Goal: Task Accomplishment & Management: Complete application form

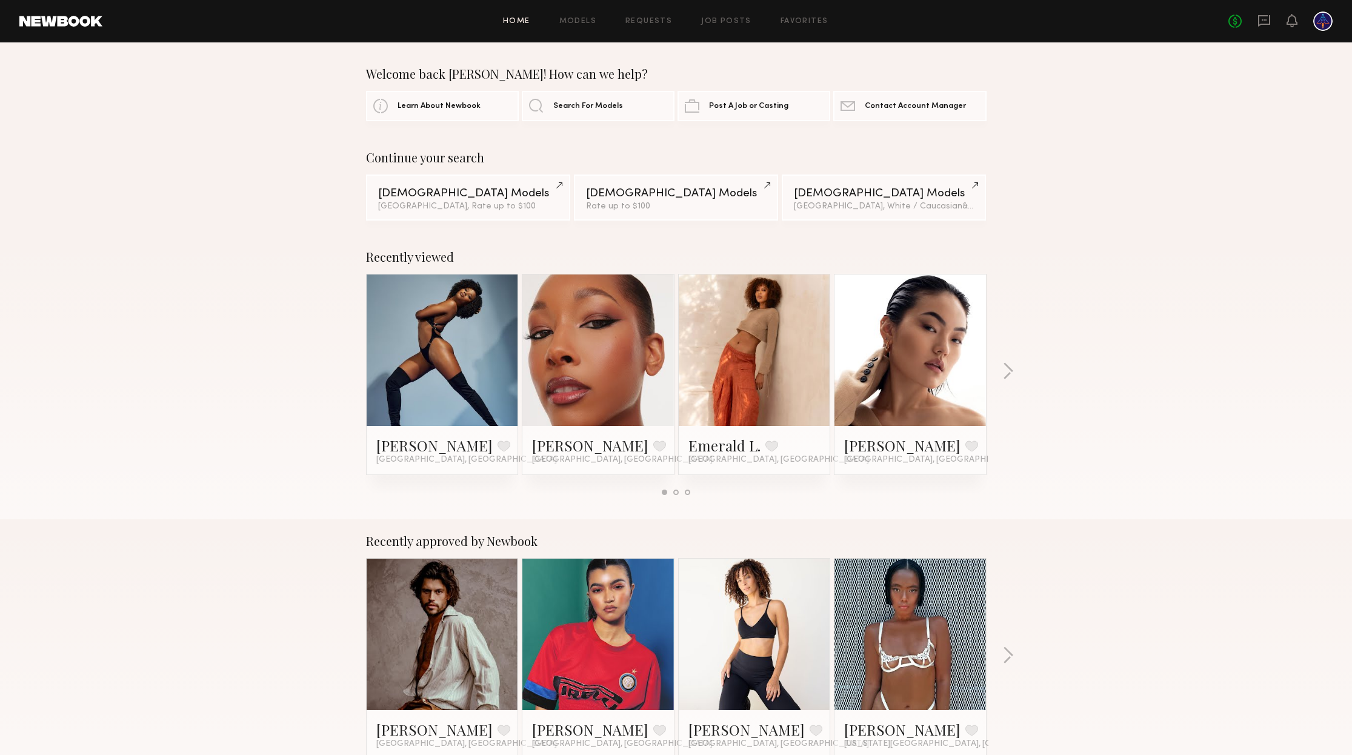
click at [732, 32] on header "Home Models Requests Job Posts Favorites Sign Out No fees up to $5,000" at bounding box center [676, 21] width 1352 height 42
click at [728, 20] on link "Job Posts" at bounding box center [726, 22] width 50 height 8
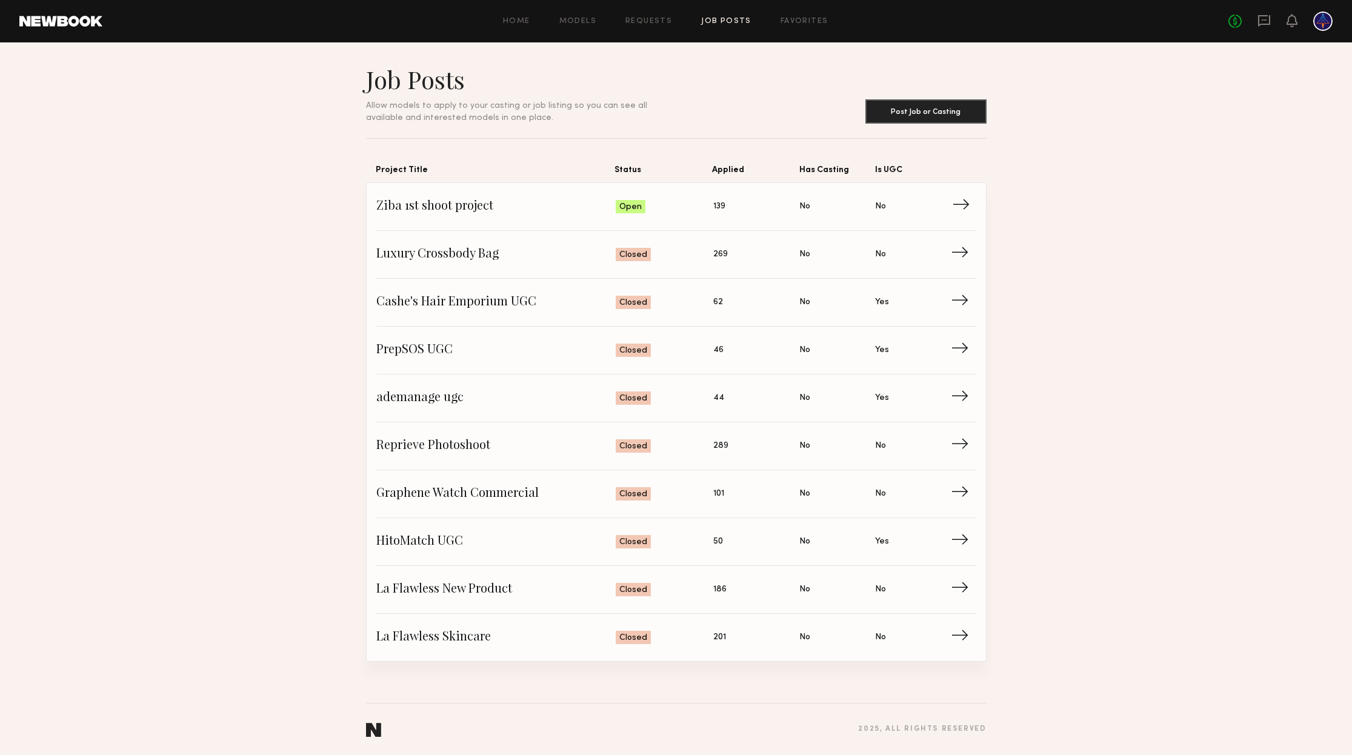
click at [462, 203] on span "Ziba 1st shoot project" at bounding box center [496, 207] width 240 height 18
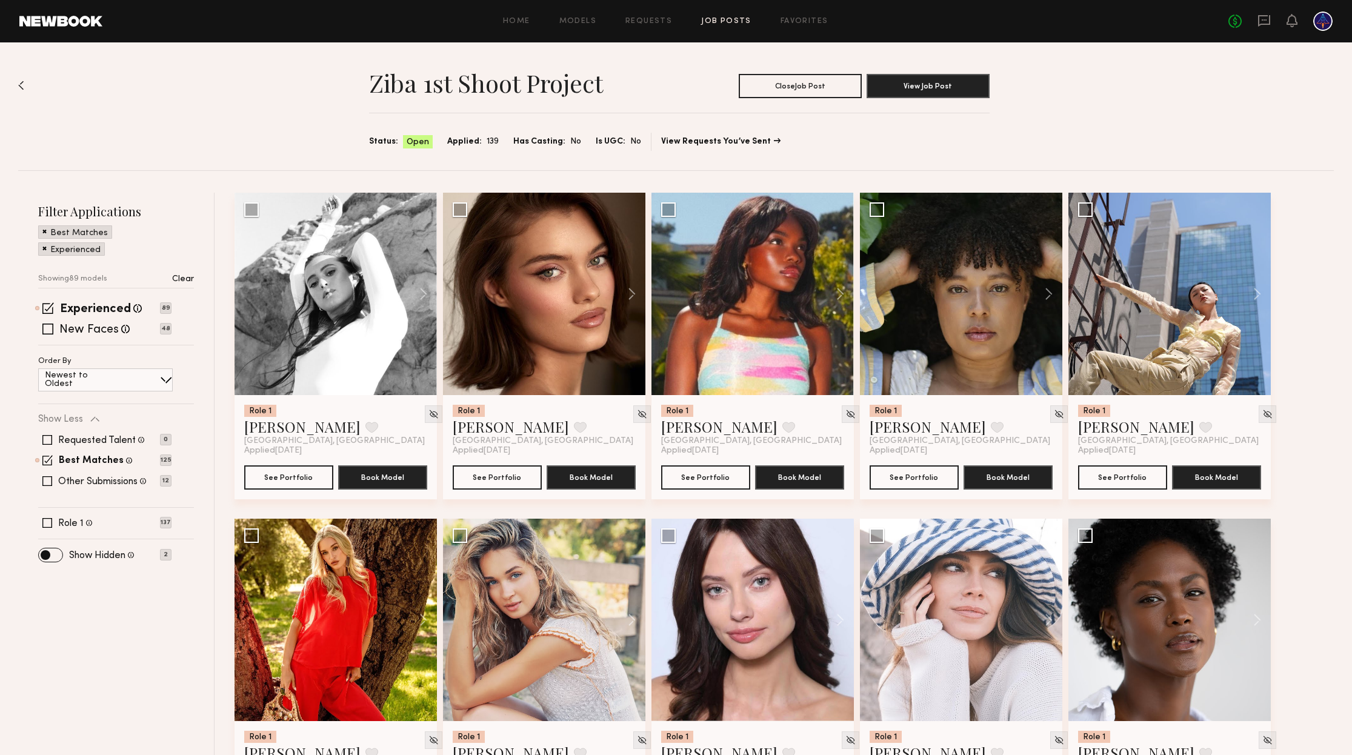
drag, startPoint x: 51, startPoint y: 307, endPoint x: 58, endPoint y: 327, distance: 21.7
click at [52, 306] on span at bounding box center [48, 308] width 12 height 12
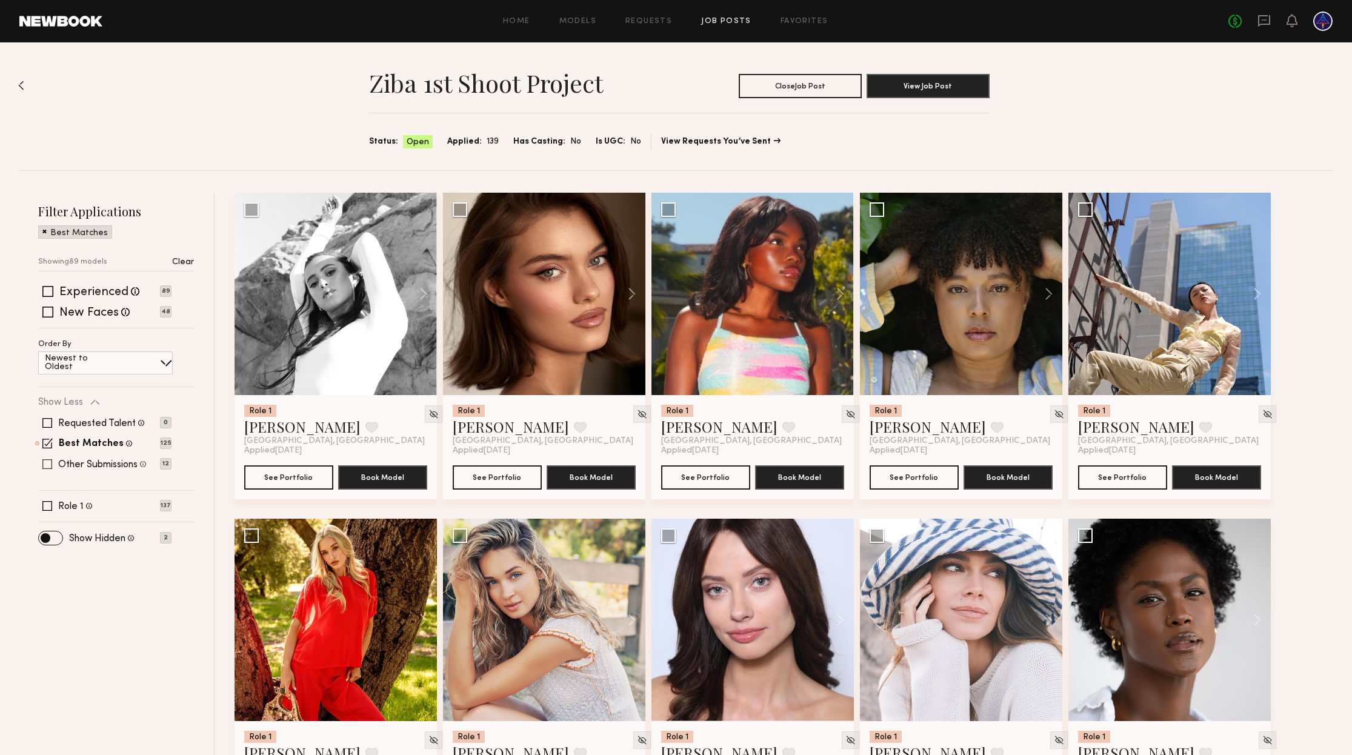
click at [49, 442] on span at bounding box center [47, 443] width 10 height 10
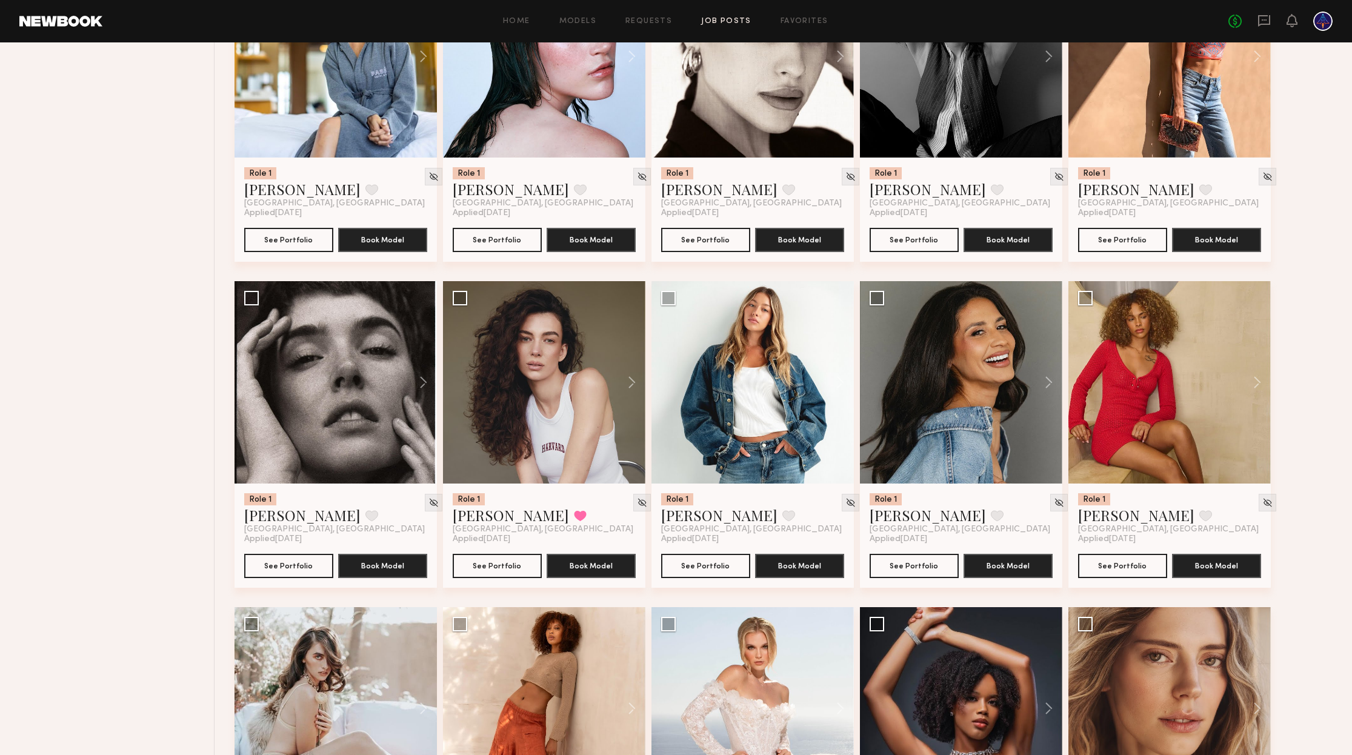
scroll to position [5129, 0]
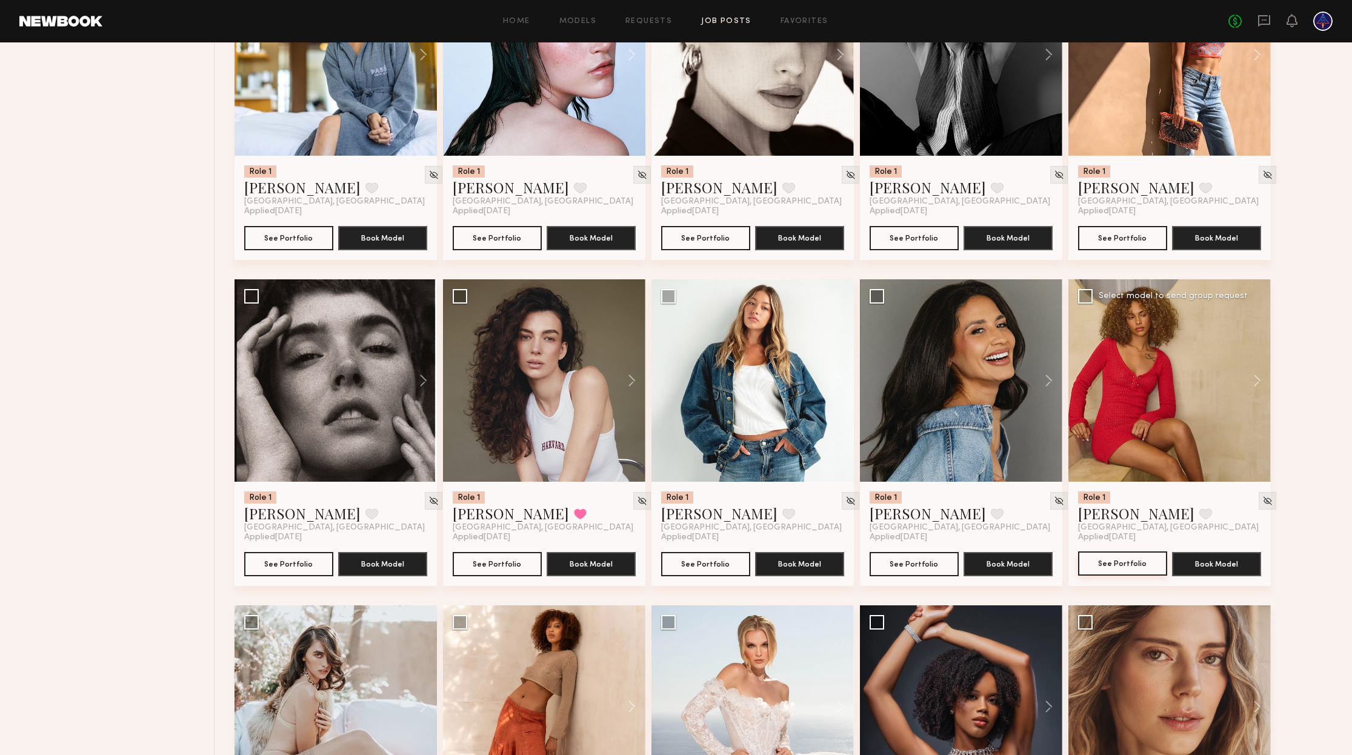
click at [1118, 567] on button "See Portfolio" at bounding box center [1122, 563] width 89 height 24
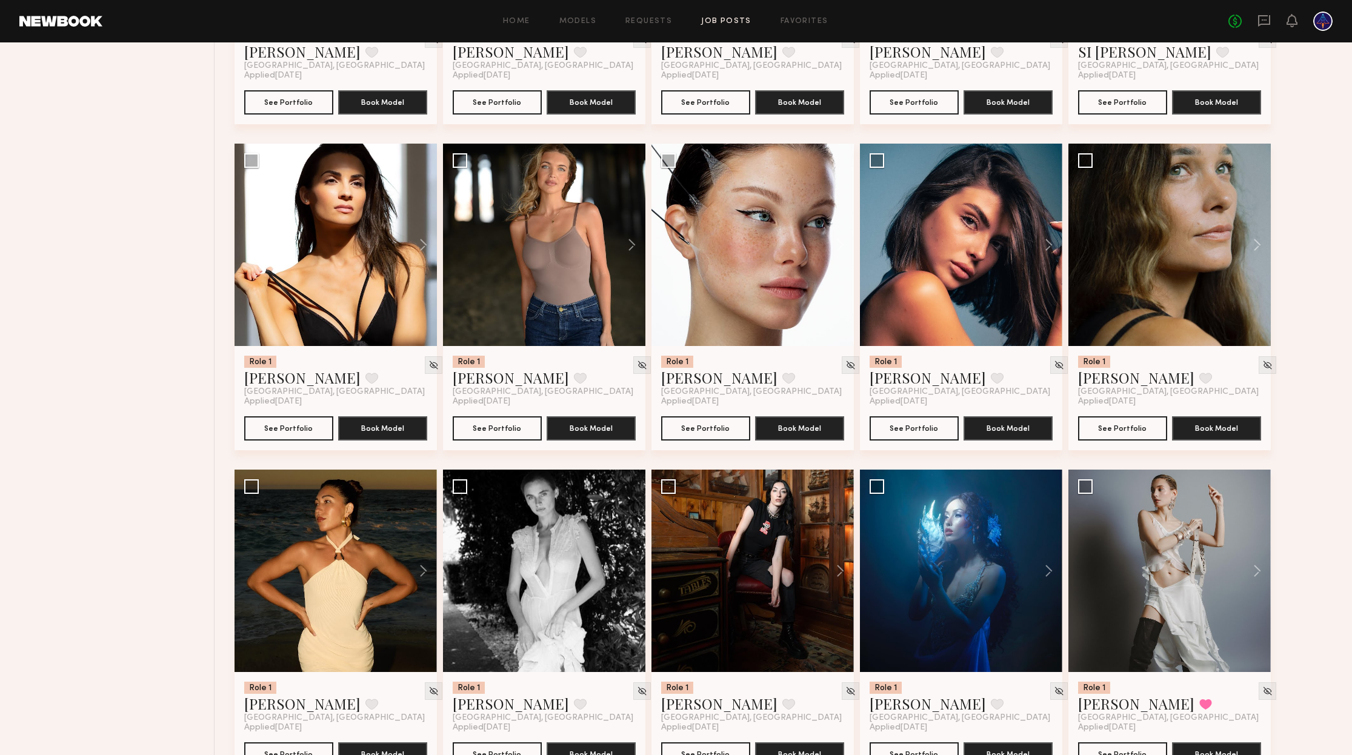
scroll to position [5917, 0]
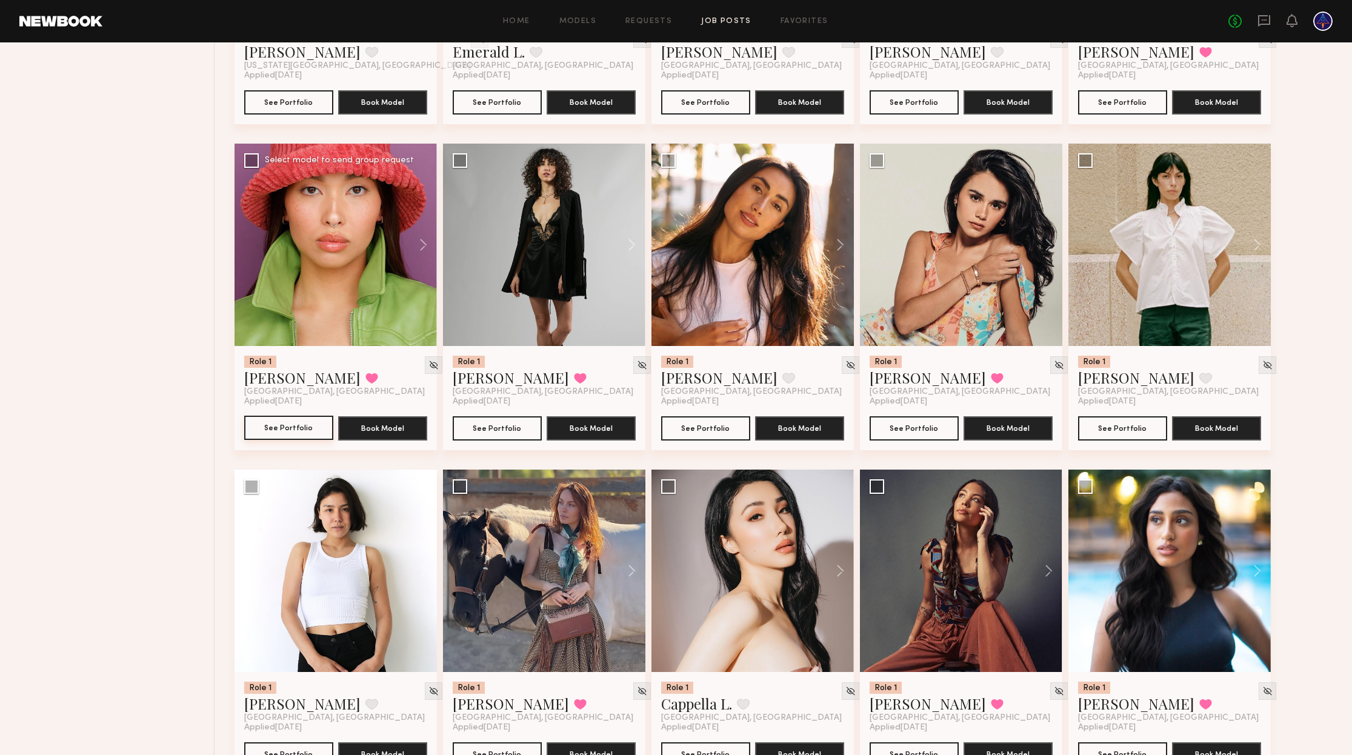
click at [287, 429] on button "See Portfolio" at bounding box center [288, 428] width 89 height 24
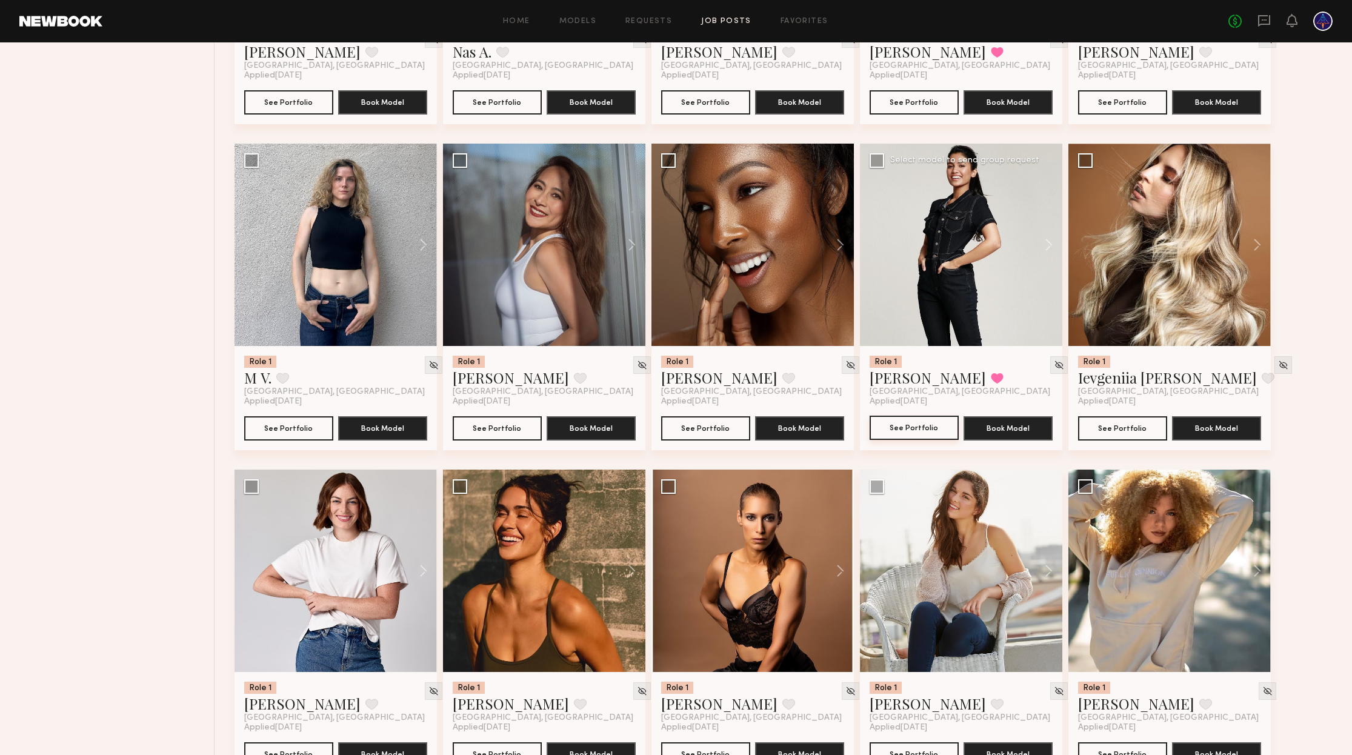
click at [922, 424] on button "See Portfolio" at bounding box center [914, 428] width 89 height 24
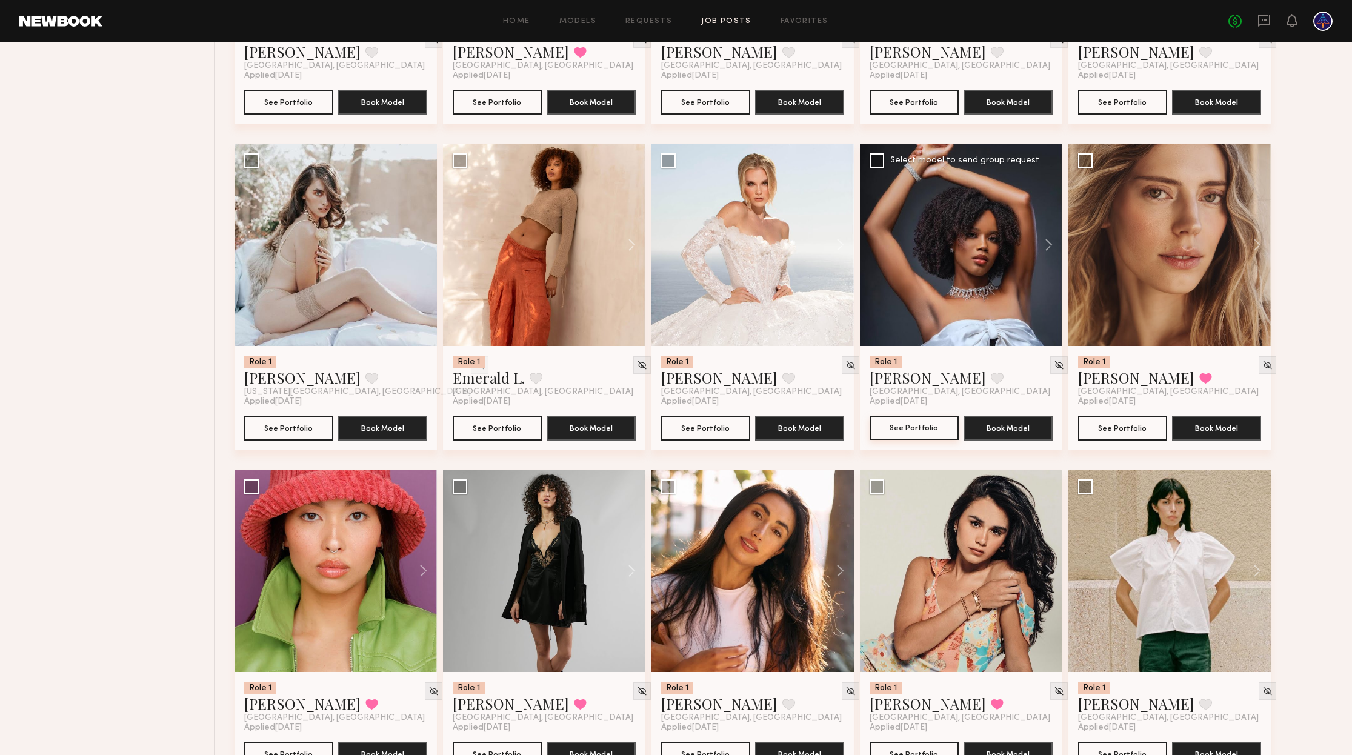
click at [908, 427] on button "See Portfolio" at bounding box center [914, 428] width 89 height 24
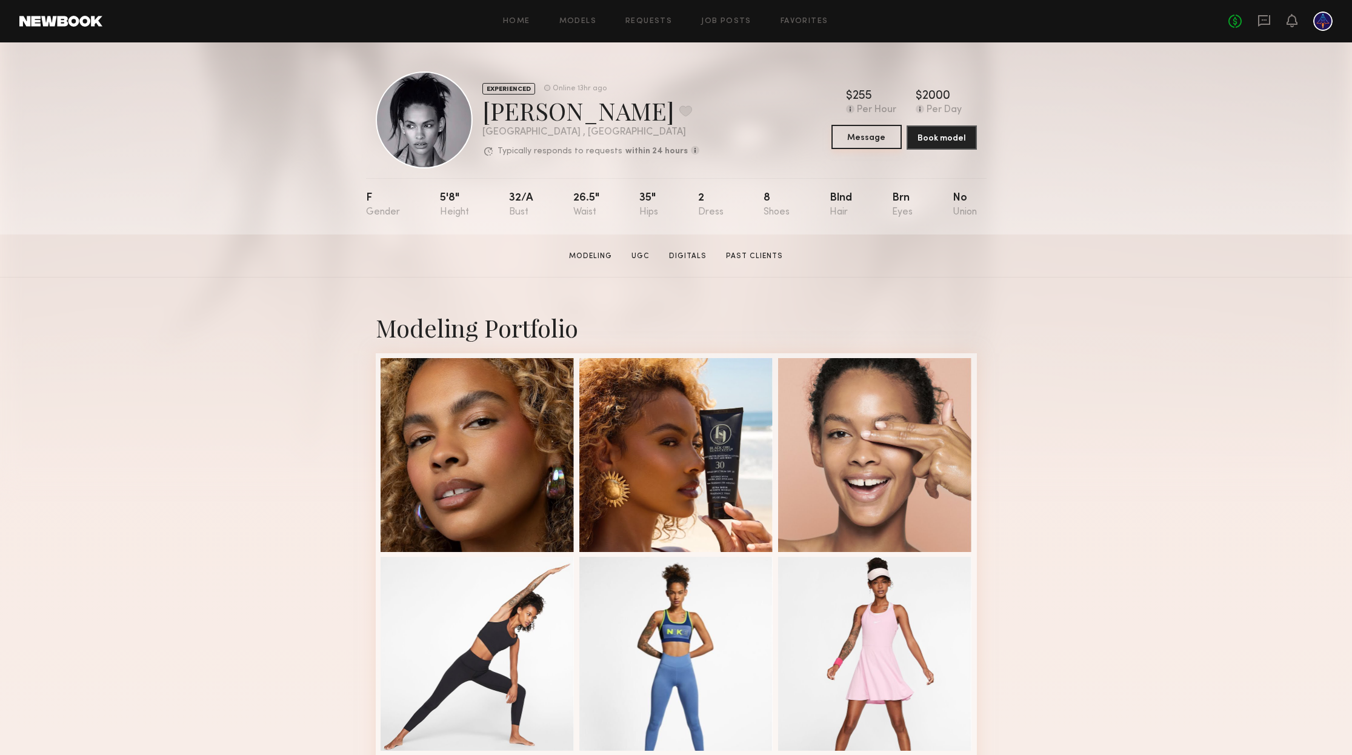
click at [863, 142] on button "Message" at bounding box center [866, 137] width 70 height 24
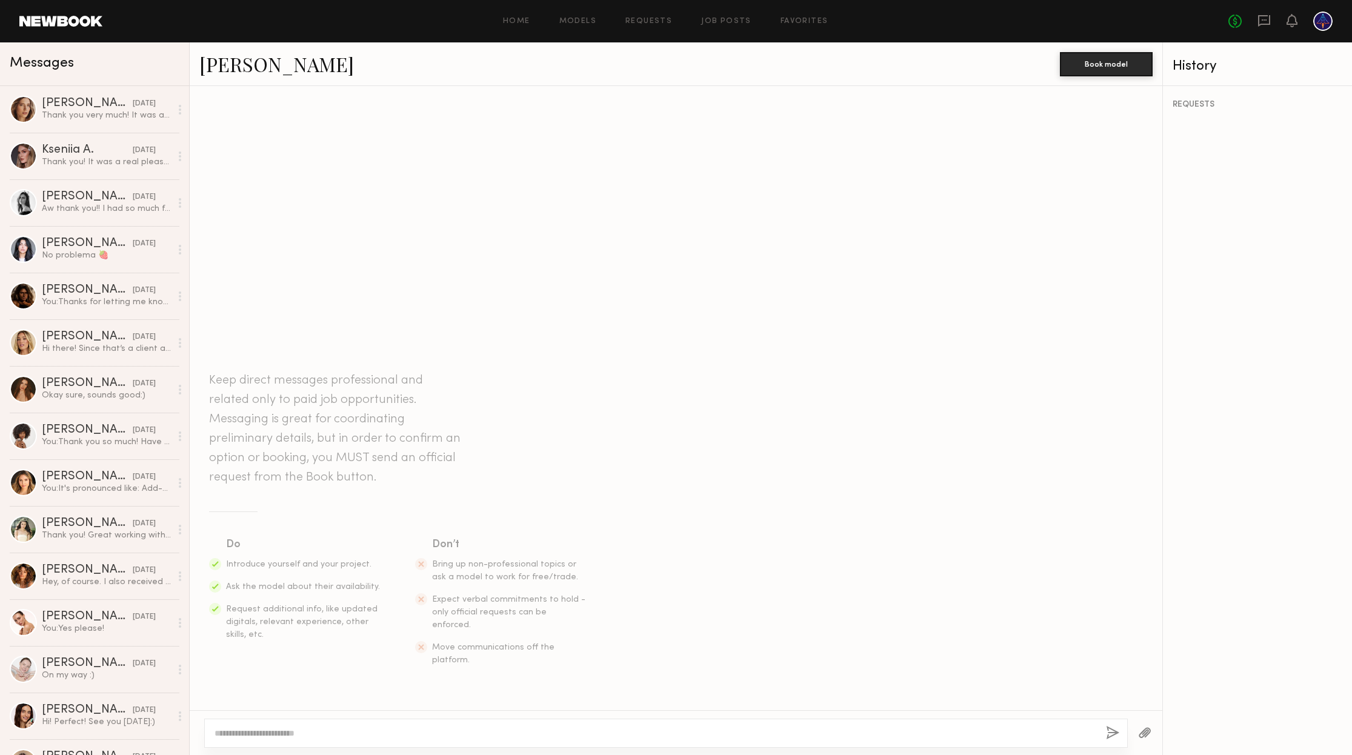
click at [375, 744] on div at bounding box center [665, 733] width 923 height 29
drag, startPoint x: 375, startPoint y: 738, endPoint x: 364, endPoint y: 736, distance: 11.1
click at [373, 737] on textarea at bounding box center [655, 733] width 882 height 12
click at [364, 736] on textarea at bounding box center [655, 733] width 882 height 12
click at [337, 734] on textarea at bounding box center [655, 733] width 882 height 12
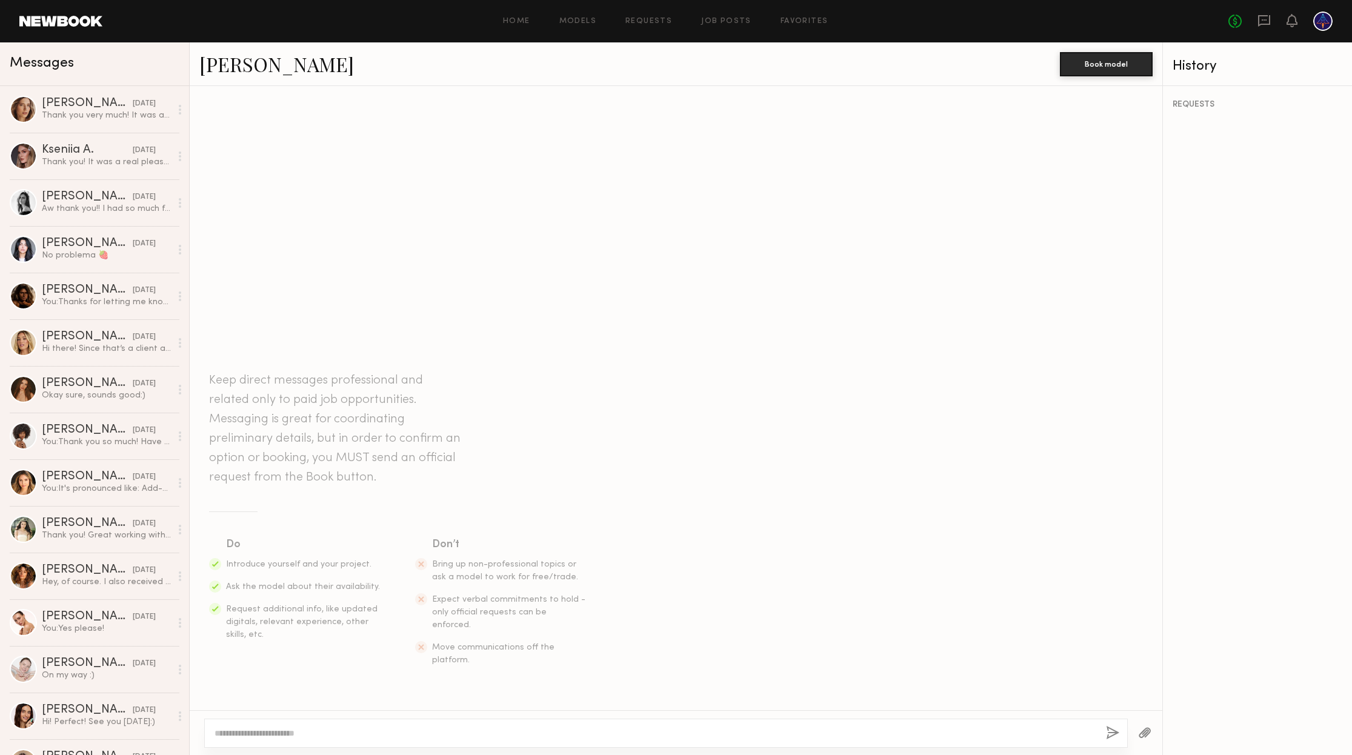
paste textarea "**********"
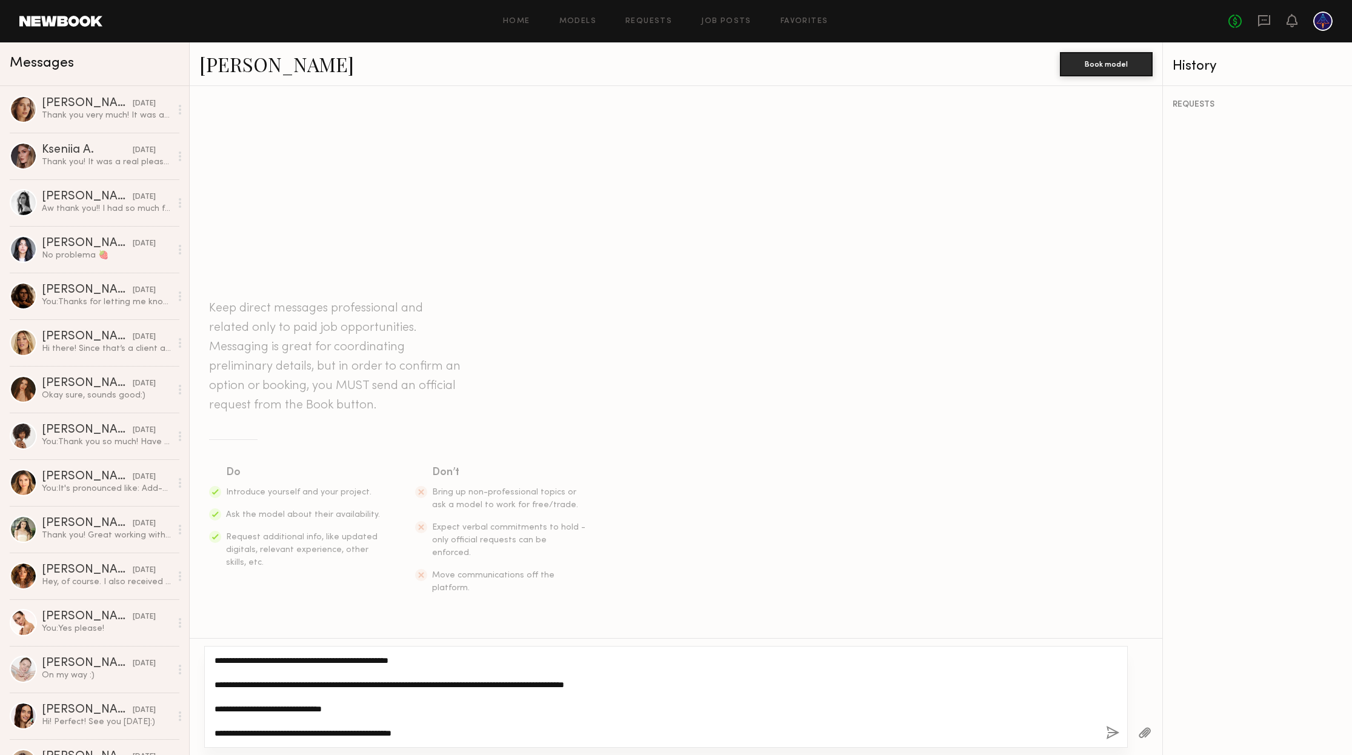
type textarea "**********"
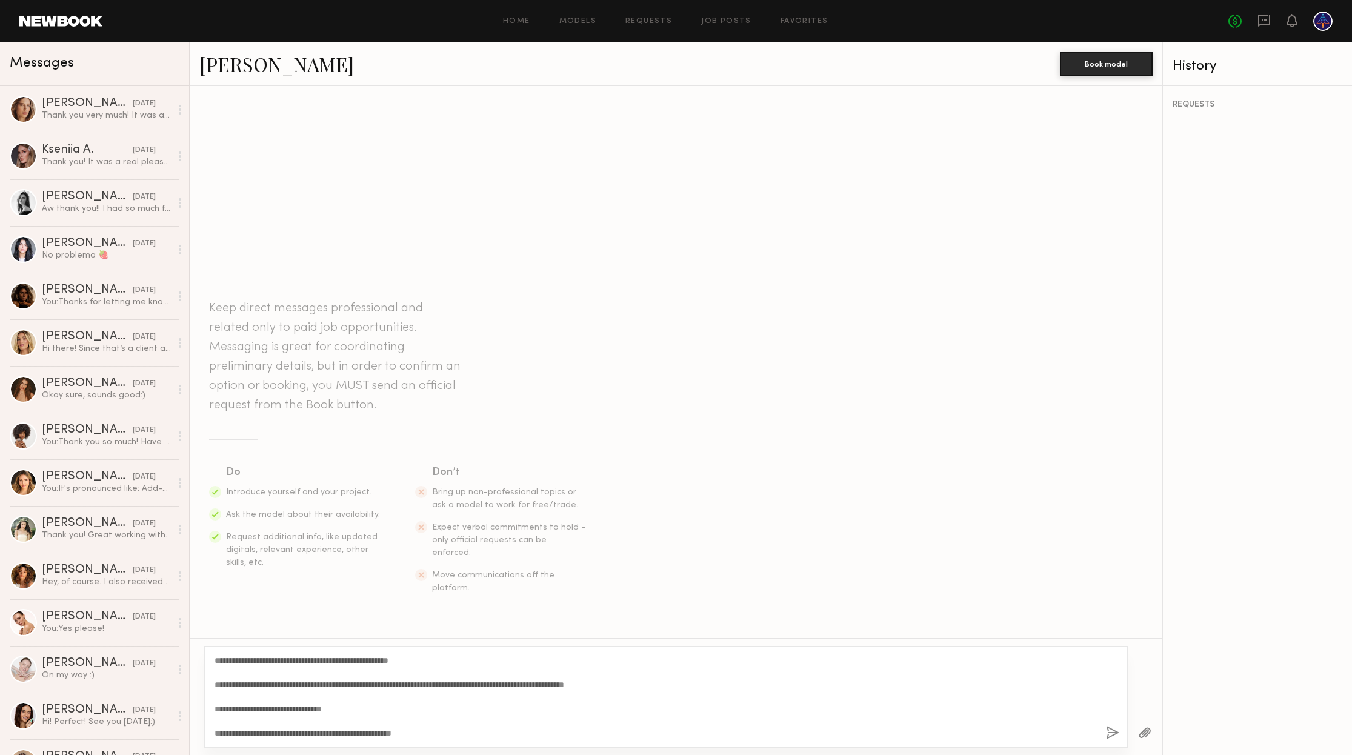
click at [1111, 732] on button "button" at bounding box center [1112, 733] width 13 height 15
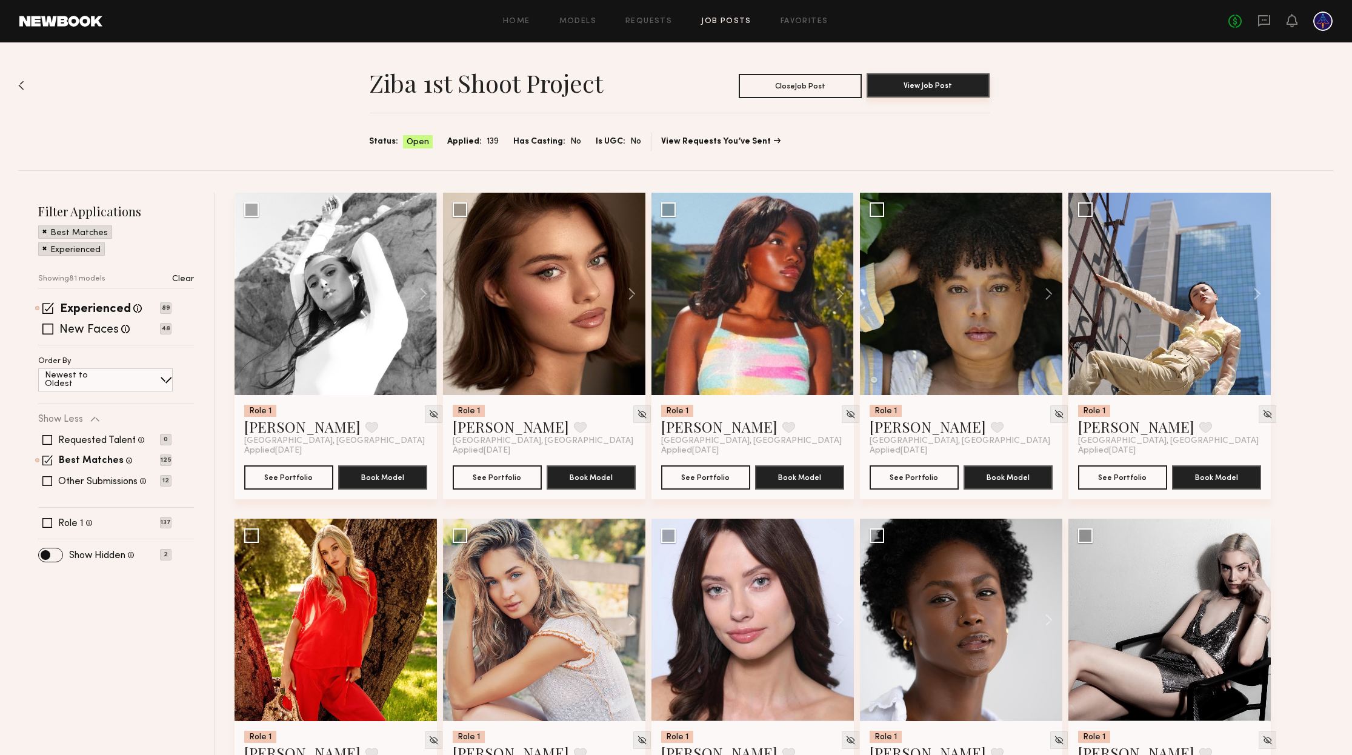
click at [907, 79] on button "View Job Post" at bounding box center [927, 85] width 123 height 24
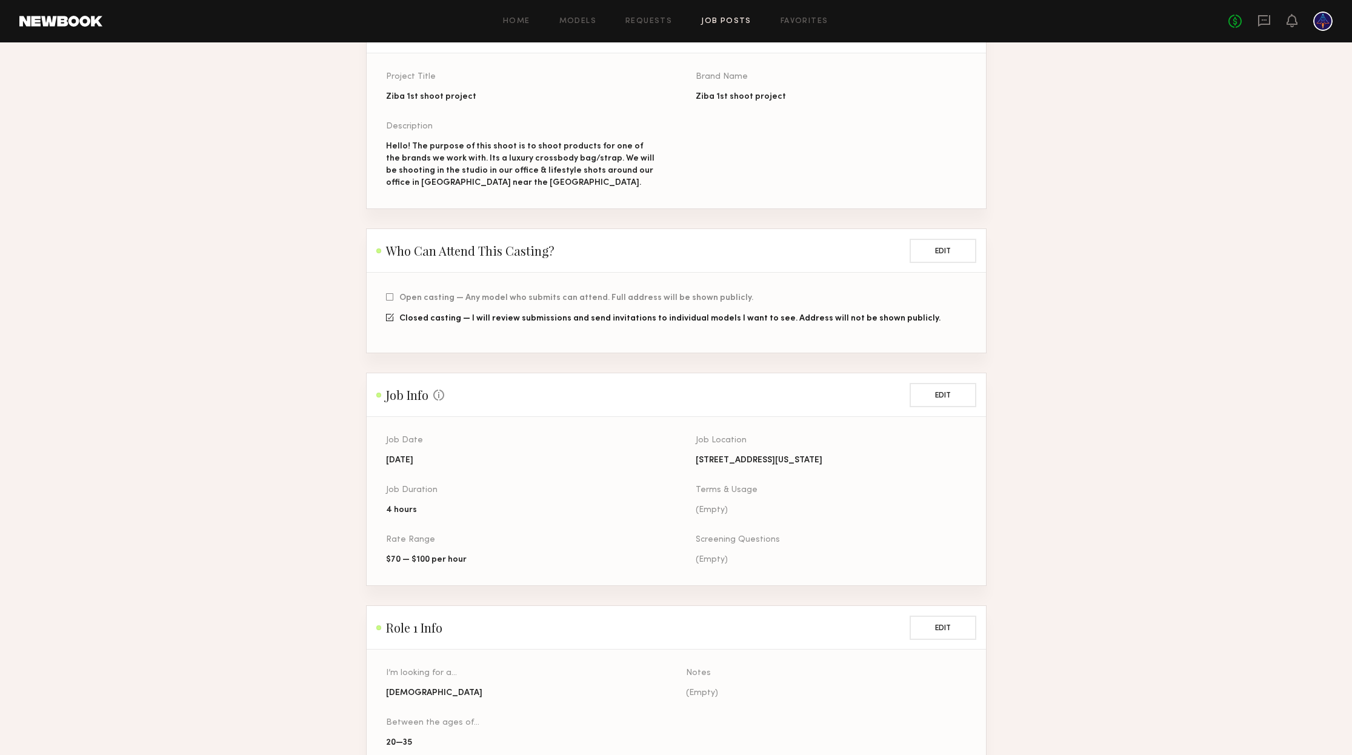
scroll to position [127, 0]
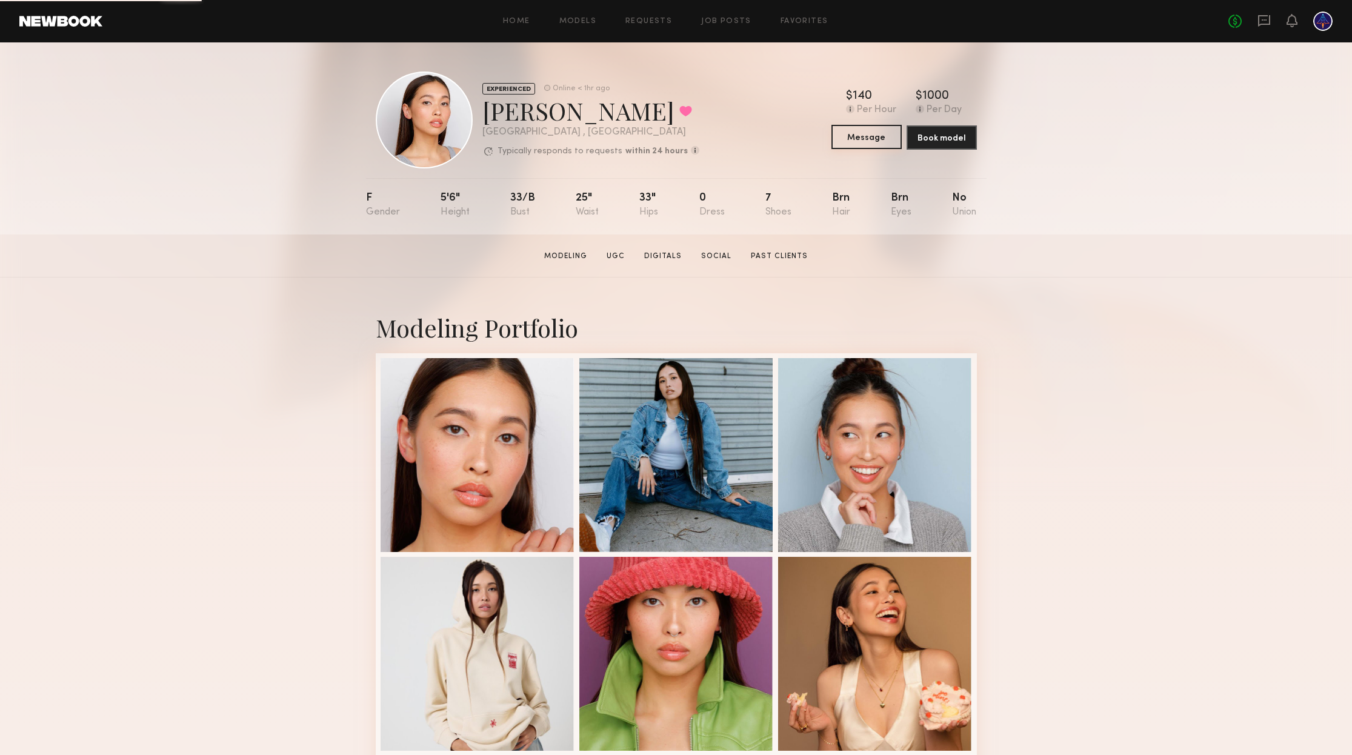
click at [876, 135] on button "Message" at bounding box center [866, 137] width 70 height 24
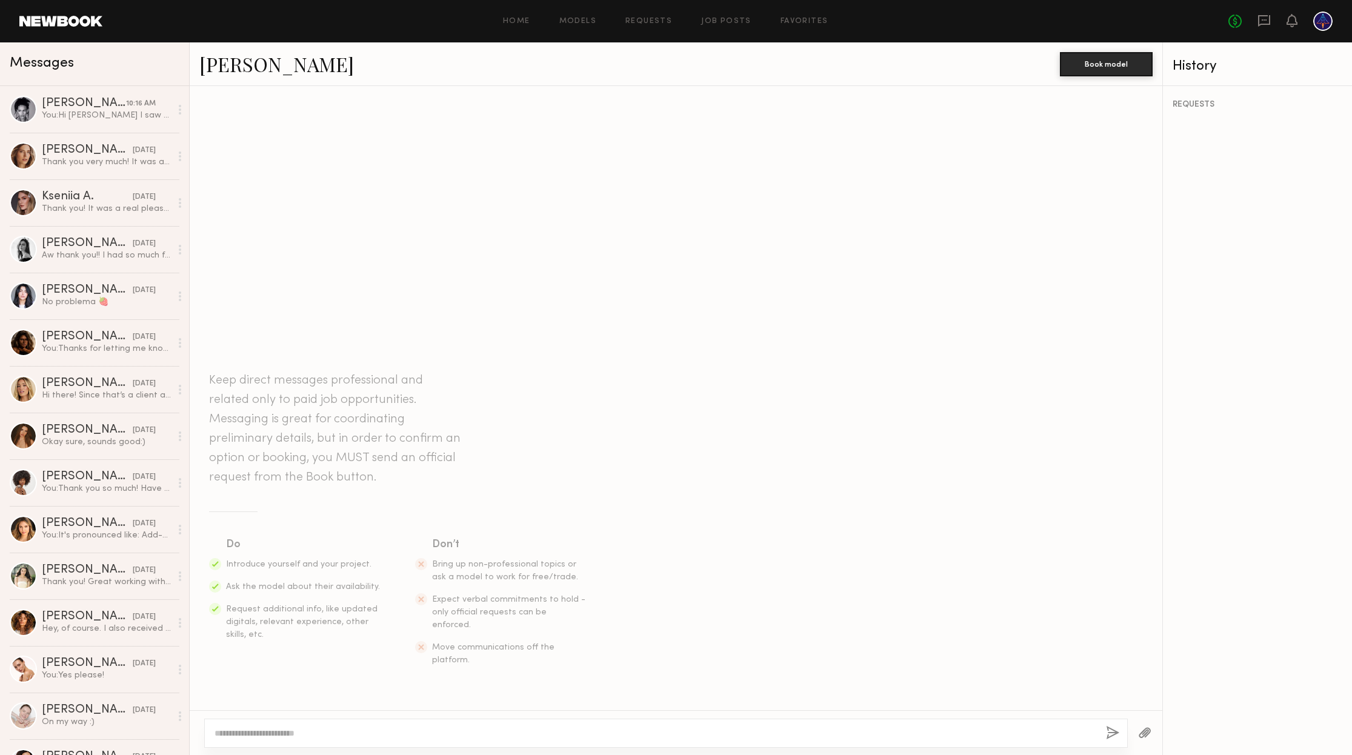
click at [309, 732] on textarea at bounding box center [655, 733] width 882 height 12
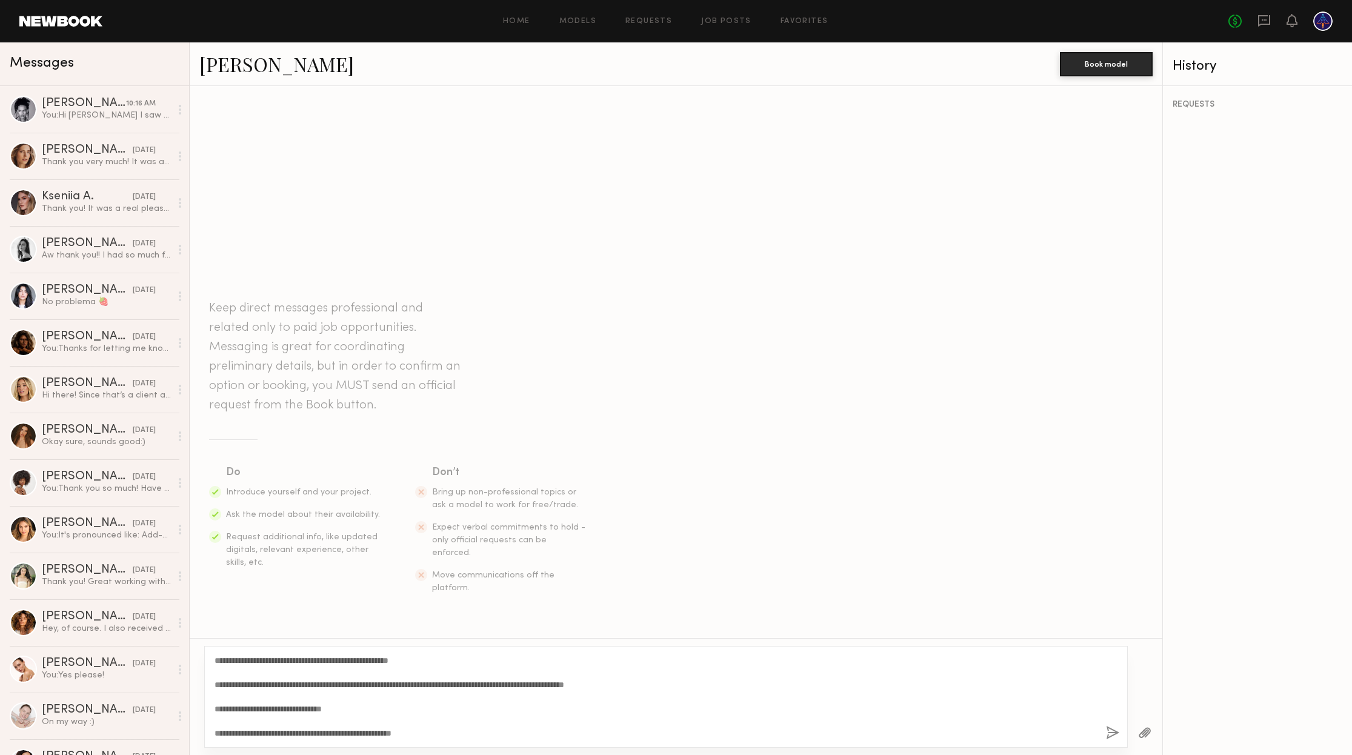
drag, startPoint x: 248, startPoint y: 660, endPoint x: 255, endPoint y: 703, distance: 43.5
click at [248, 663] on textarea "**********" at bounding box center [655, 696] width 882 height 85
click at [473, 728] on textarea "**********" at bounding box center [655, 696] width 882 height 85
type textarea "**********"
click at [1117, 733] on button "button" at bounding box center [1112, 733] width 13 height 15
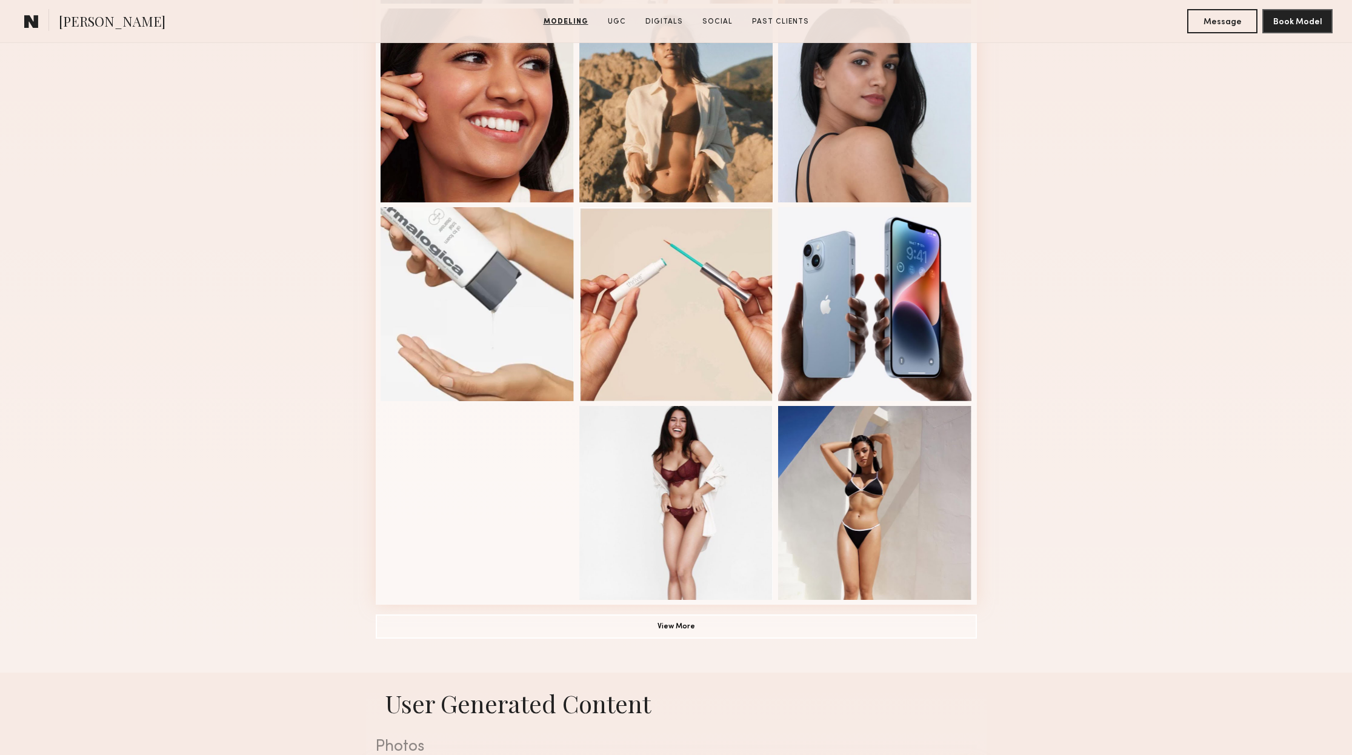
scroll to position [436, 0]
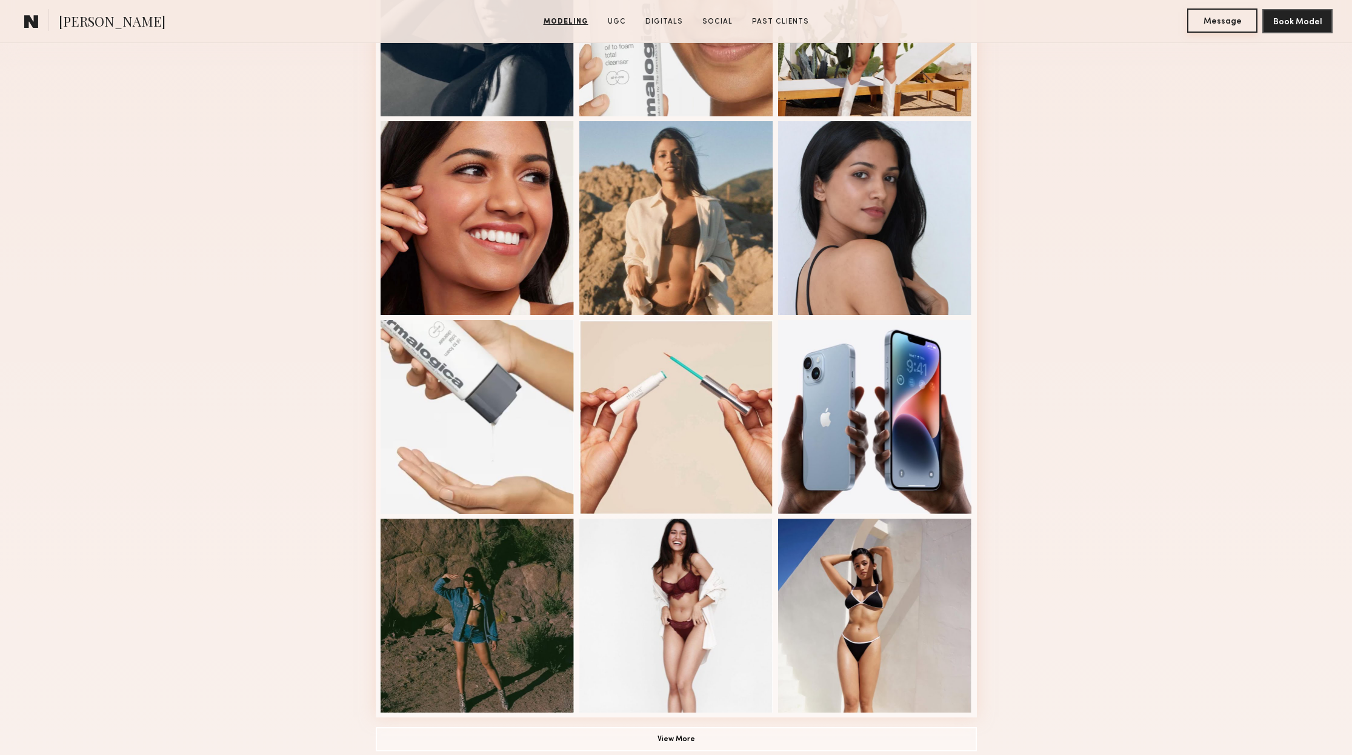
click at [1235, 22] on button "Message" at bounding box center [1222, 20] width 70 height 24
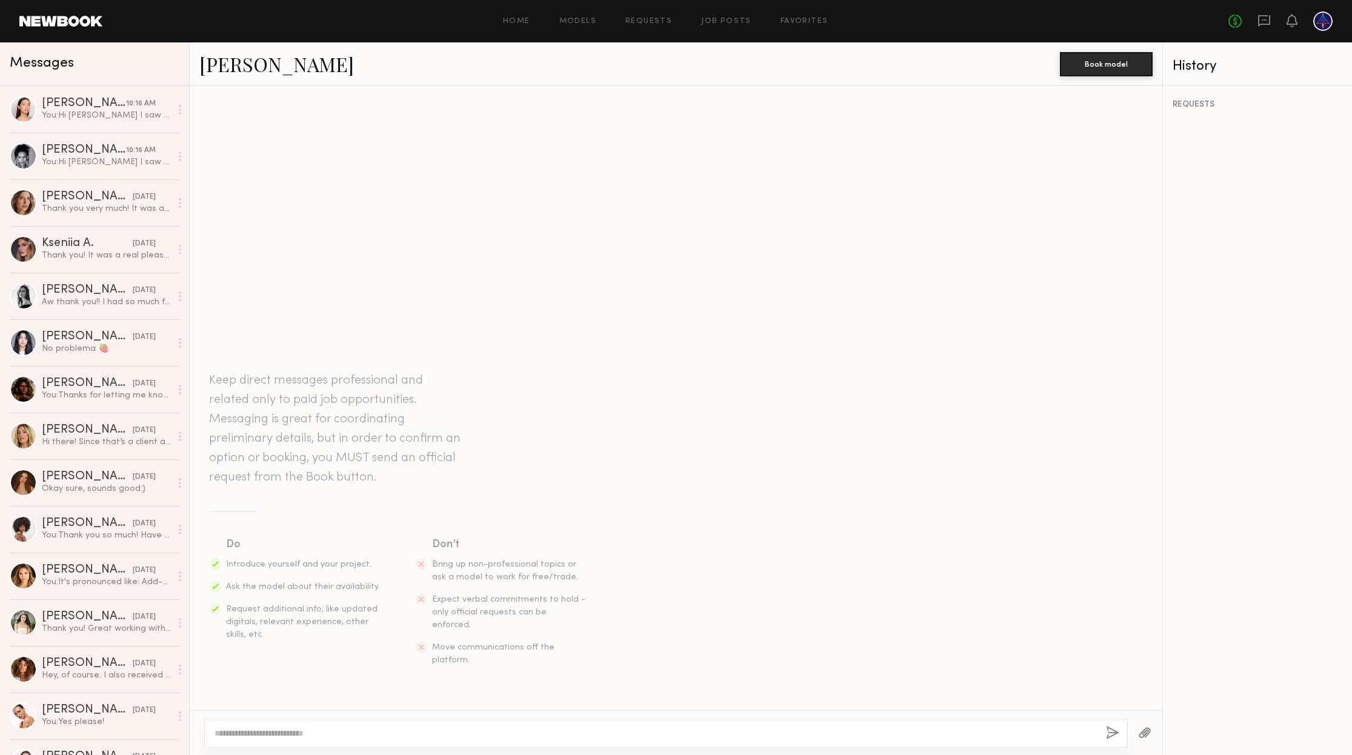
click at [335, 736] on textarea at bounding box center [655, 733] width 882 height 12
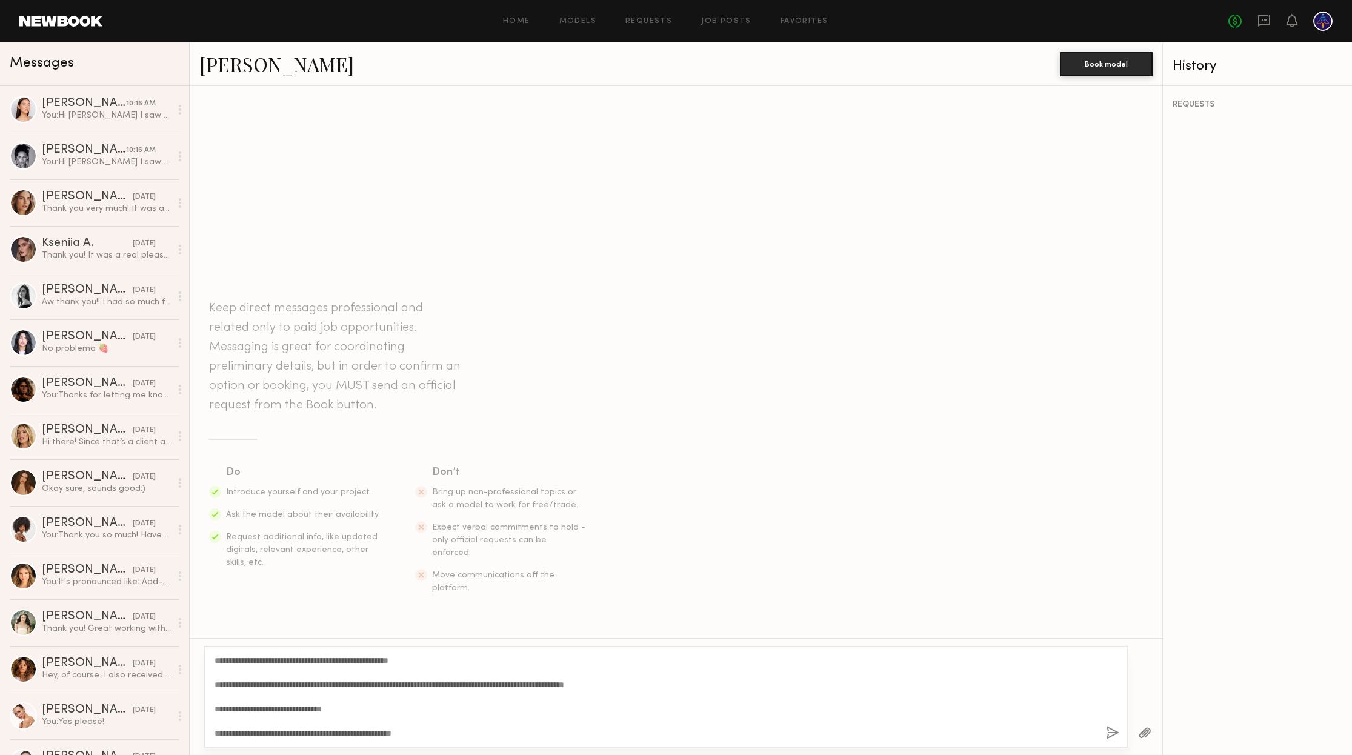
drag, startPoint x: 251, startPoint y: 660, endPoint x: 247, endPoint y: 735, distance: 75.3
click at [249, 665] on textarea "**********" at bounding box center [655, 696] width 882 height 85
type textarea "**********"
click at [1111, 734] on button "button" at bounding box center [1112, 733] width 13 height 15
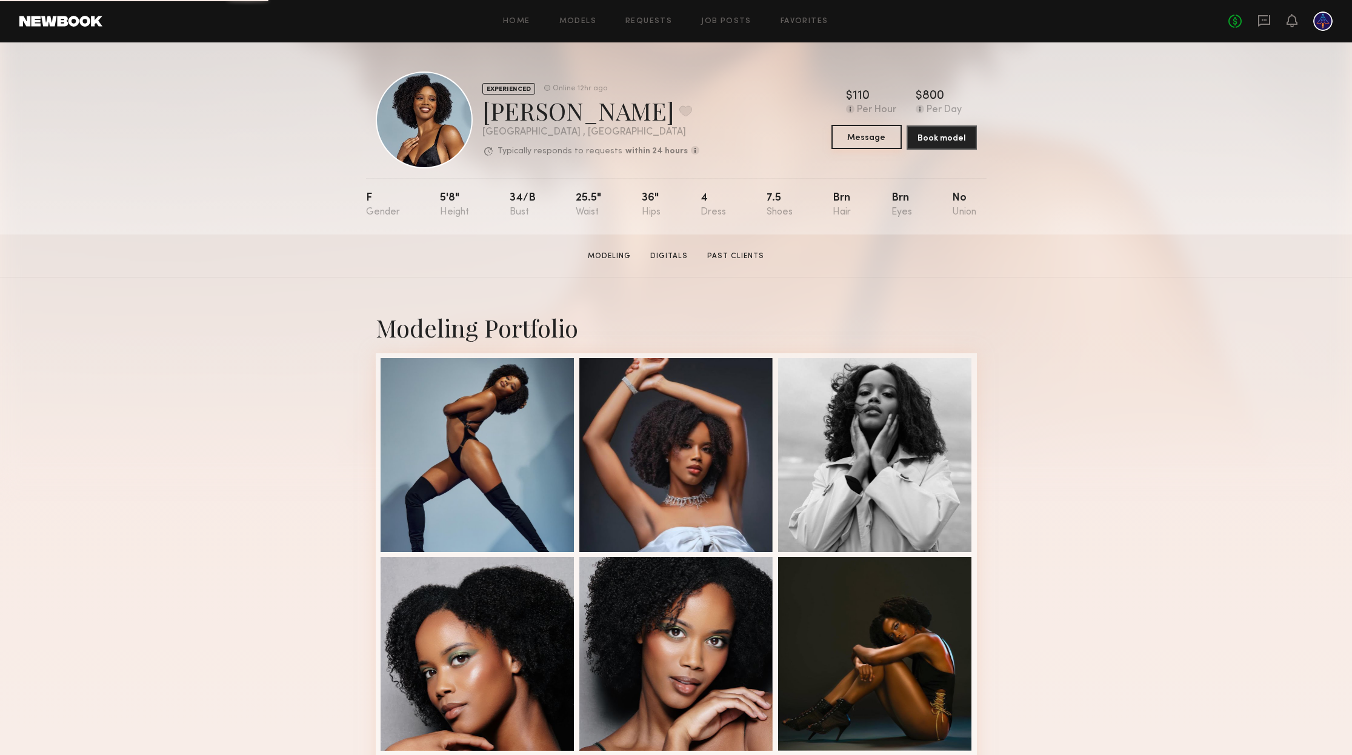
click at [844, 138] on button "Message" at bounding box center [866, 137] width 70 height 24
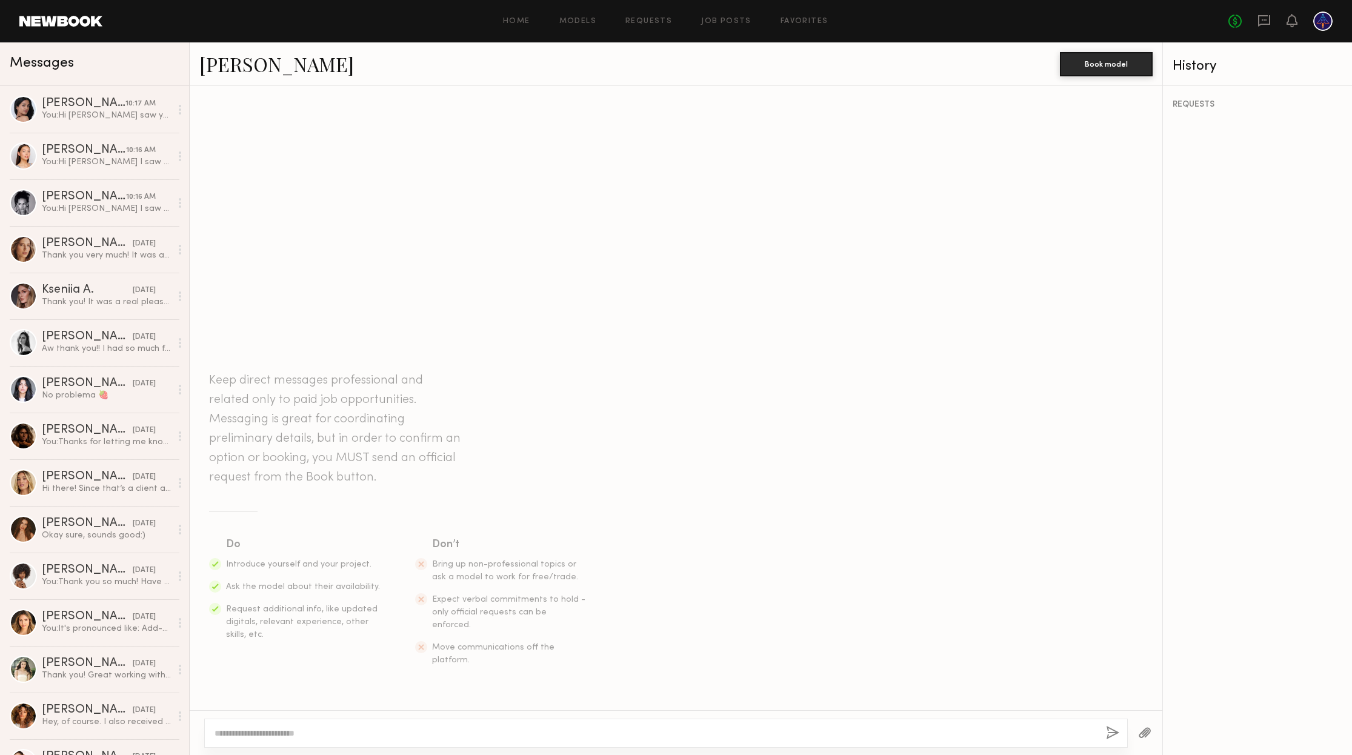
click at [424, 734] on textarea at bounding box center [655, 733] width 882 height 12
click at [425, 734] on textarea at bounding box center [655, 733] width 882 height 12
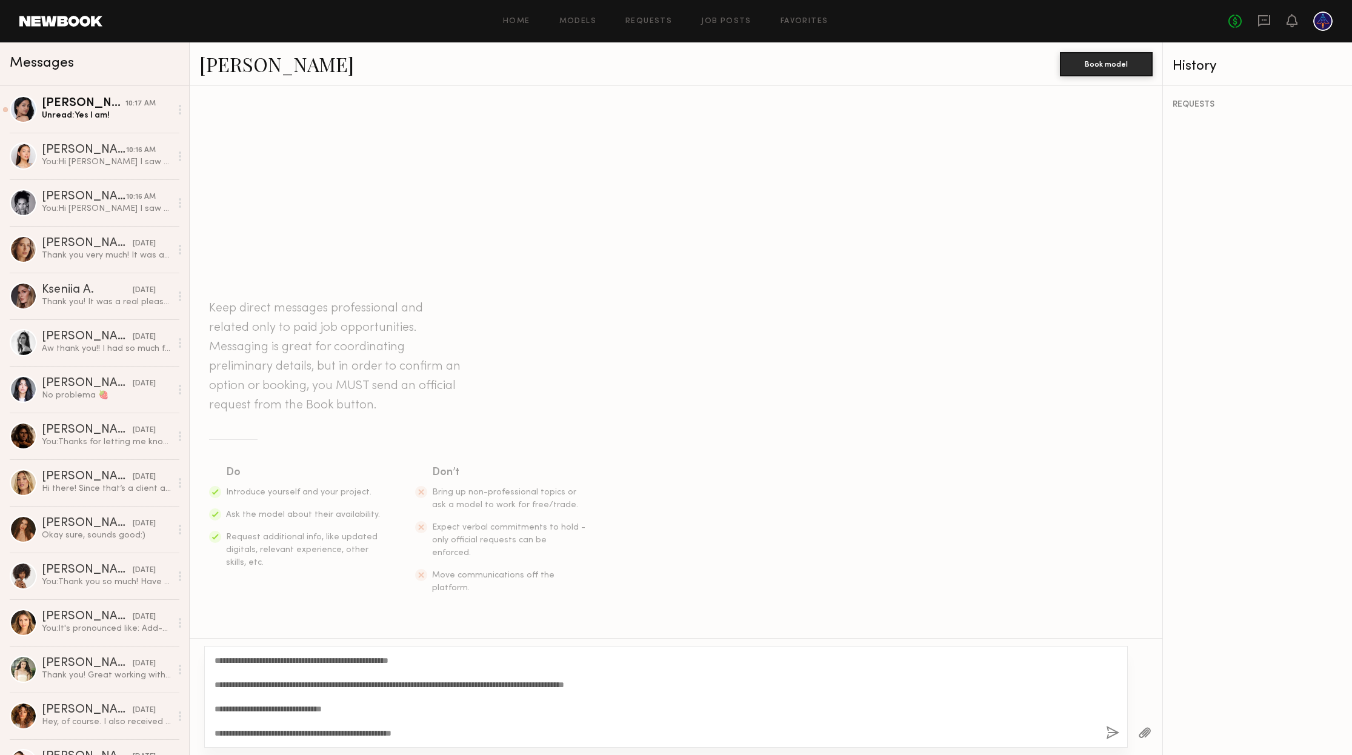
drag, startPoint x: 241, startPoint y: 660, endPoint x: 225, endPoint y: 666, distance: 17.2
click at [225, 666] on textarea "**********" at bounding box center [655, 696] width 882 height 85
type textarea "**********"
click at [1106, 730] on button "button" at bounding box center [1112, 733] width 13 height 15
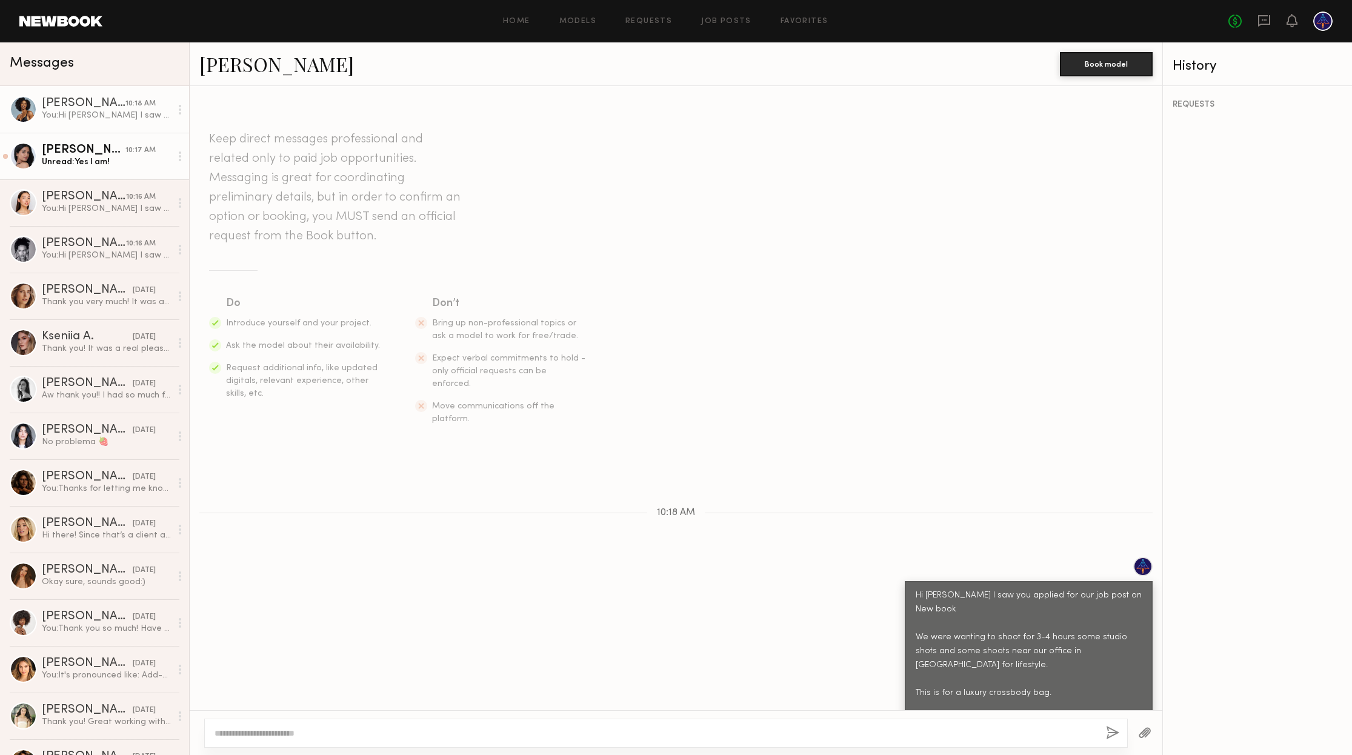
click at [104, 164] on div "Unread: Yes I am!" at bounding box center [106, 162] width 129 height 12
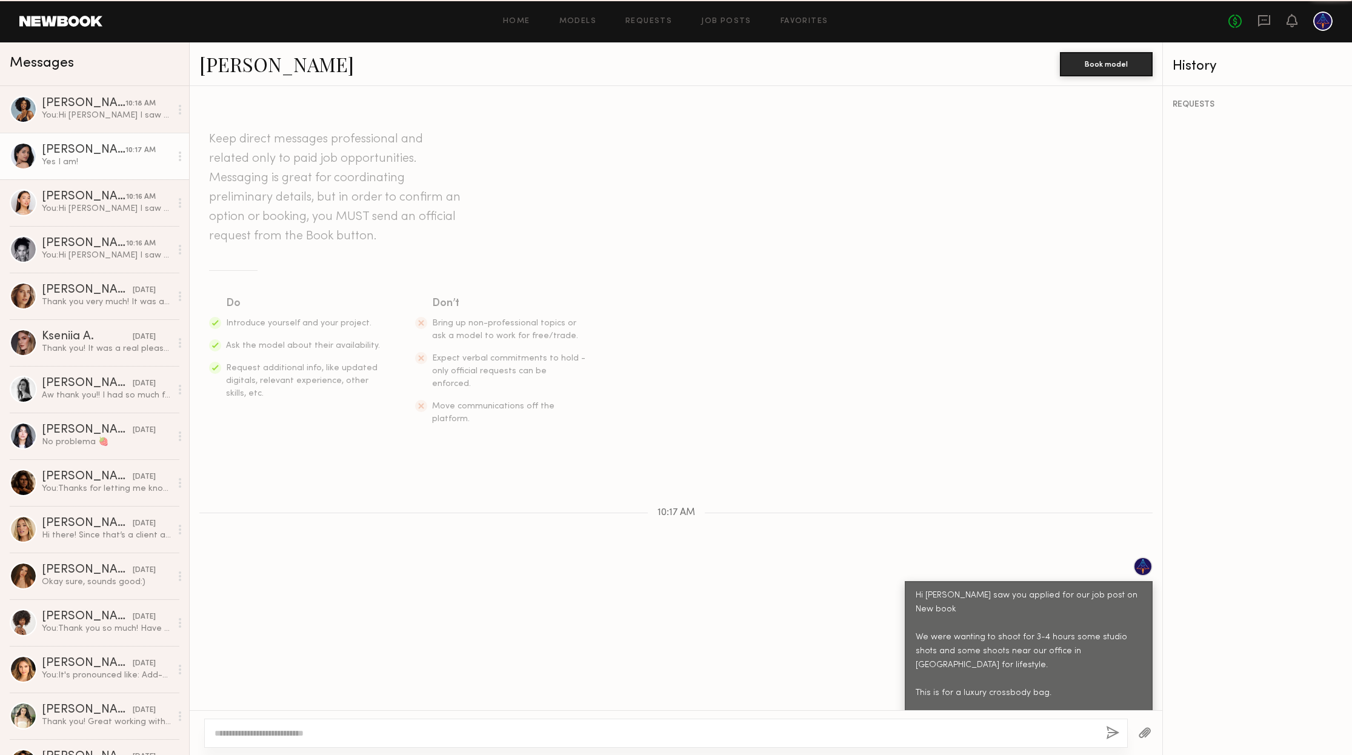
scroll to position [30, 0]
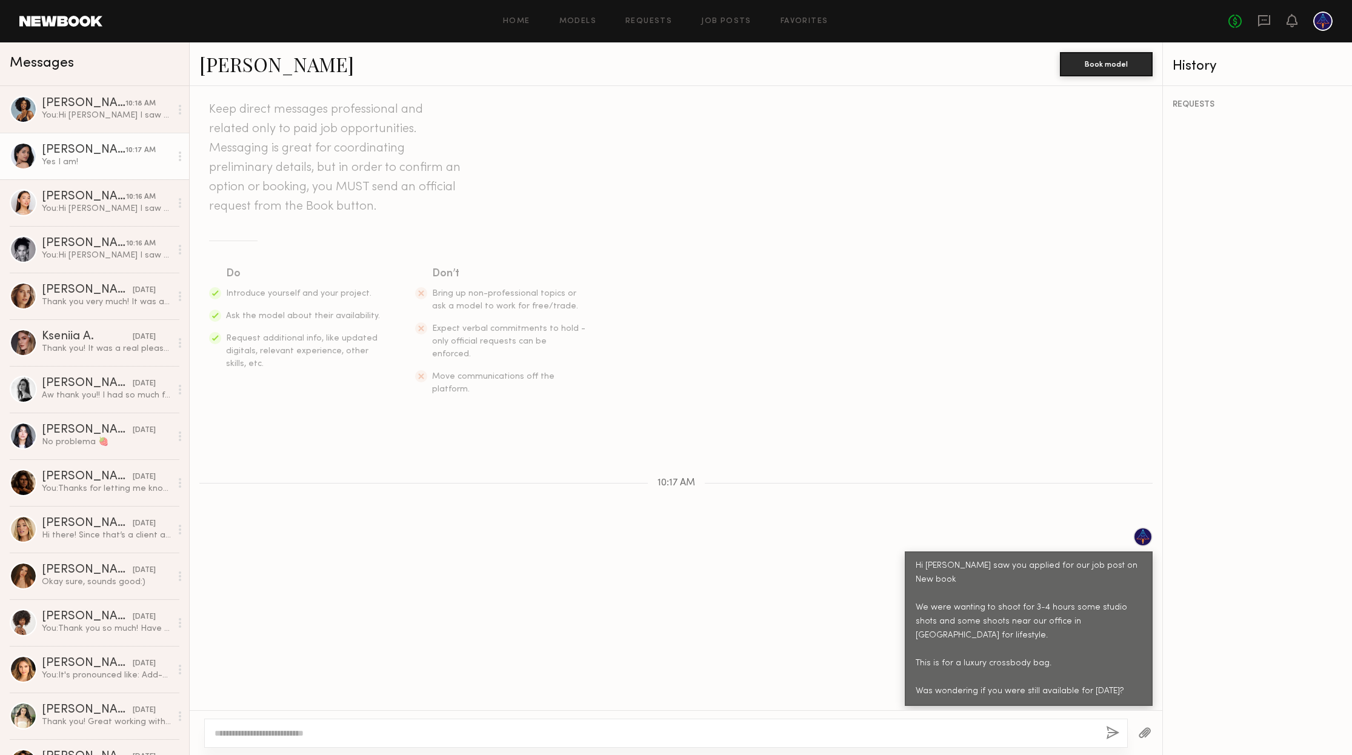
click at [302, 733] on textarea at bounding box center [655, 733] width 882 height 12
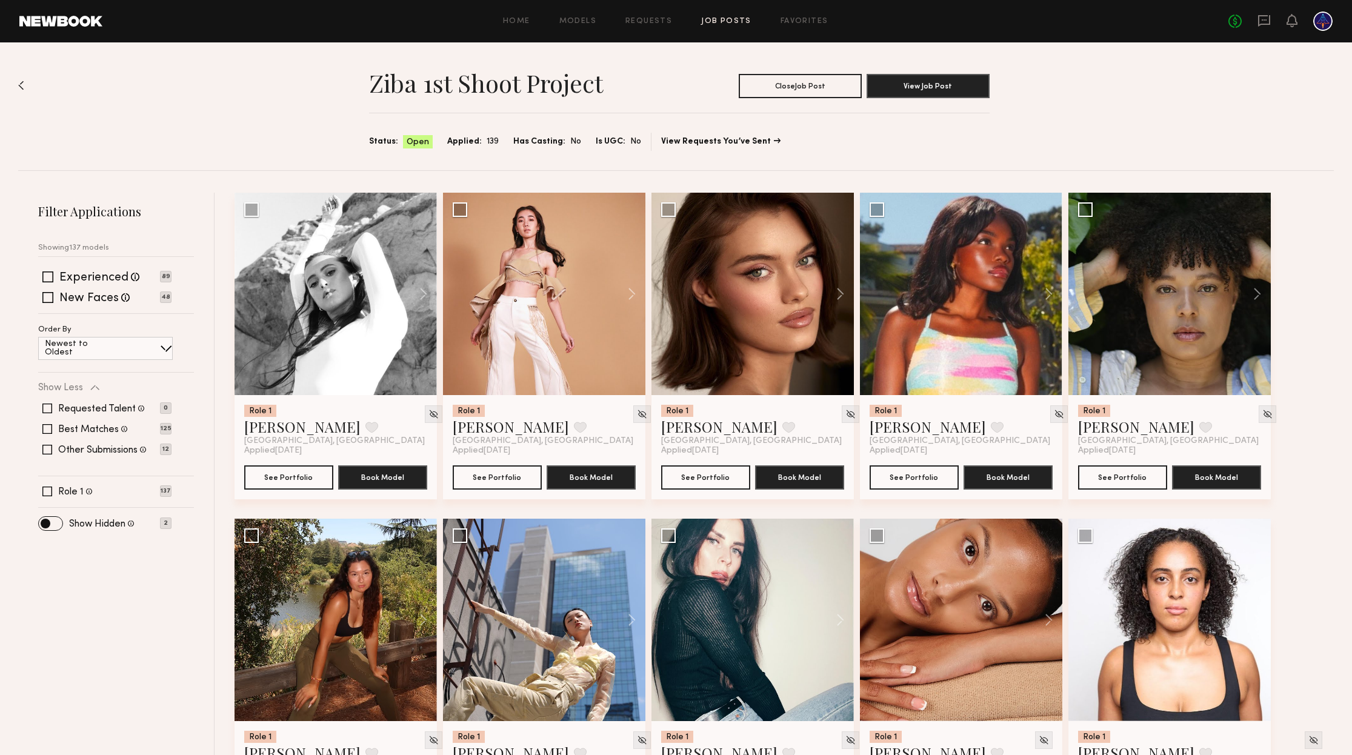
scroll to position [5591, 0]
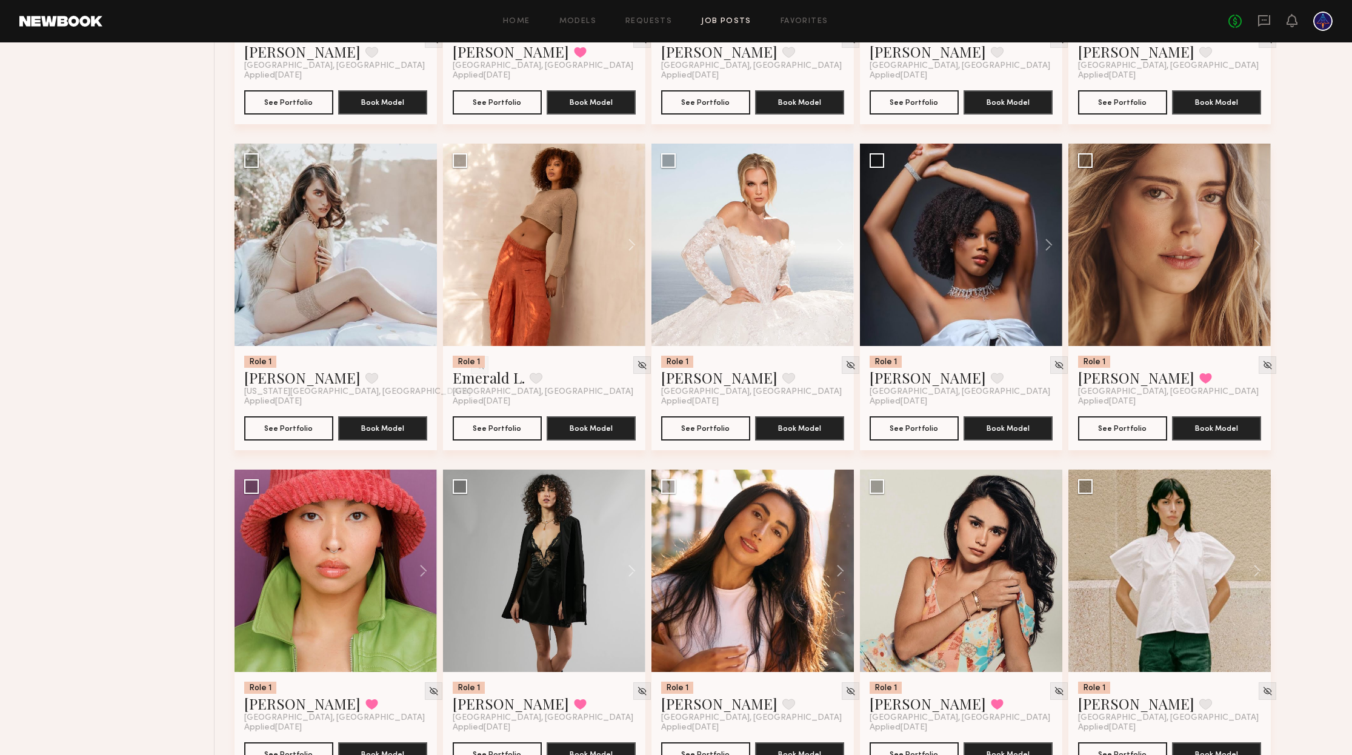
click at [1268, 27] on link at bounding box center [1263, 21] width 13 height 15
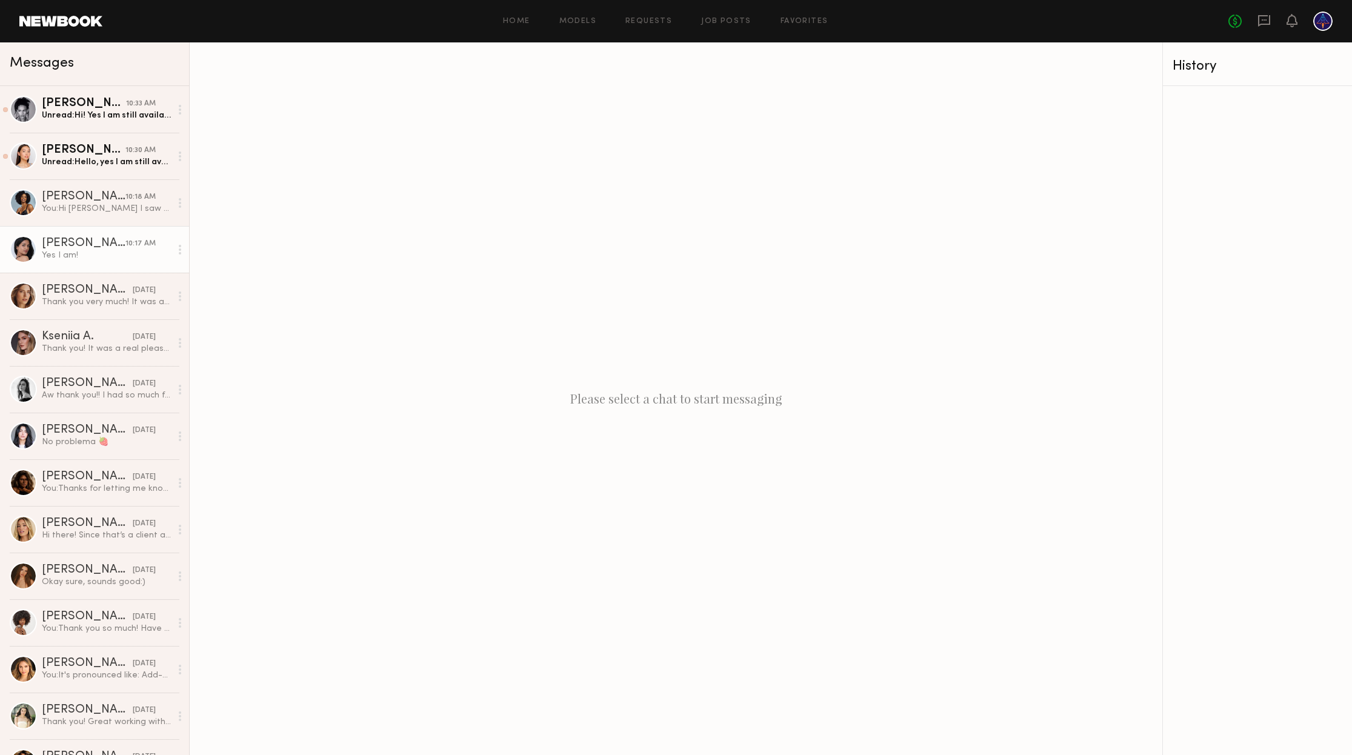
click at [127, 248] on div "10:17 AM" at bounding box center [140, 244] width 30 height 12
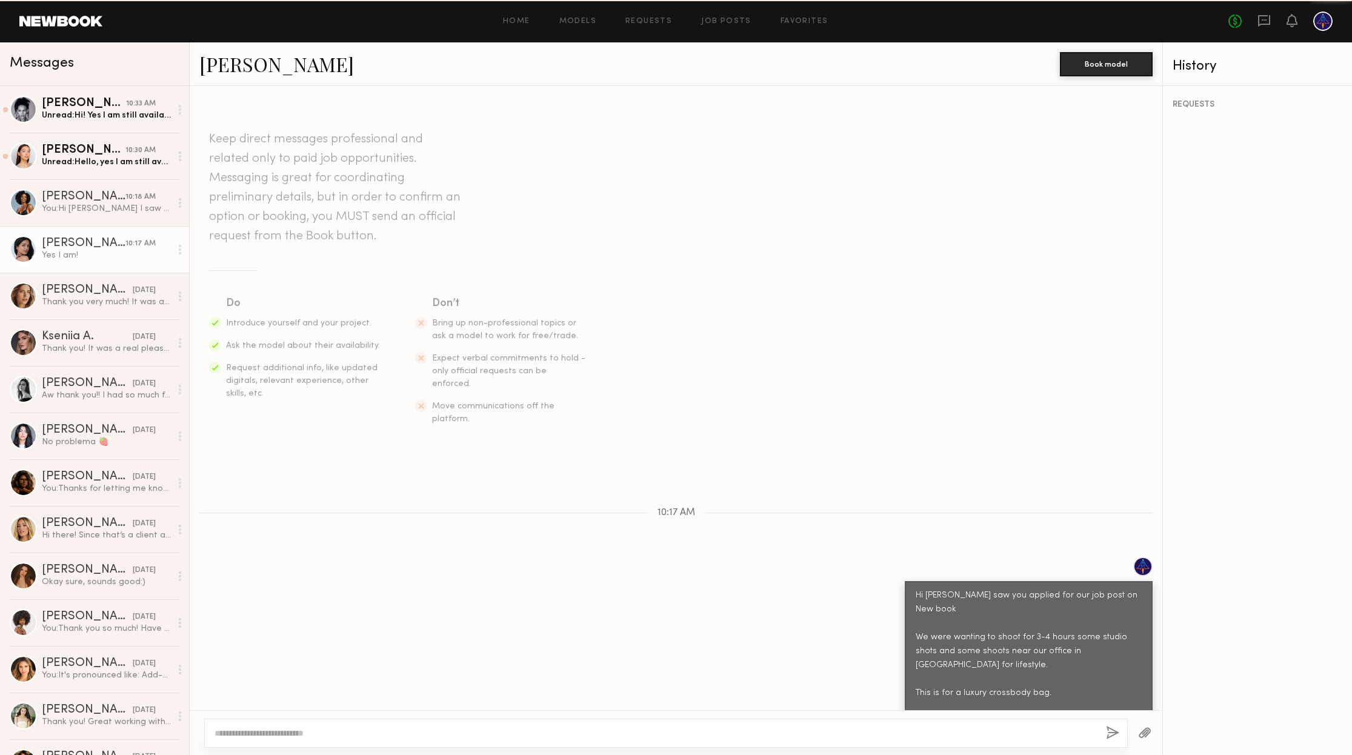
scroll to position [16, 0]
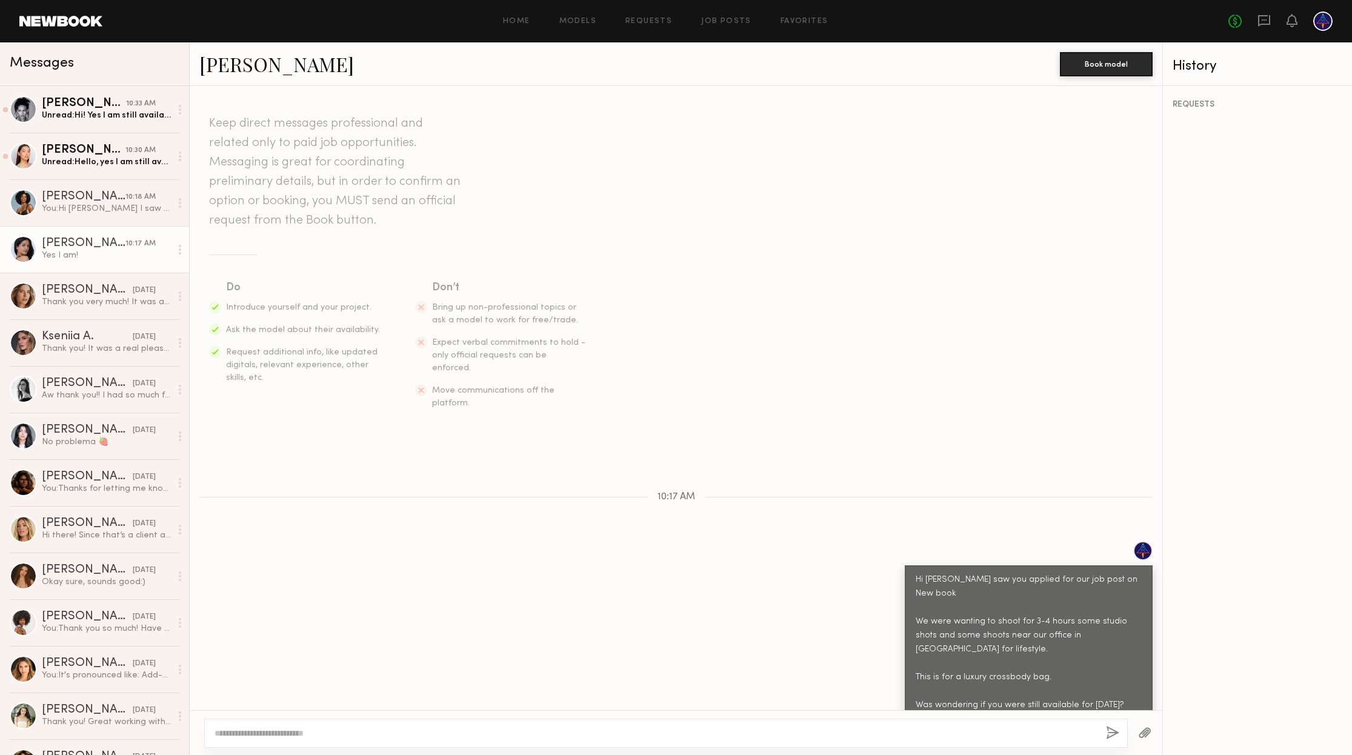
click at [248, 48] on div "Christina M. Book model" at bounding box center [676, 64] width 973 height 44
click at [255, 64] on link "Christina M." at bounding box center [276, 64] width 155 height 26
click at [84, 145] on div "Mariko M." at bounding box center [84, 150] width 84 height 12
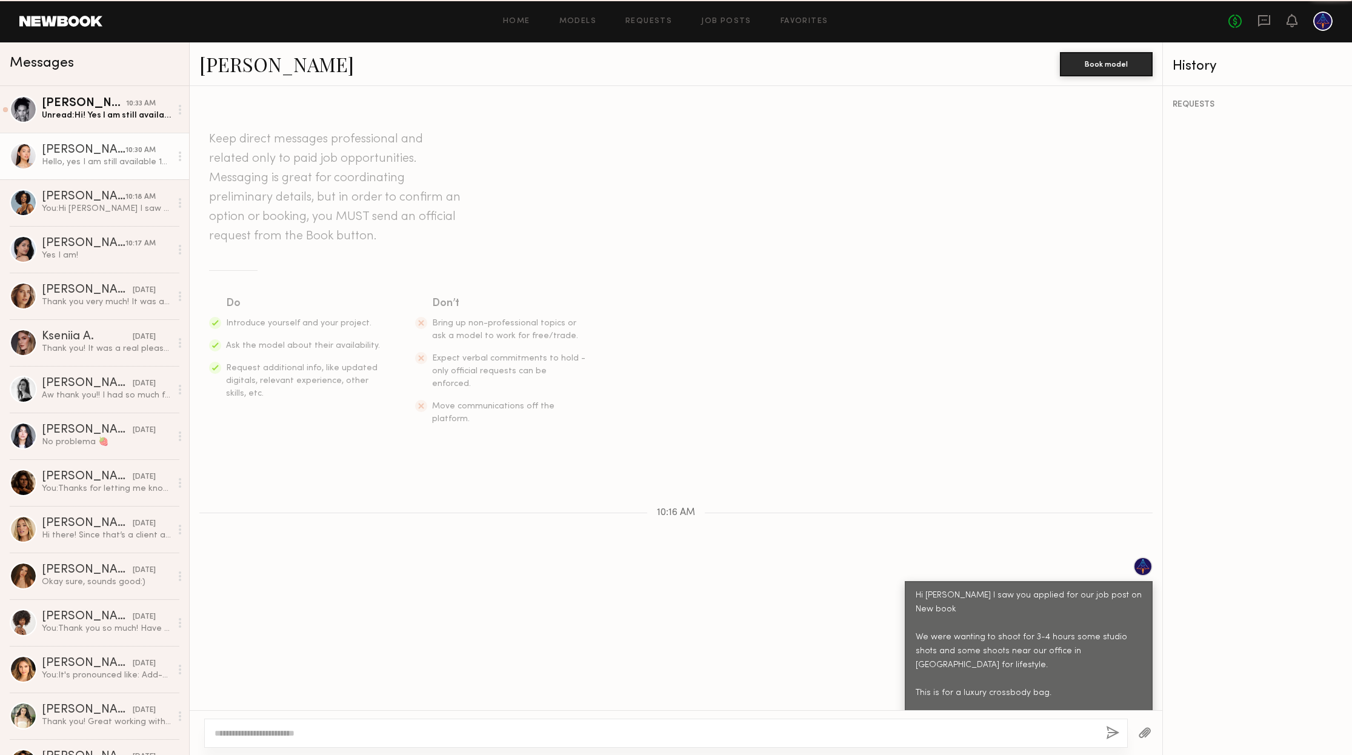
scroll to position [16, 0]
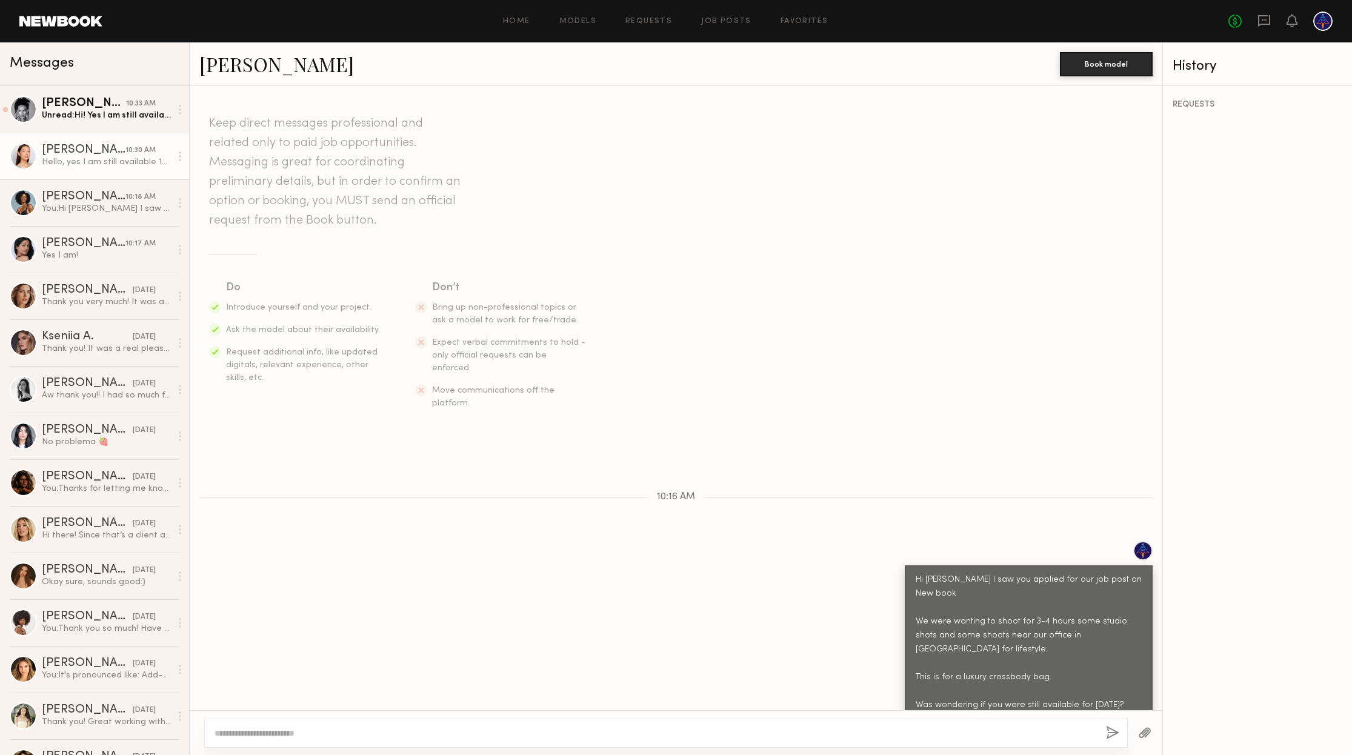
click at [261, 68] on link "Mariko M." at bounding box center [276, 64] width 155 height 26
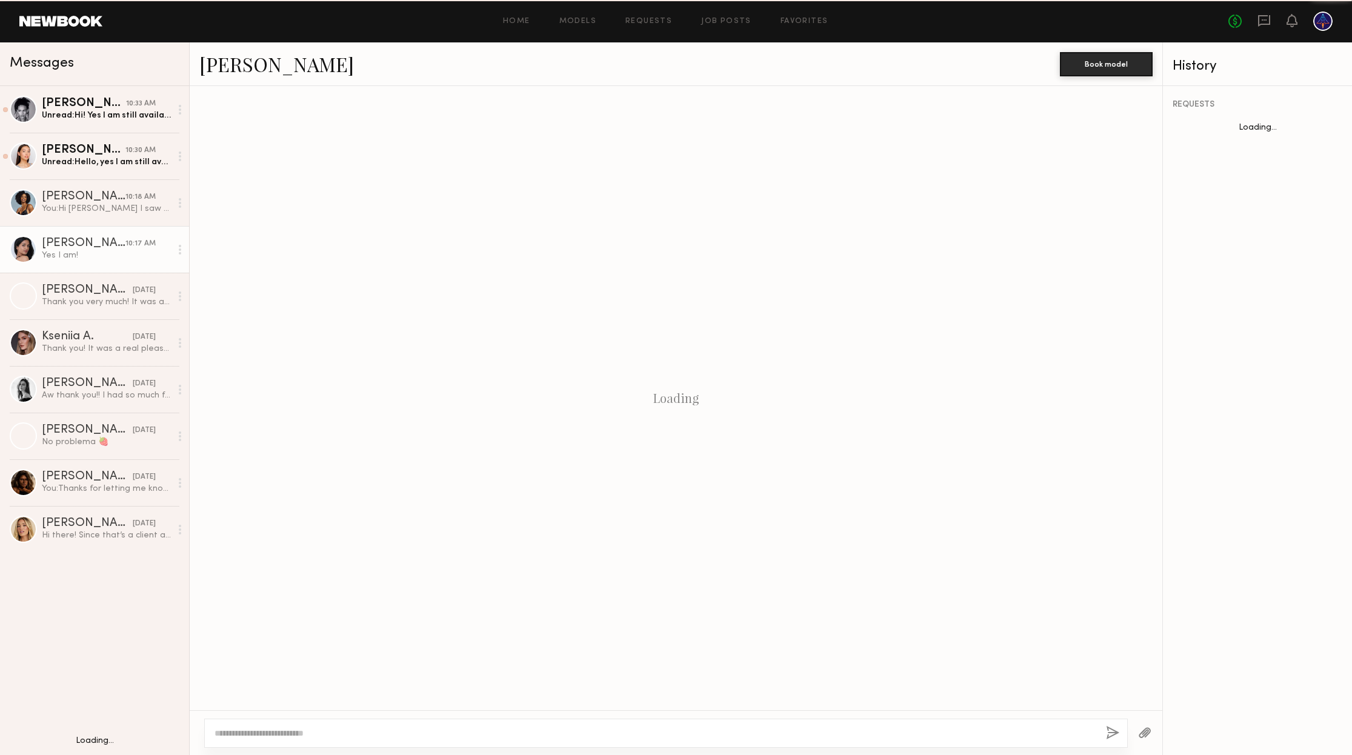
scroll to position [16, 0]
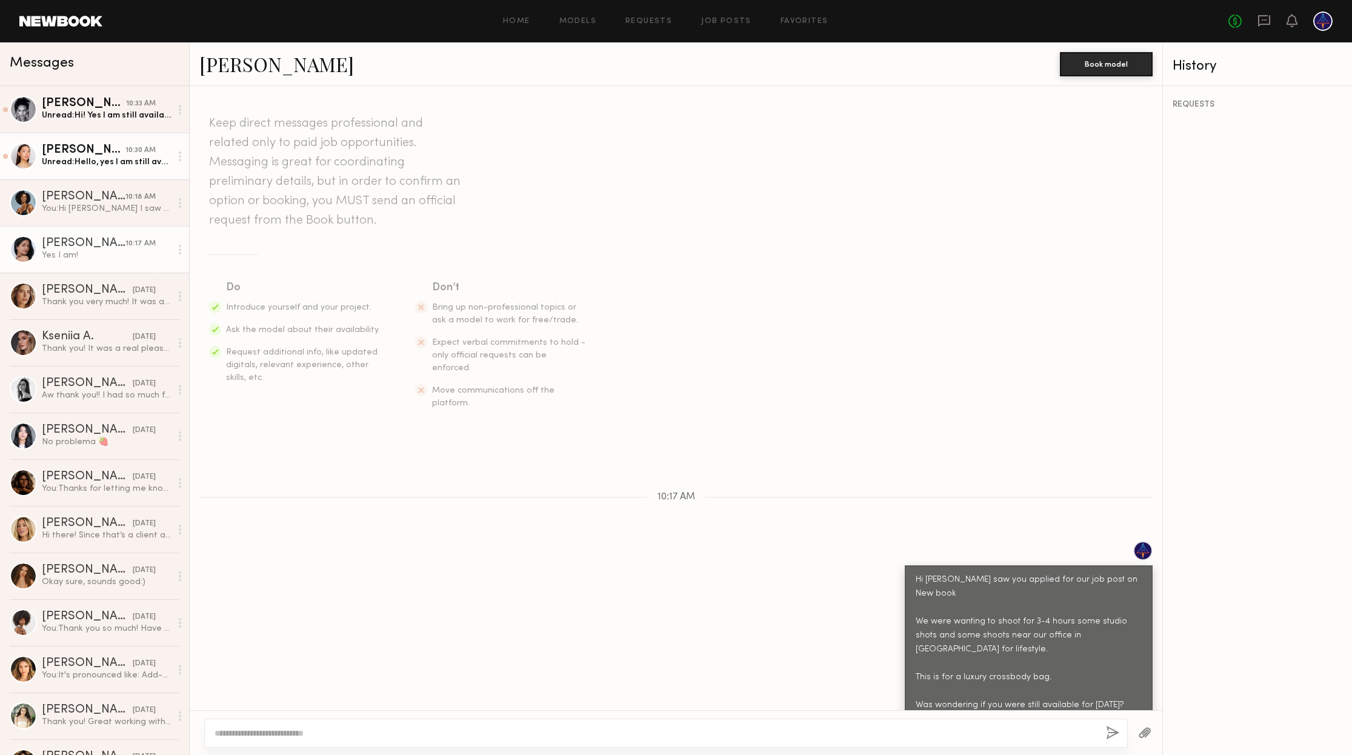
click at [90, 164] on div "Unread: Hello, yes I am still available 10/2!" at bounding box center [106, 162] width 129 height 12
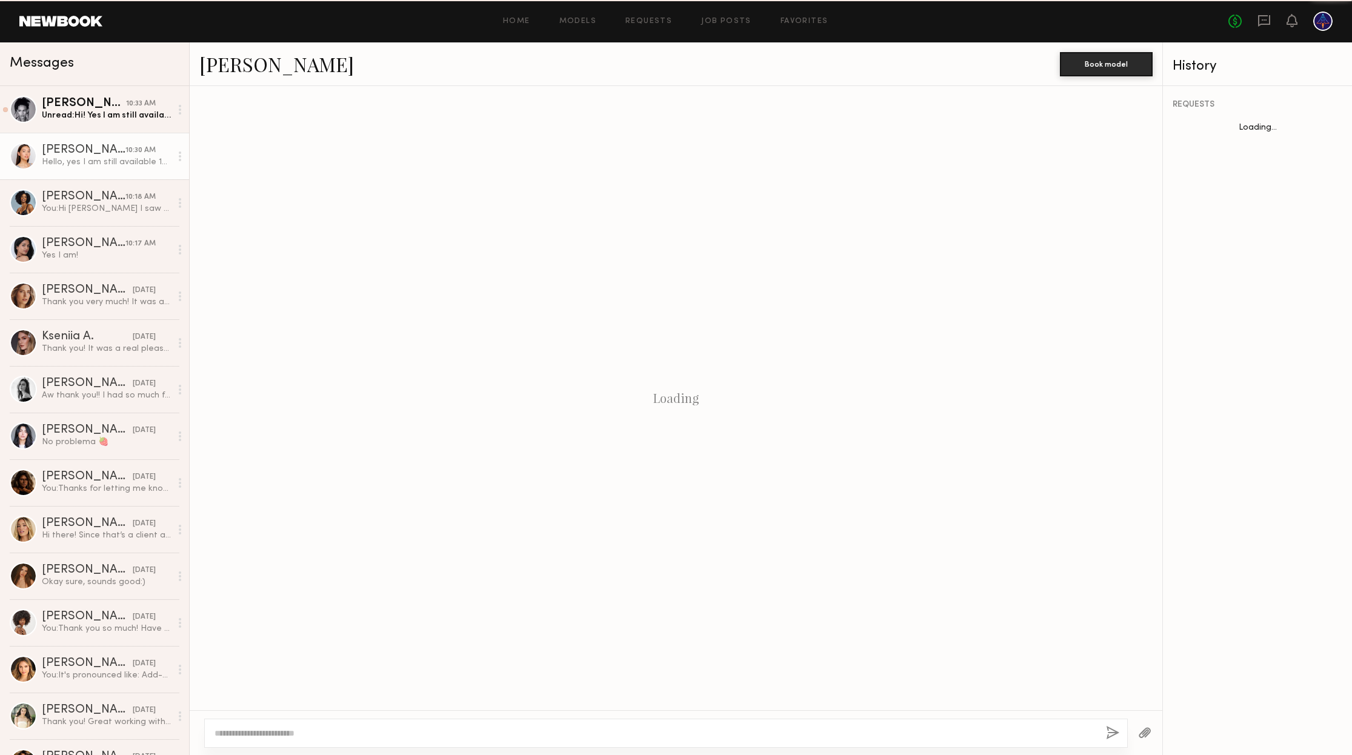
scroll to position [16, 0]
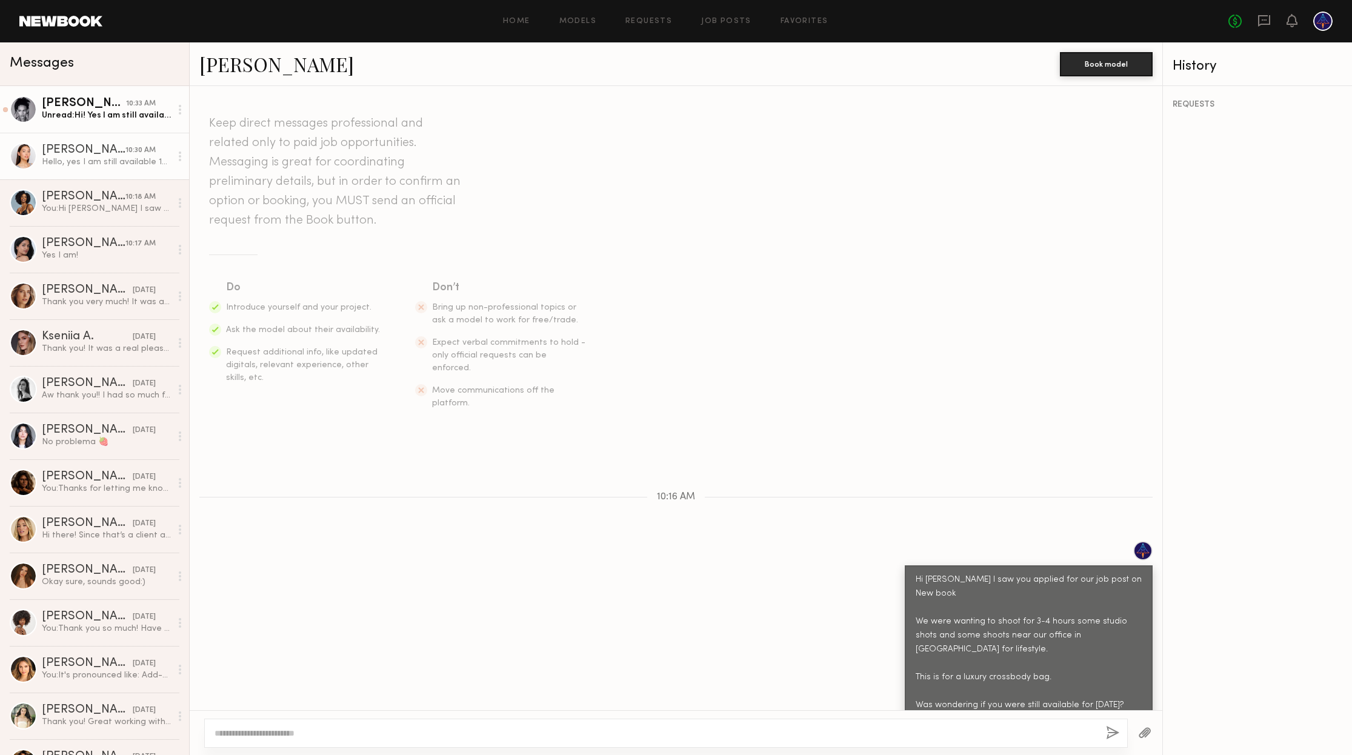
click at [95, 120] on div "Unread: Hi! Yes I am still available!" at bounding box center [106, 116] width 129 height 12
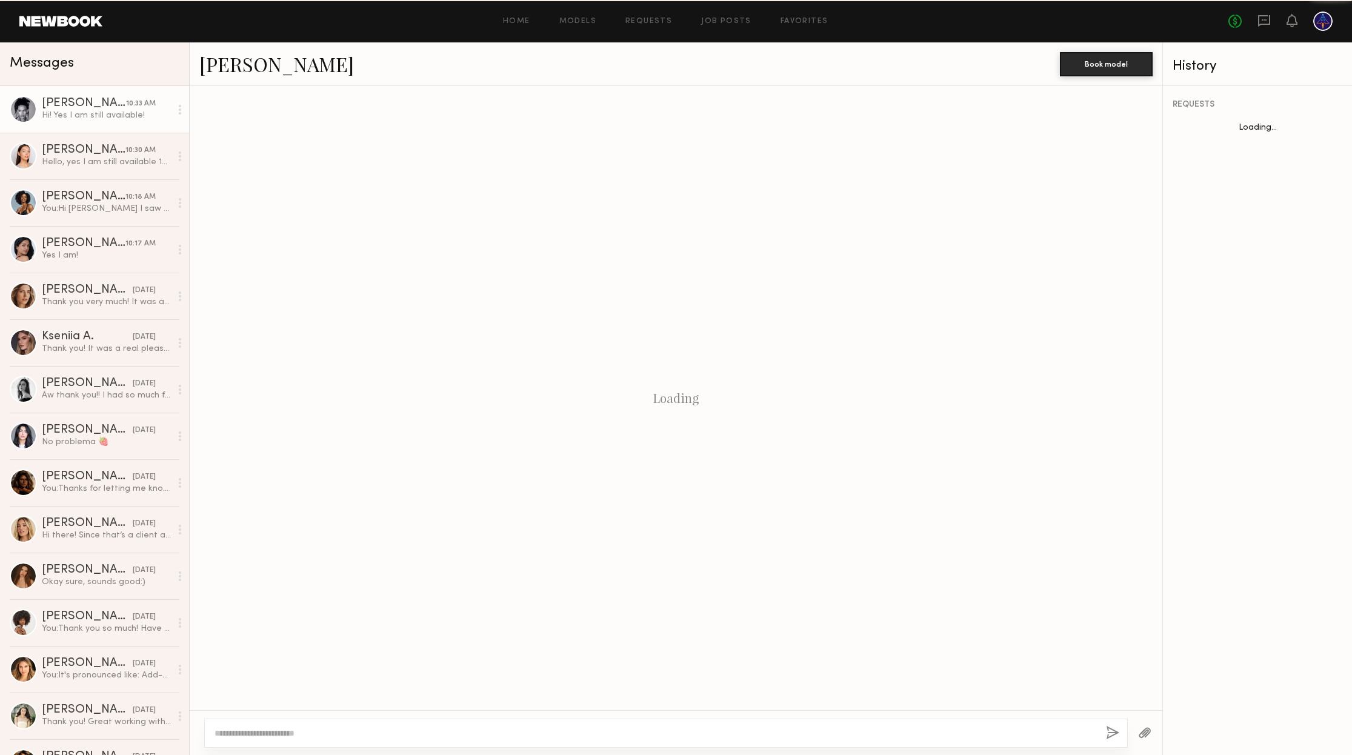
scroll to position [16, 0]
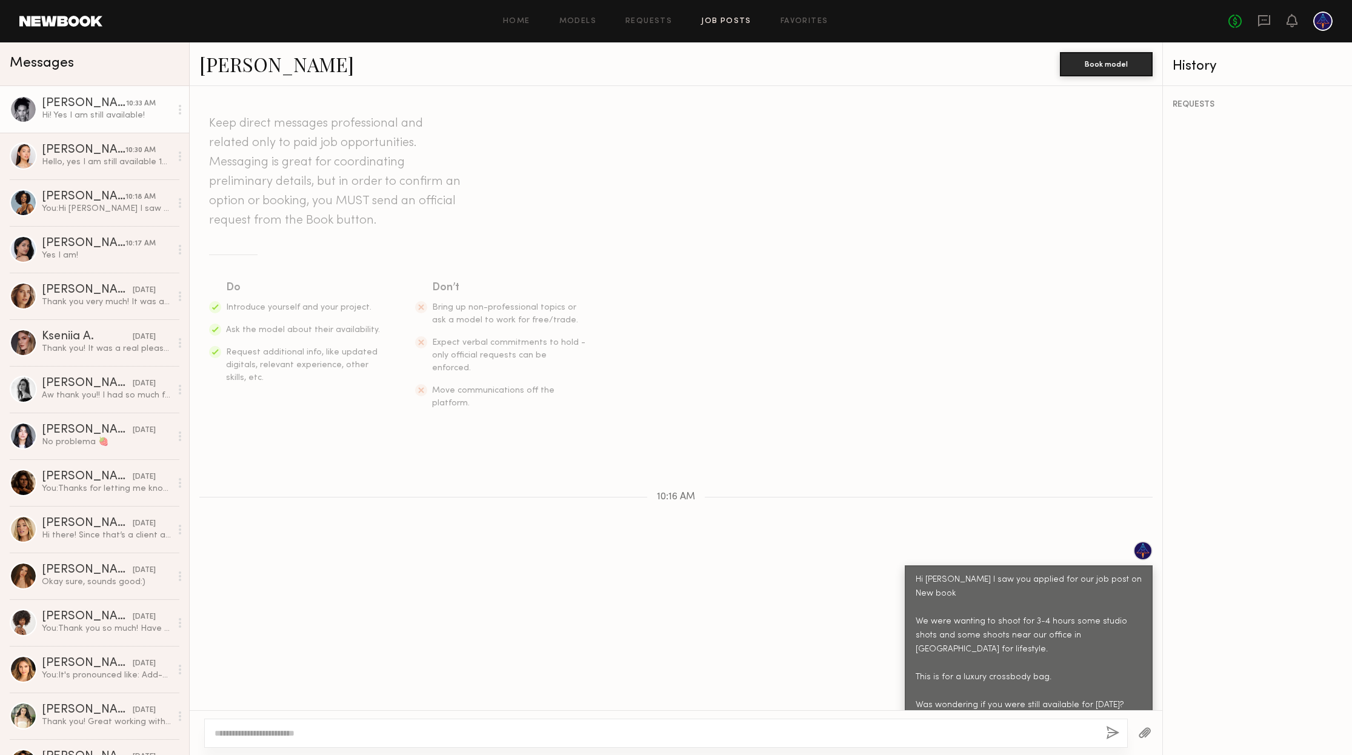
click at [722, 20] on link "Job Posts" at bounding box center [726, 22] width 50 height 8
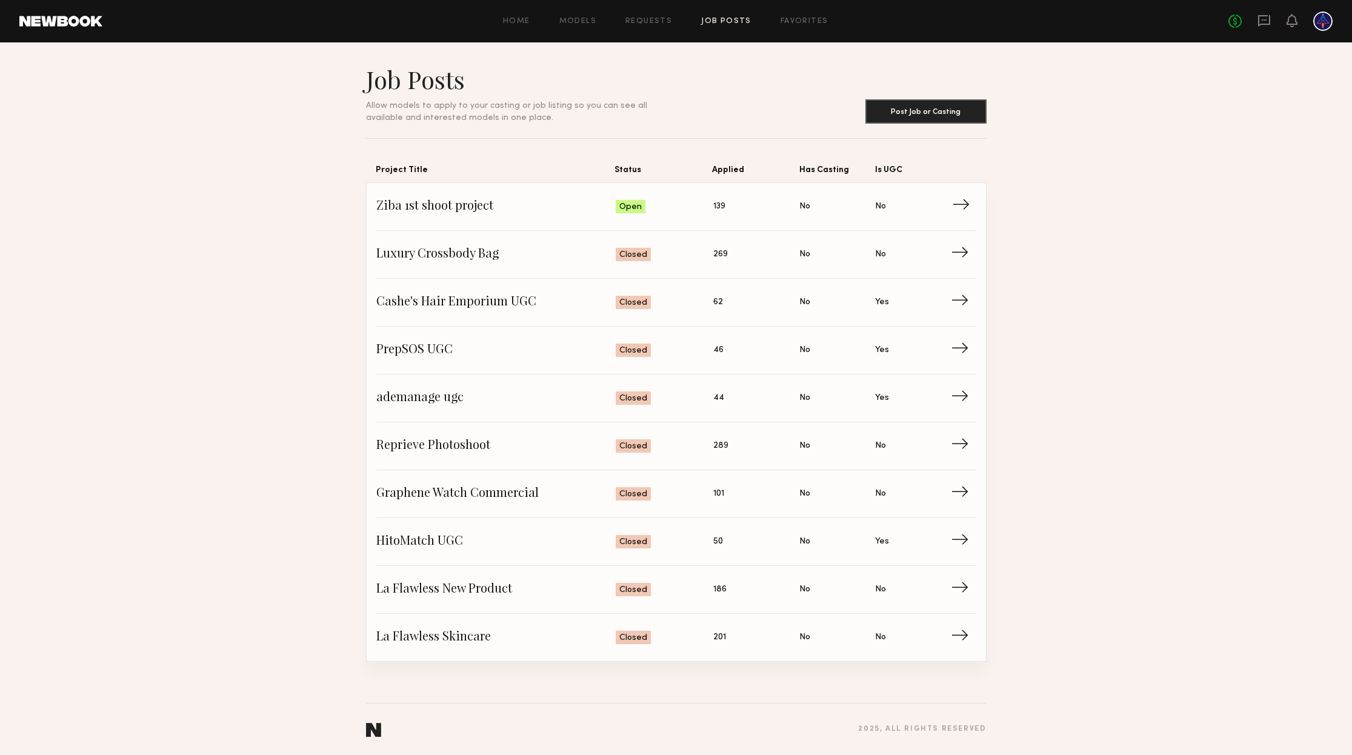
click at [495, 202] on span "Ziba 1st shoot project" at bounding box center [496, 207] width 240 height 18
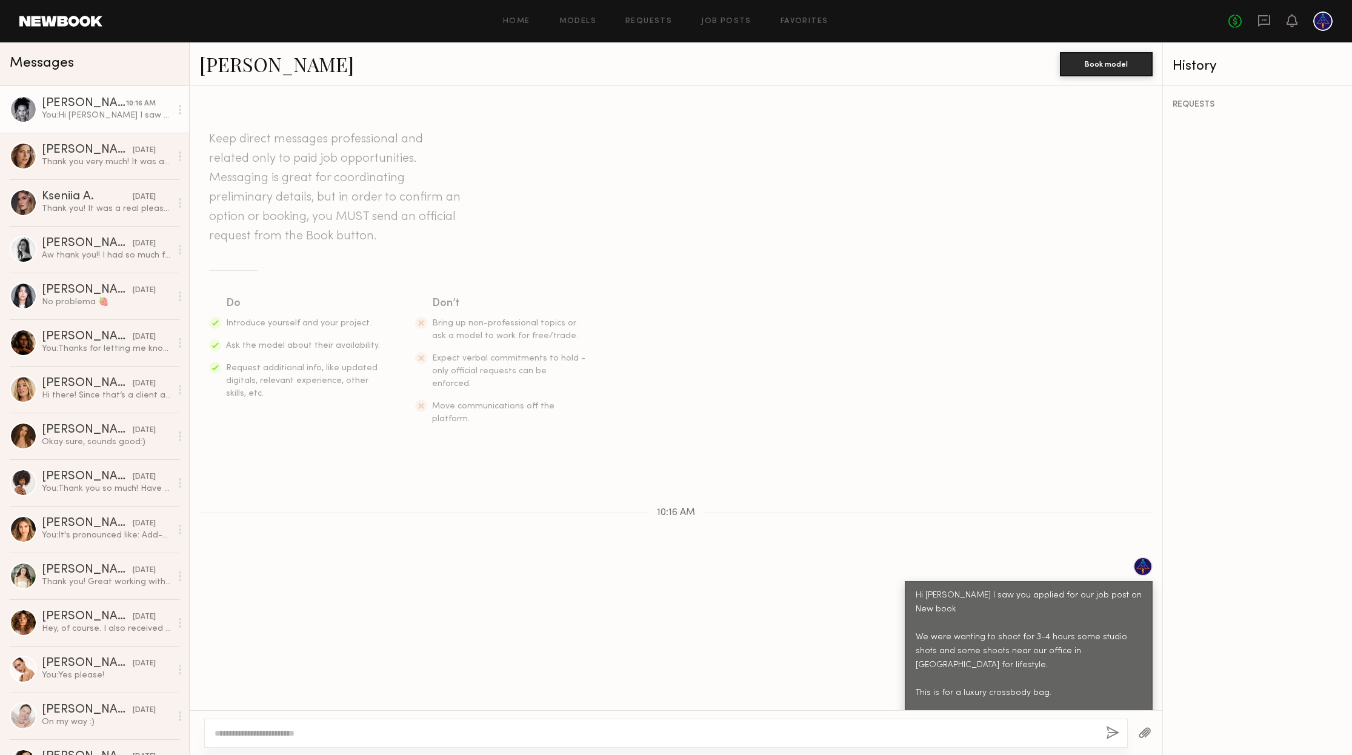
click at [262, 60] on link "[PERSON_NAME]" at bounding box center [276, 64] width 155 height 26
click at [229, 73] on link "[PERSON_NAME]" at bounding box center [276, 64] width 155 height 26
click at [262, 70] on link "[PERSON_NAME]" at bounding box center [276, 64] width 155 height 26
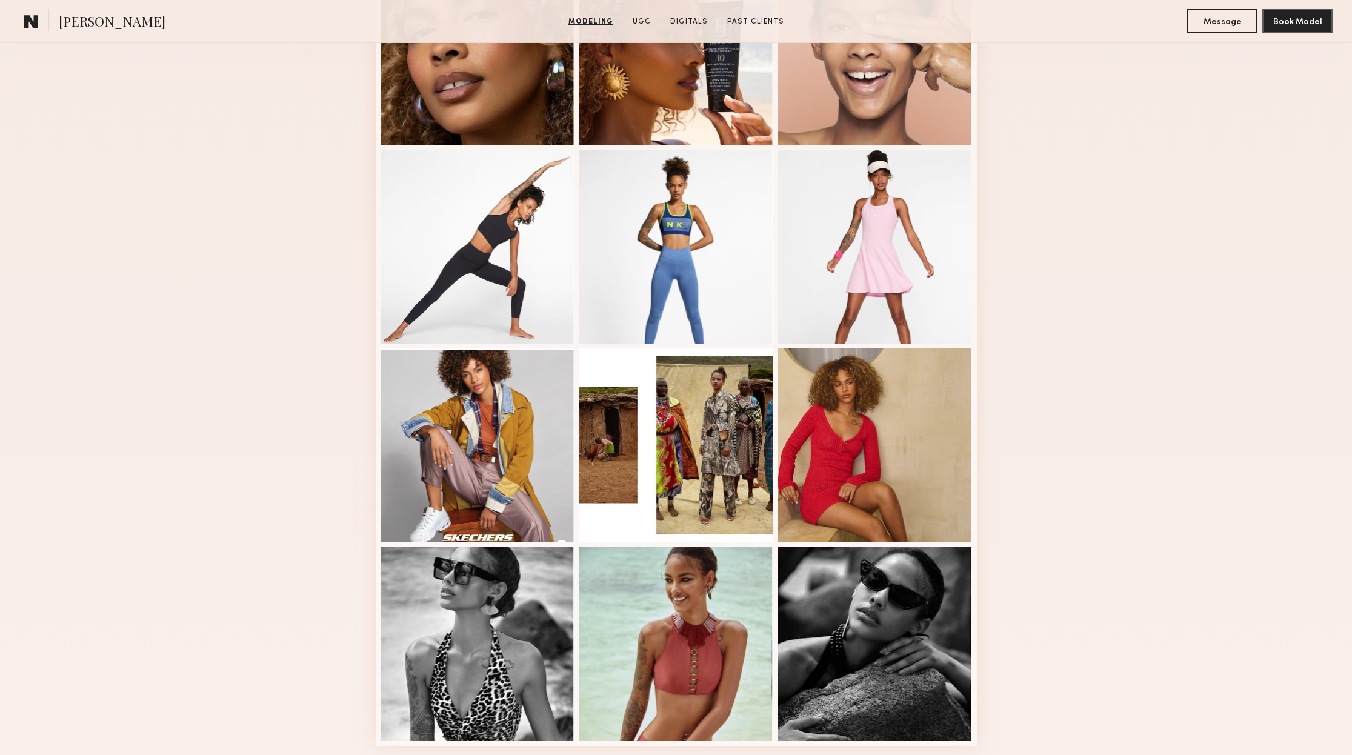
scroll to position [579, 0]
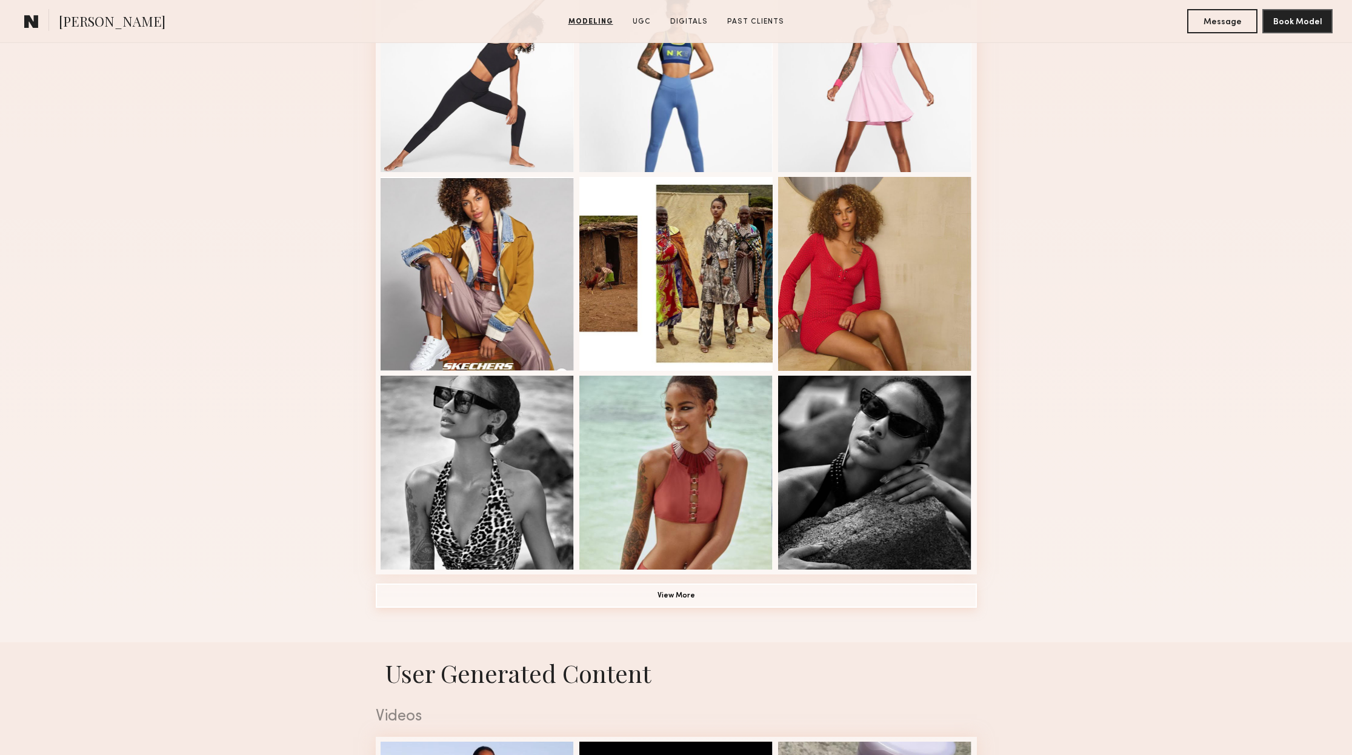
click at [676, 597] on button "View More" at bounding box center [676, 596] width 601 height 24
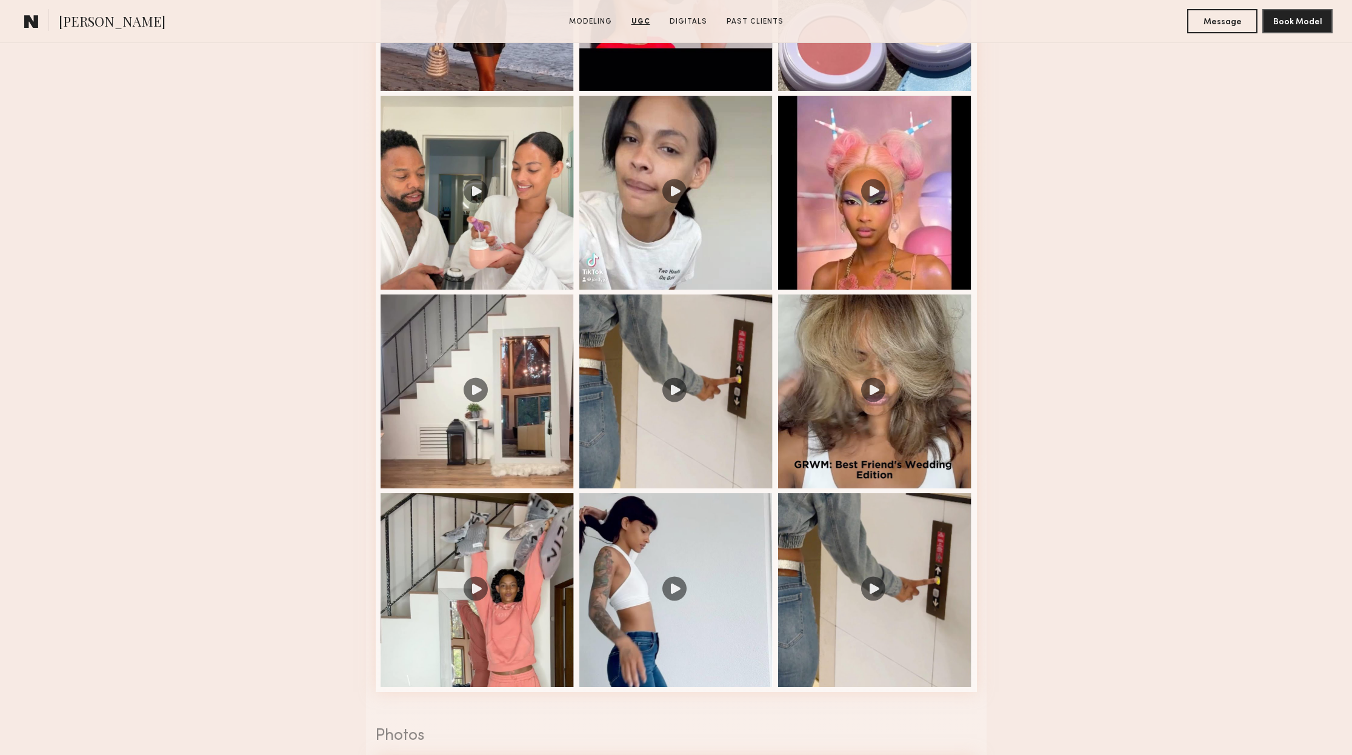
scroll to position [2049, 0]
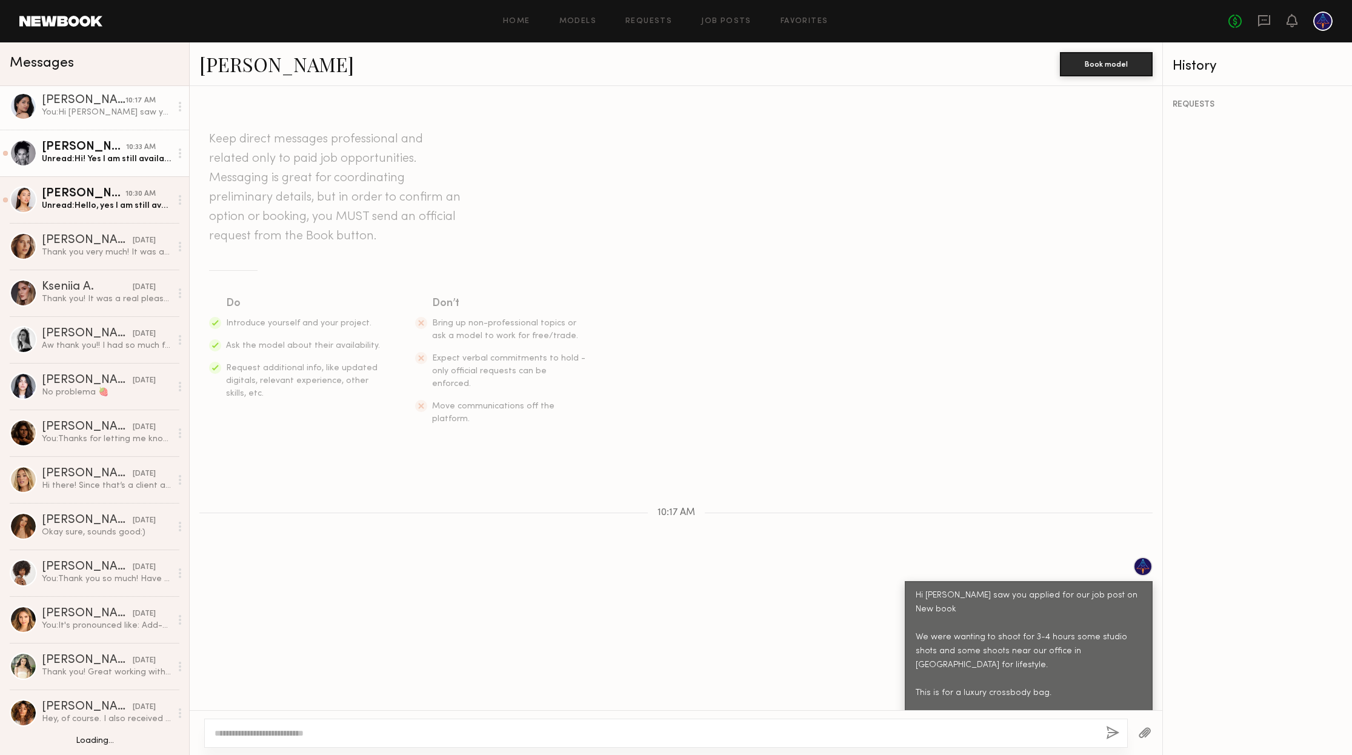
scroll to position [4, 0]
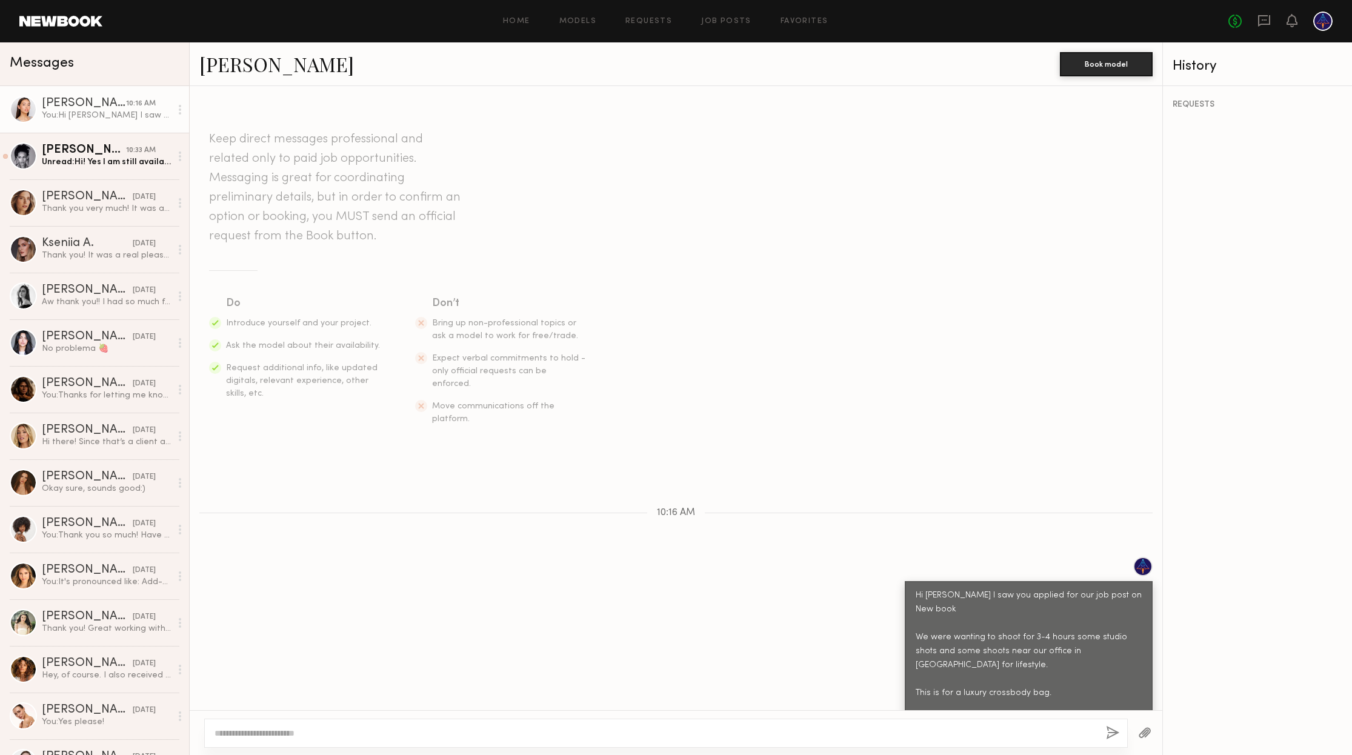
click at [257, 65] on link "[PERSON_NAME]" at bounding box center [276, 64] width 155 height 26
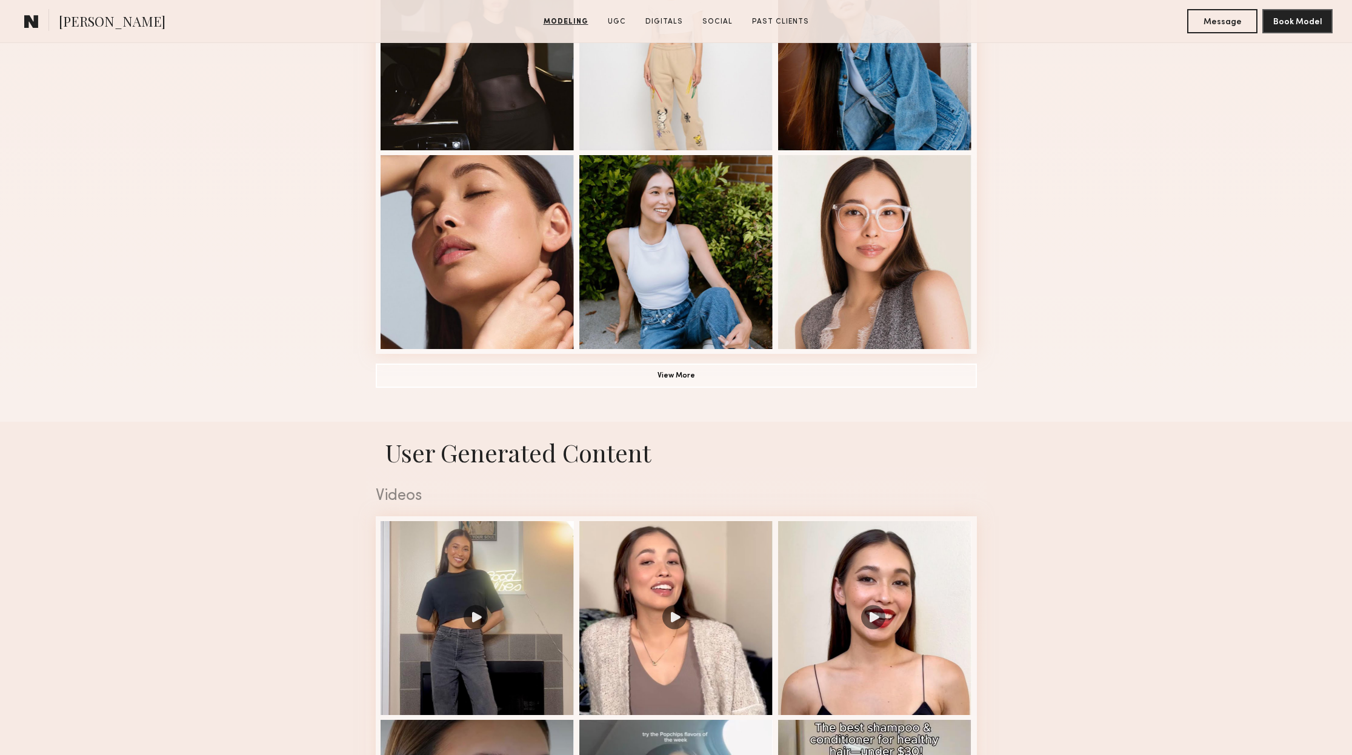
scroll to position [799, 0]
click at [659, 376] on button "View More" at bounding box center [676, 376] width 601 height 24
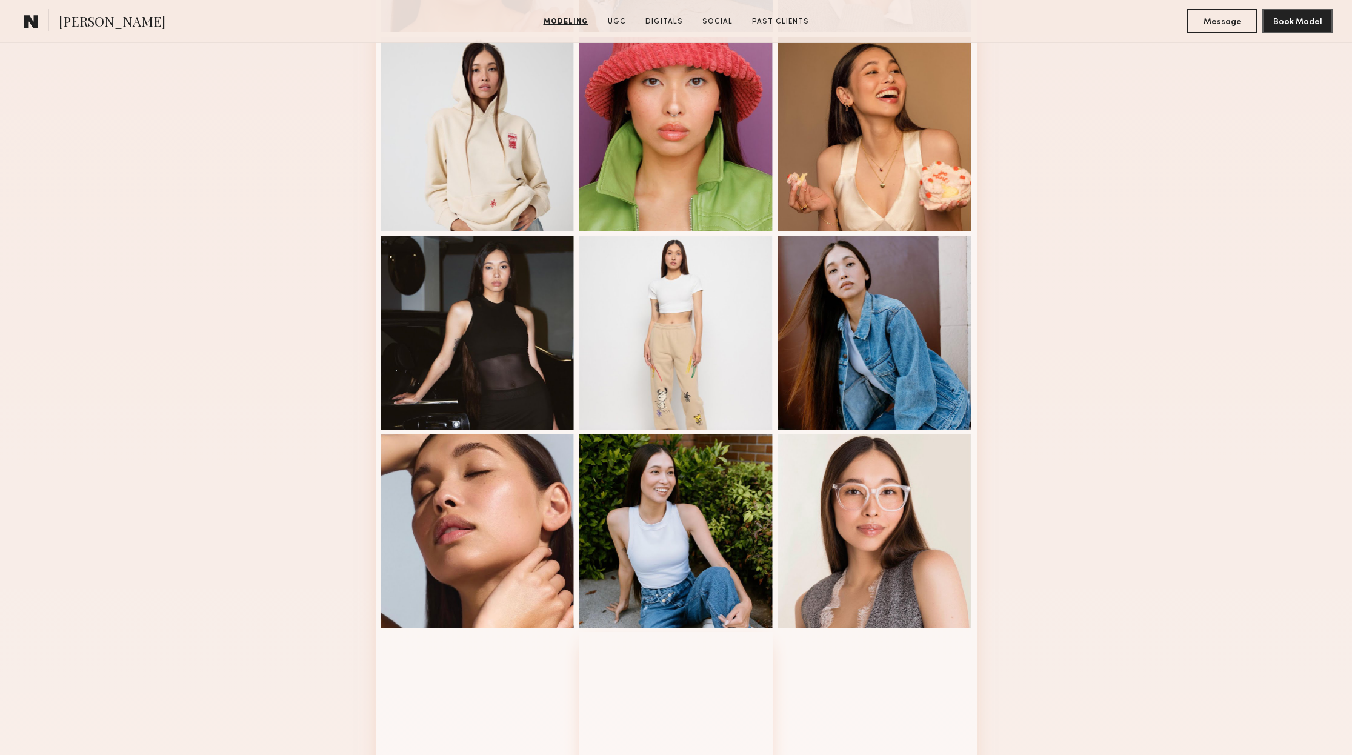
scroll to position [411, 0]
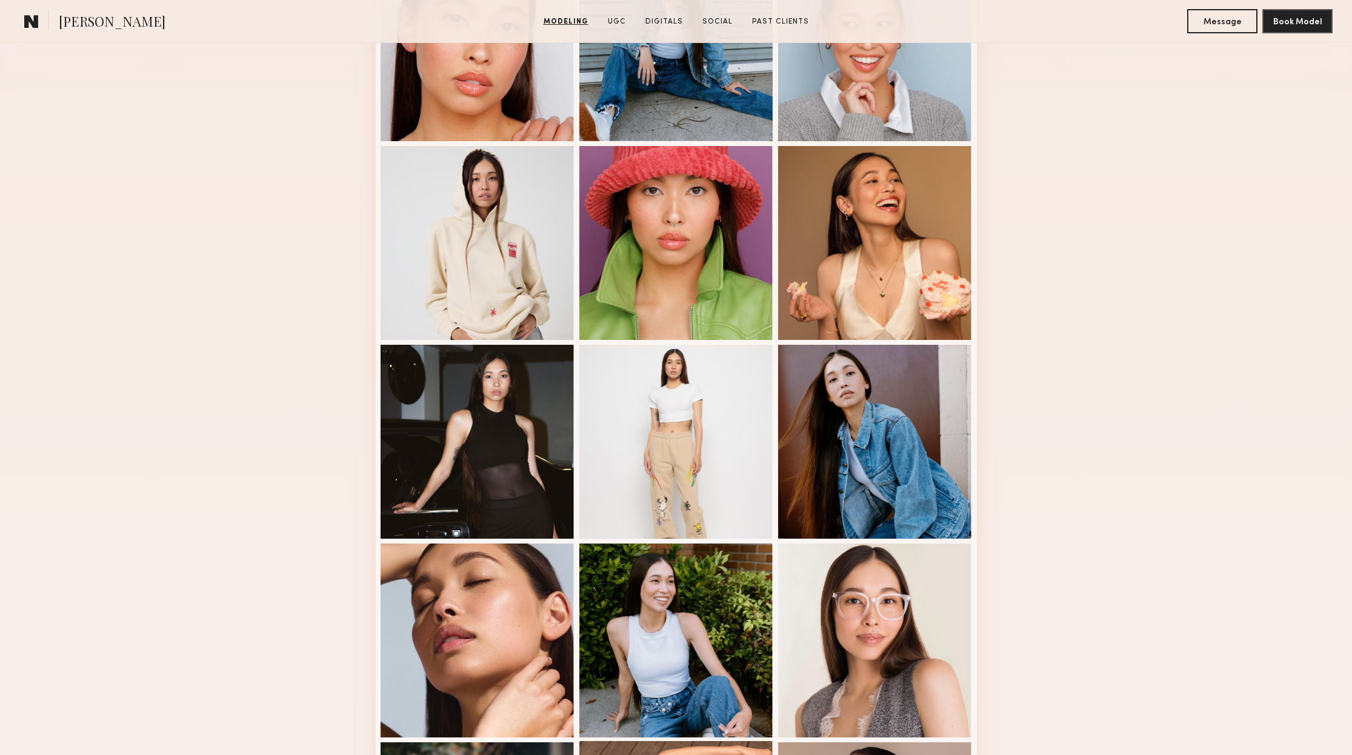
click at [616, 476] on div at bounding box center [676, 442] width 194 height 194
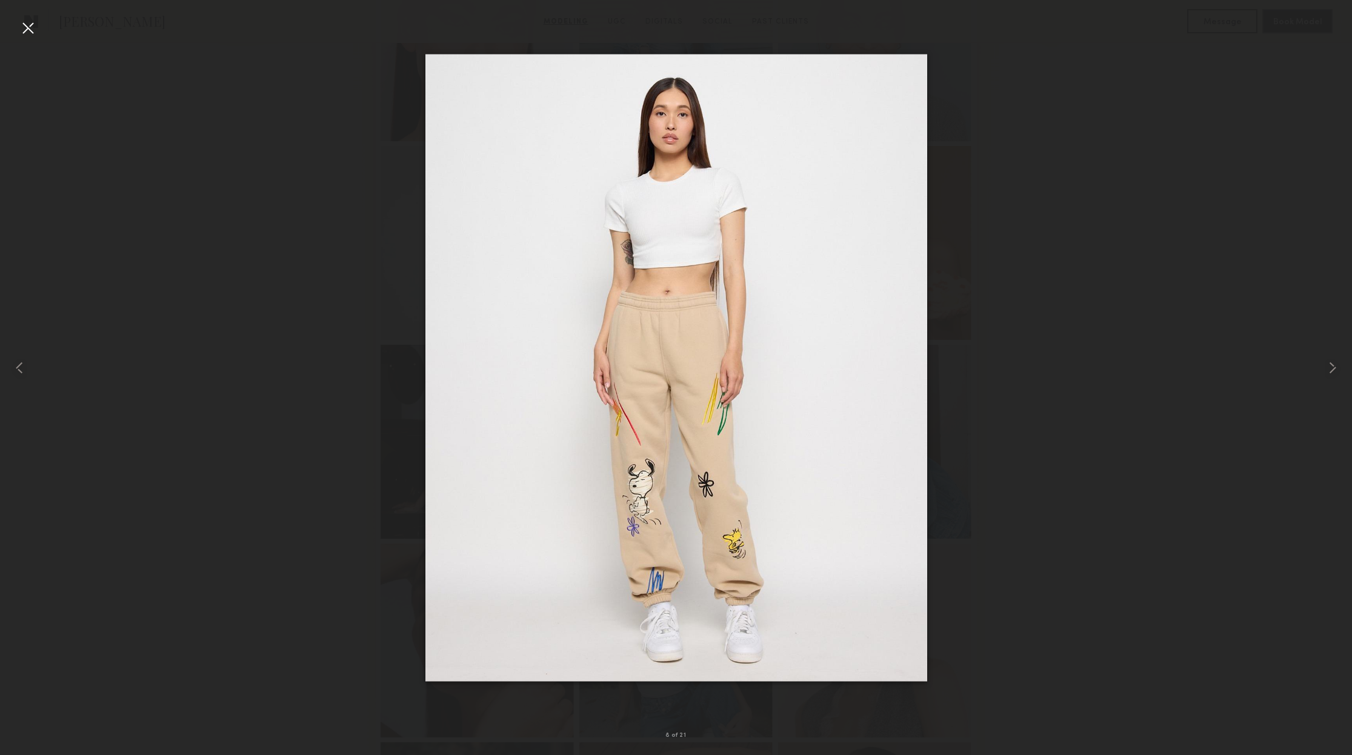
click at [37, 22] on div at bounding box center [27, 27] width 19 height 19
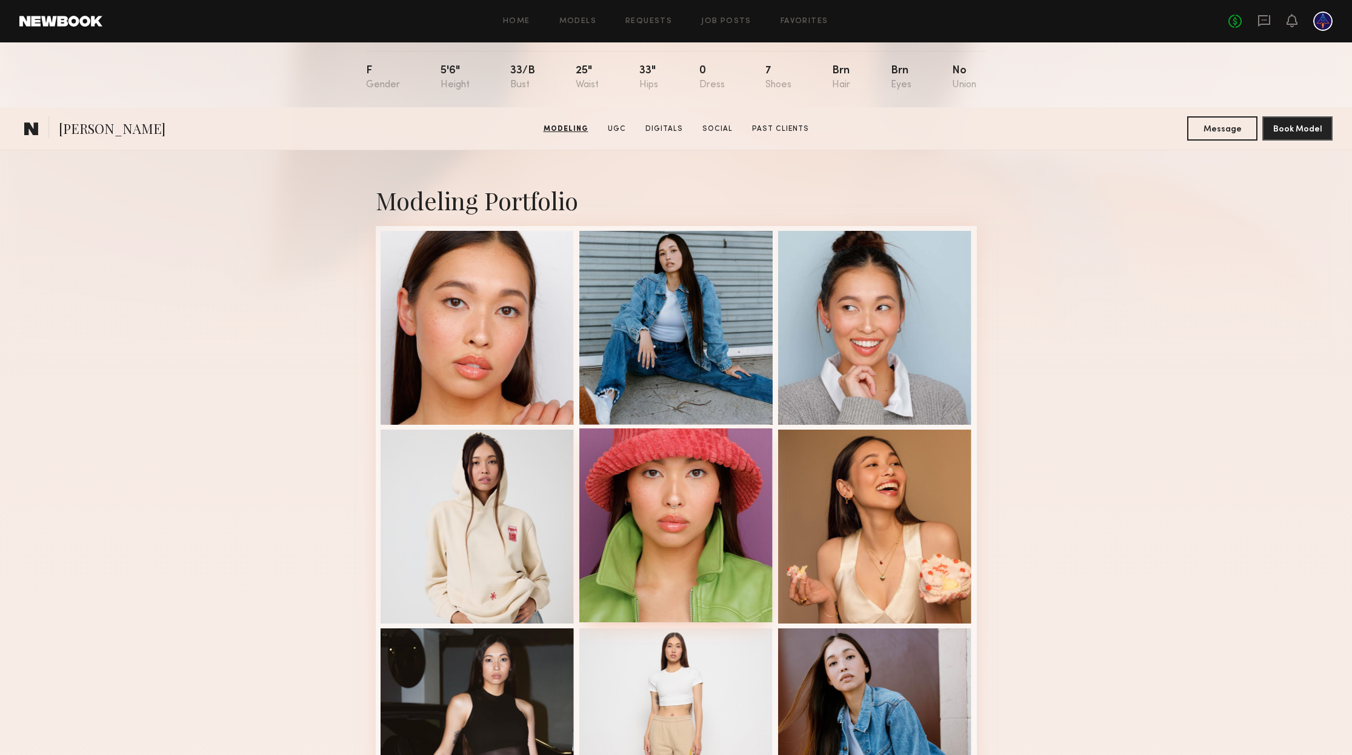
scroll to position [10, 0]
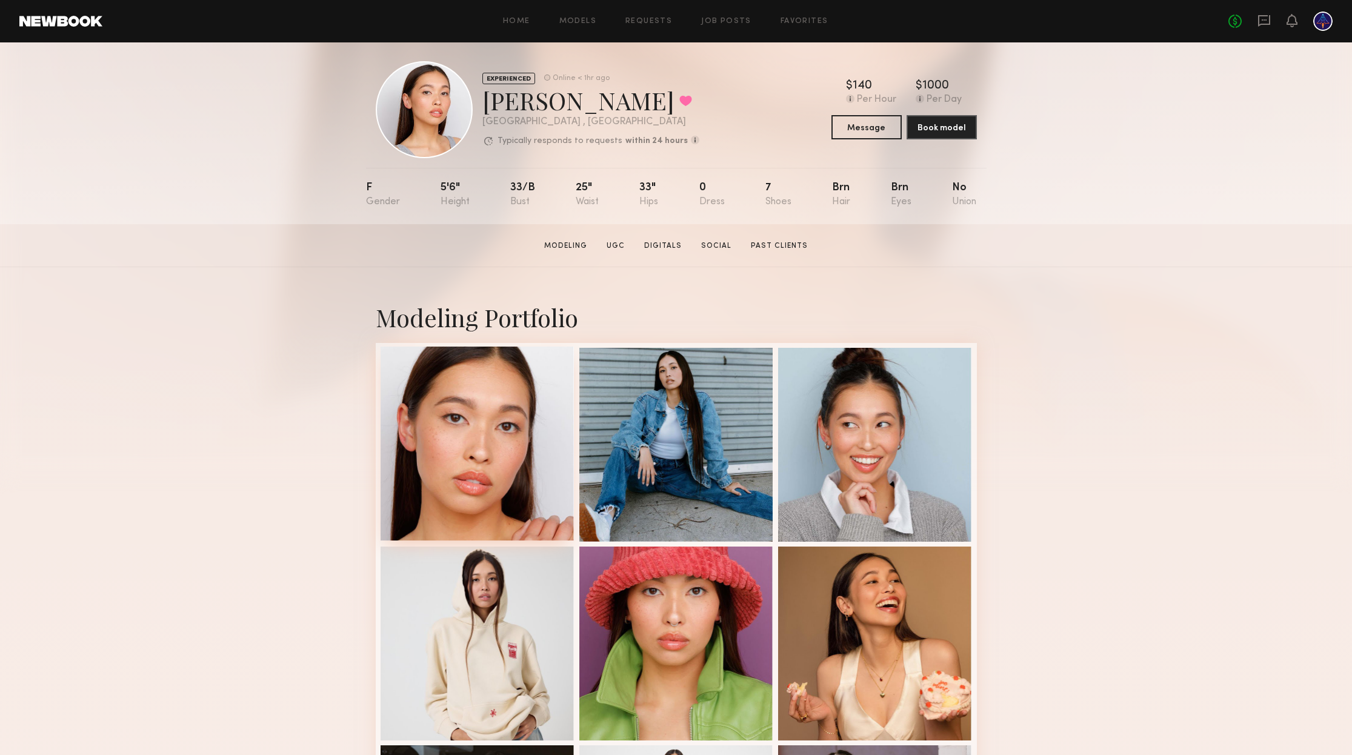
click at [524, 448] on div at bounding box center [478, 444] width 194 height 194
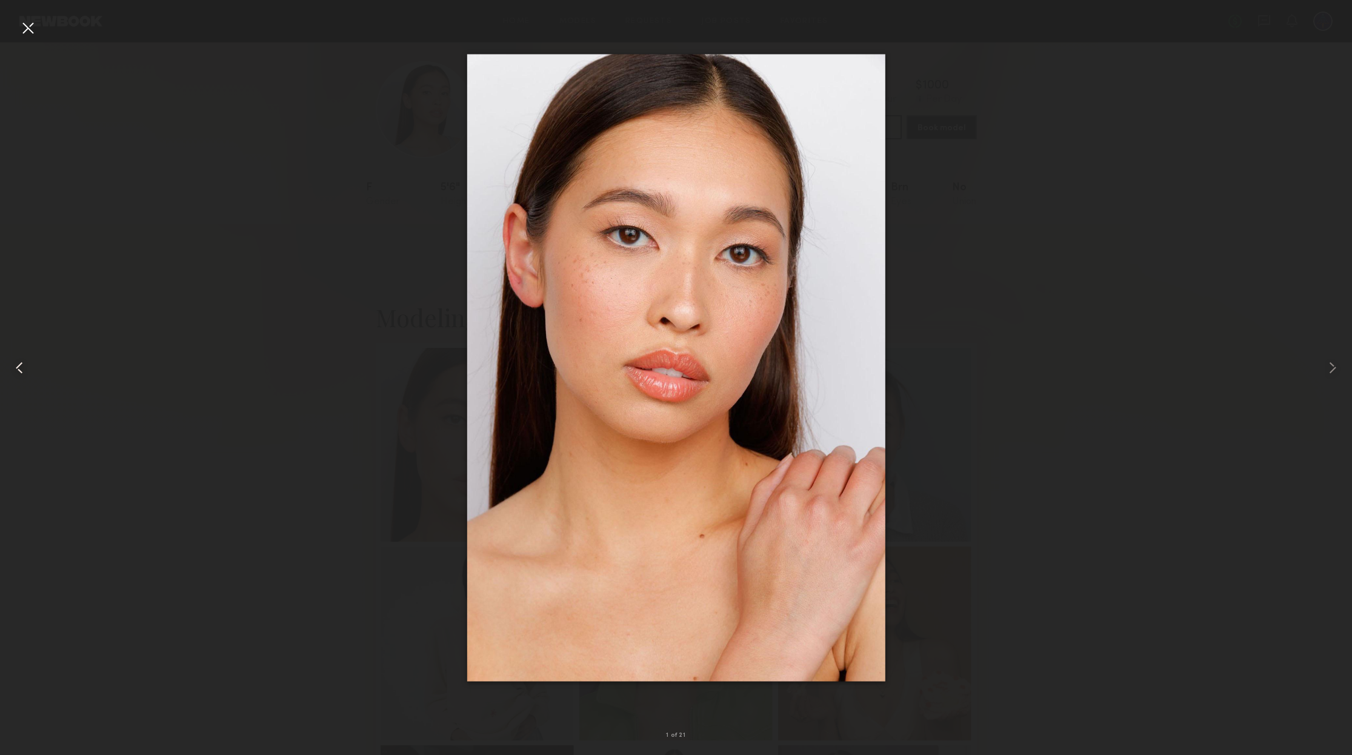
click at [19, 44] on div at bounding box center [27, 367] width 54 height 697
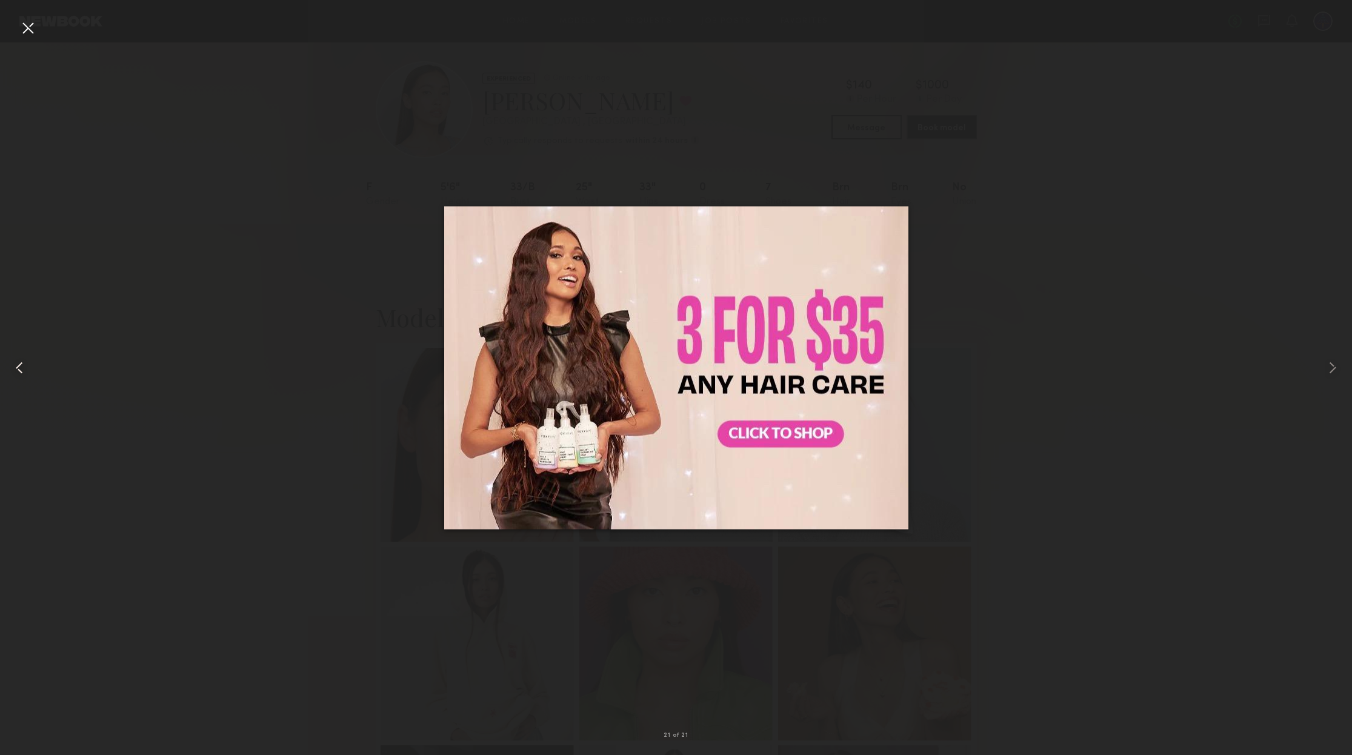
click at [52, 27] on div at bounding box center [27, 367] width 54 height 697
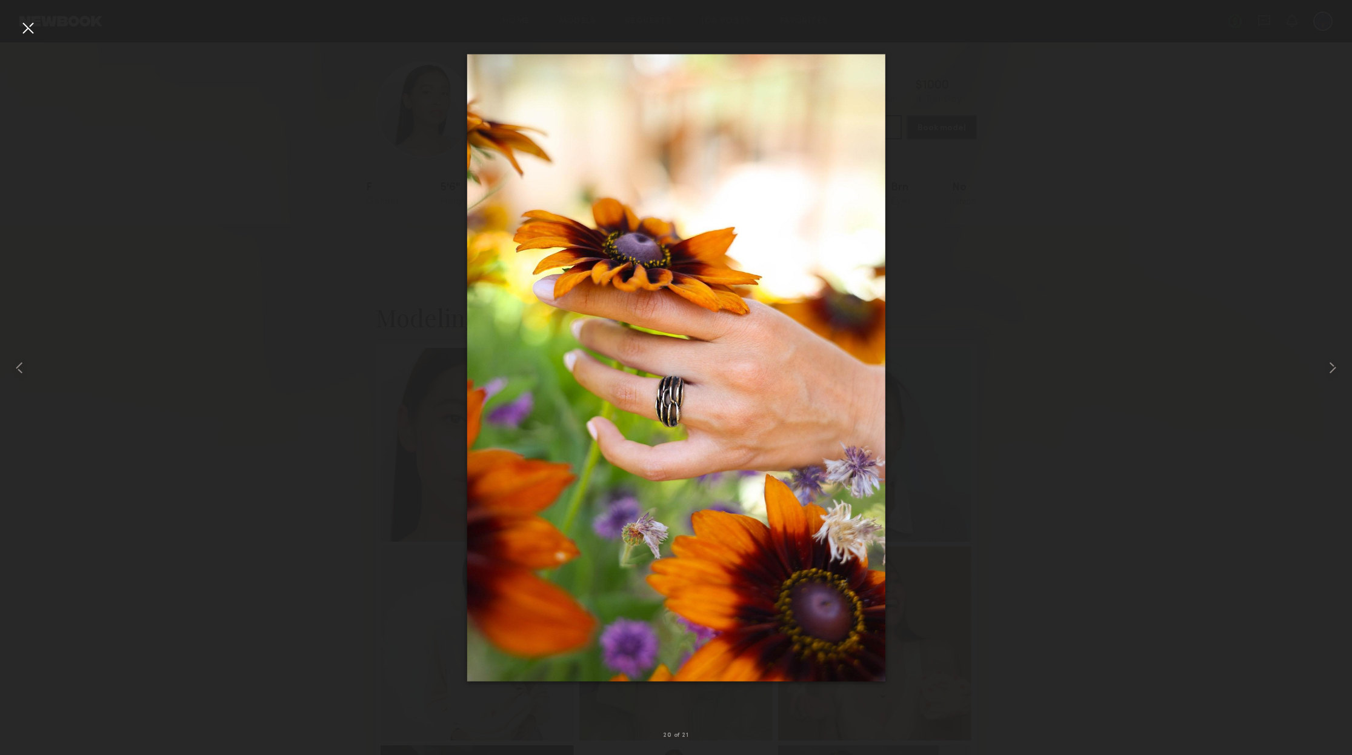
click at [18, 32] on div at bounding box center [27, 27] width 19 height 19
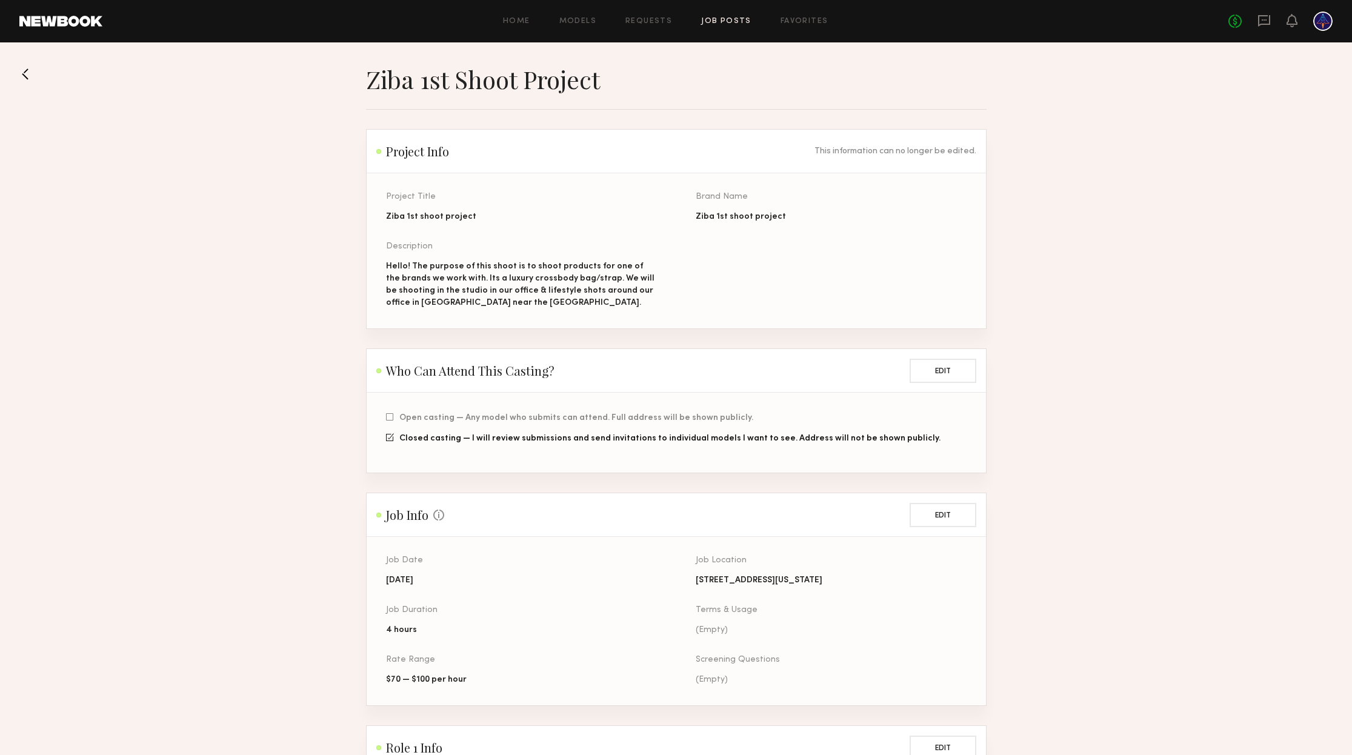
scroll to position [127, 0]
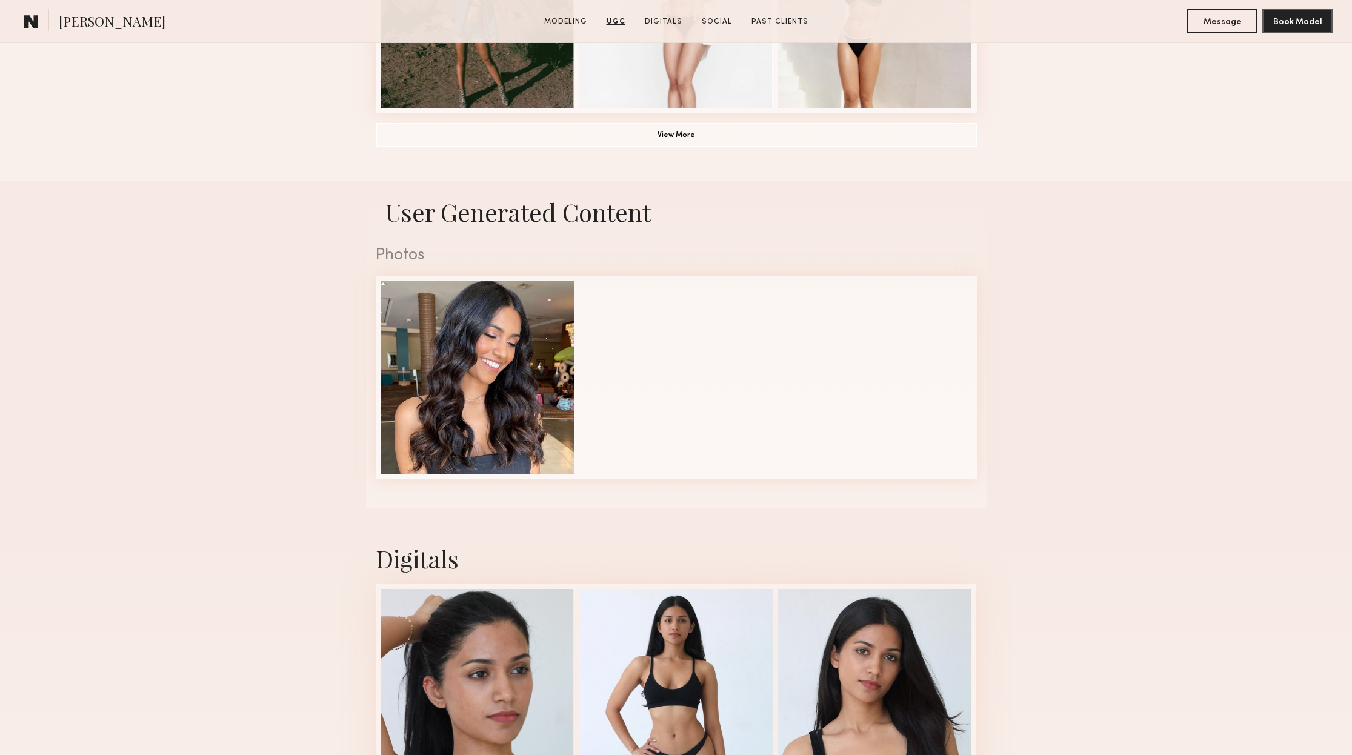
scroll to position [928, 0]
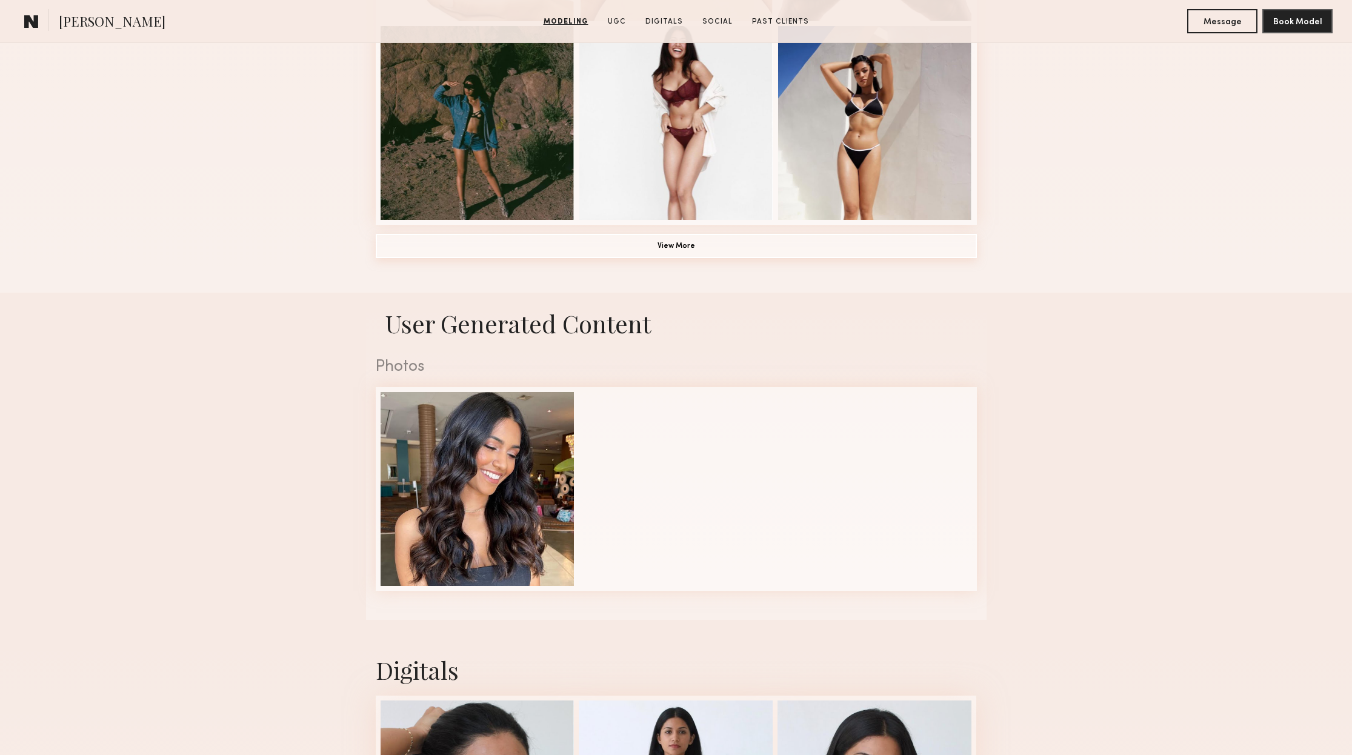
click at [665, 257] on button "View More" at bounding box center [676, 246] width 601 height 24
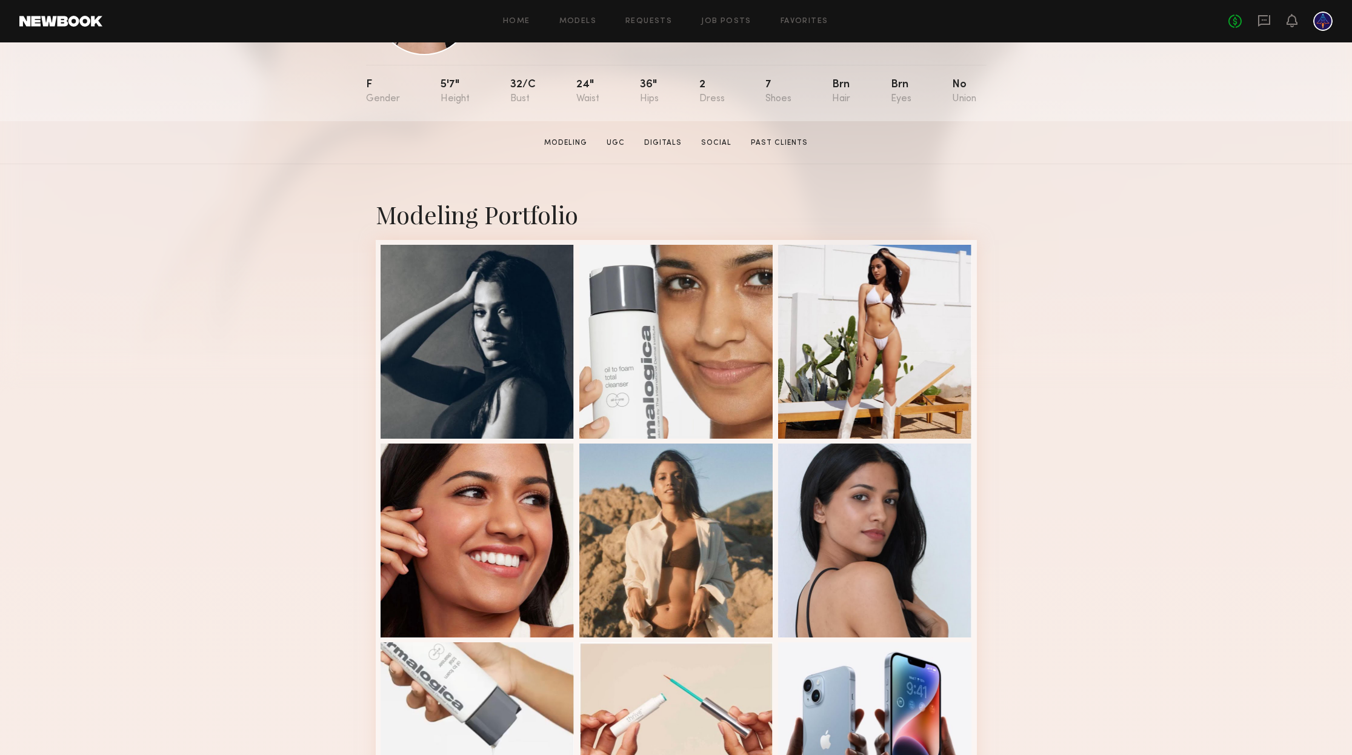
scroll to position [0, 0]
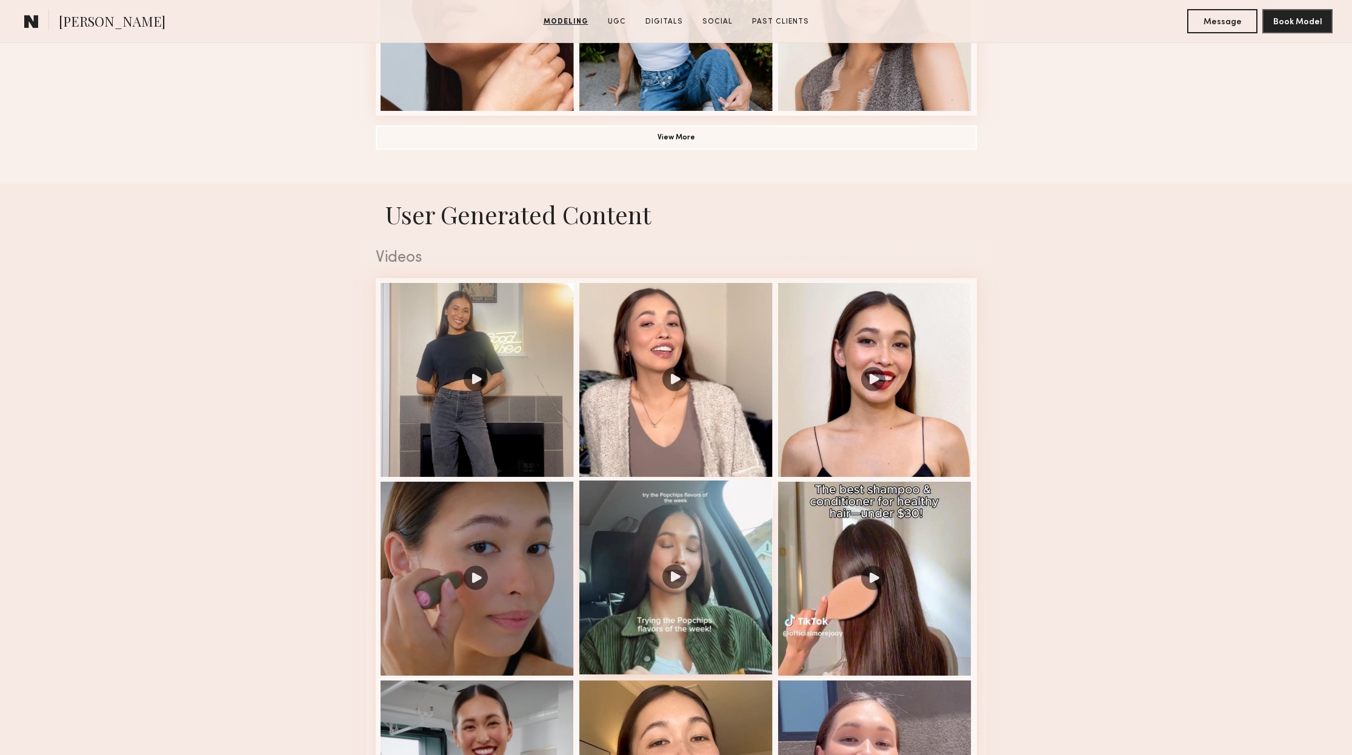
scroll to position [1103, 0]
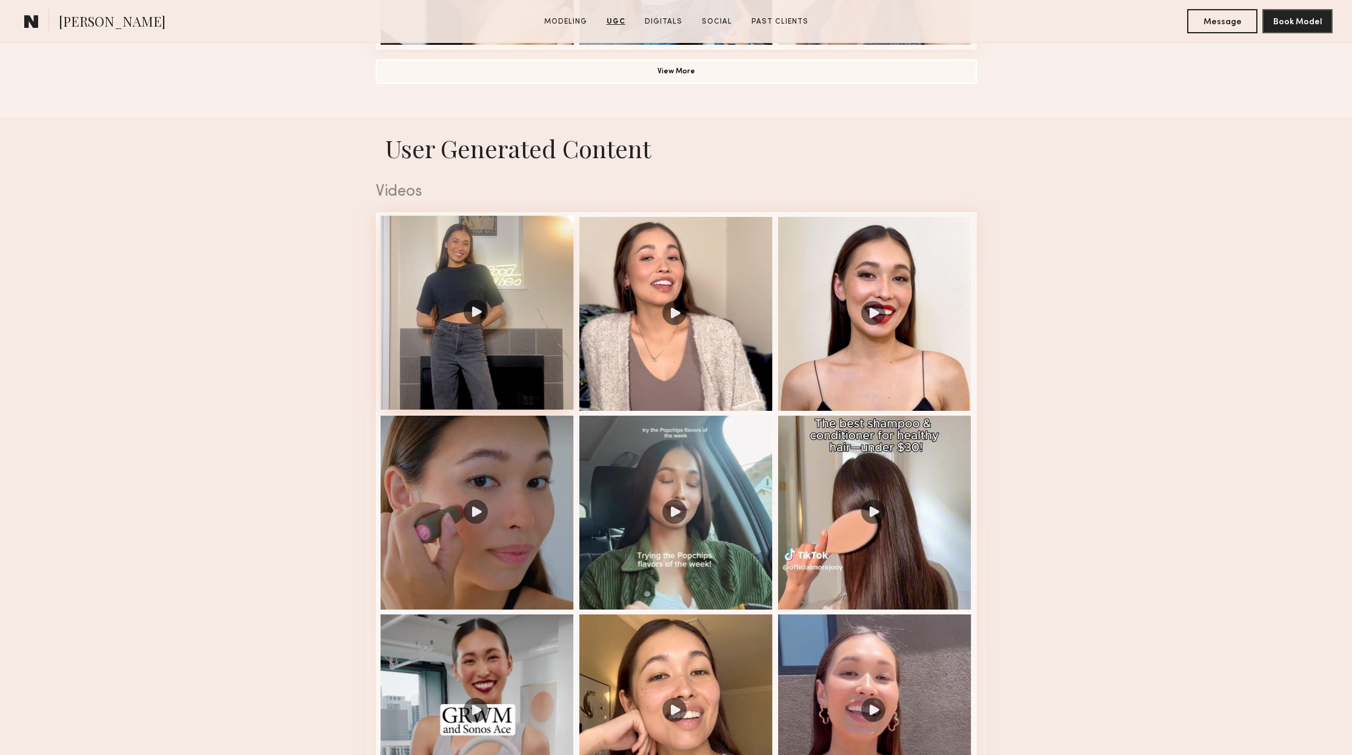
click at [473, 307] on div at bounding box center [478, 313] width 194 height 194
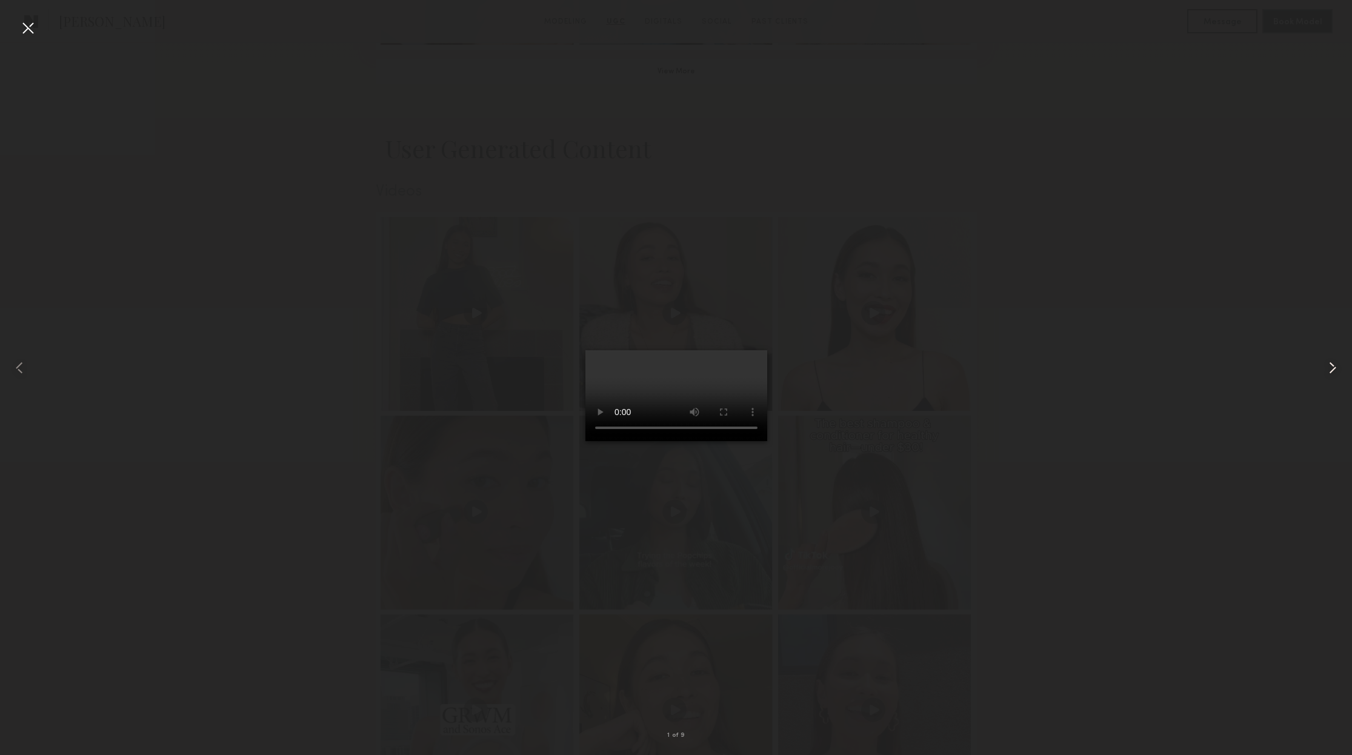
click at [1329, 363] on common-icon at bounding box center [1332, 367] width 19 height 19
click at [1329, 367] on common-icon at bounding box center [1332, 367] width 19 height 19
click at [1326, 365] on common-icon at bounding box center [1332, 367] width 19 height 19
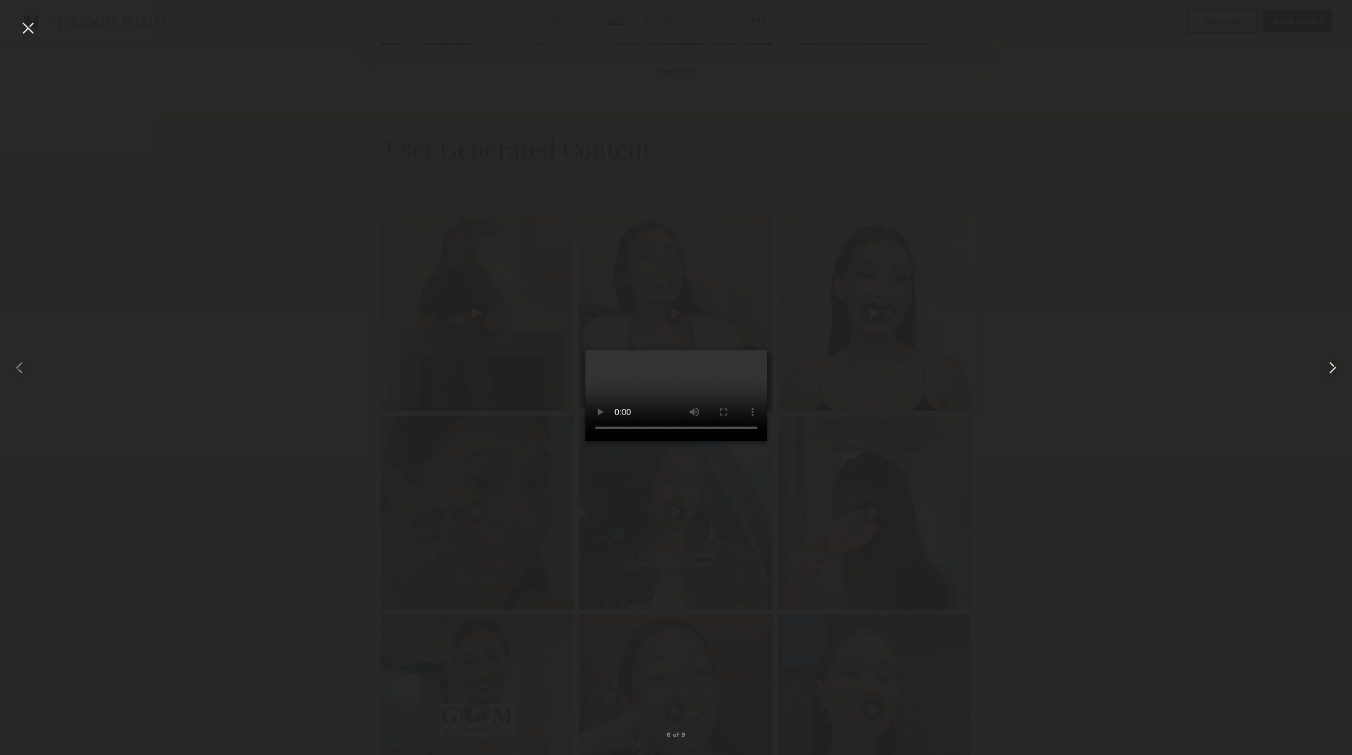
click at [1326, 365] on common-icon at bounding box center [1332, 367] width 19 height 19
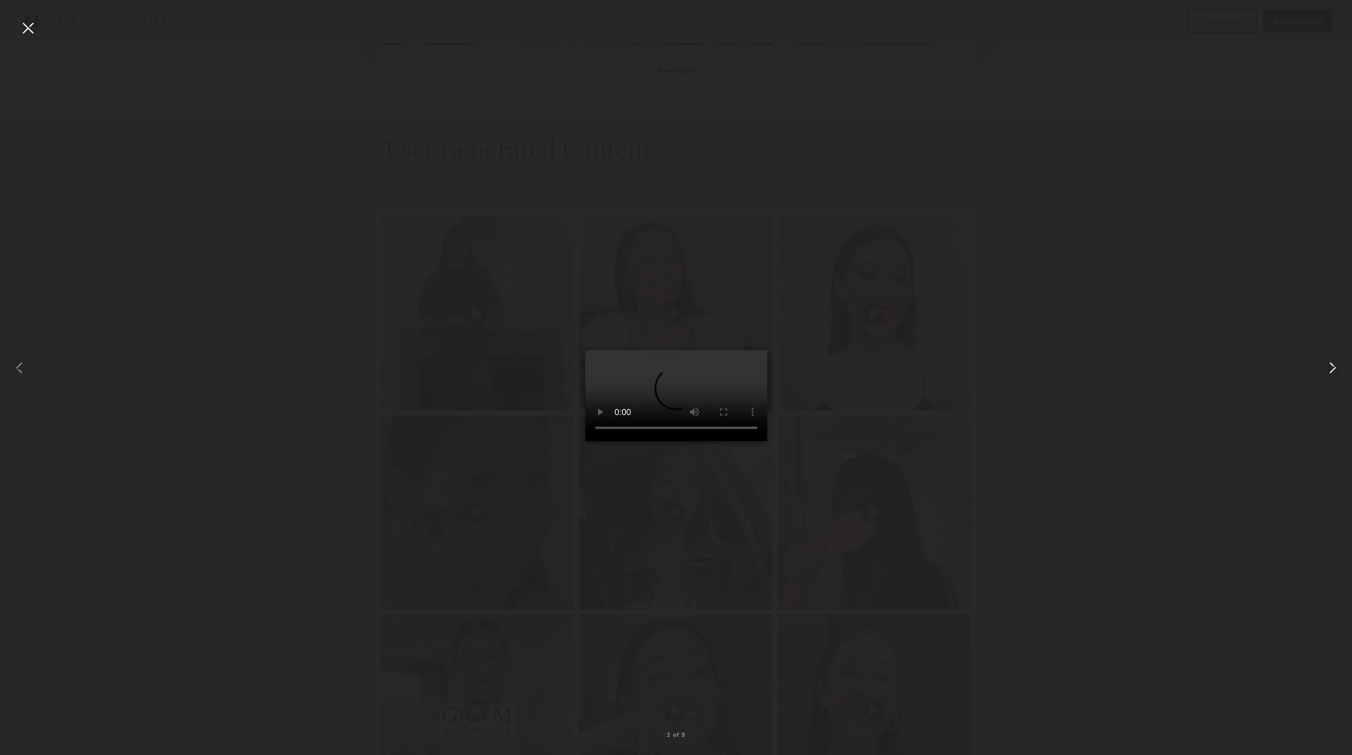
click at [1326, 365] on common-icon at bounding box center [1332, 367] width 19 height 19
click at [42, 33] on div at bounding box center [27, 367] width 54 height 697
click at [30, 30] on div at bounding box center [27, 27] width 19 height 19
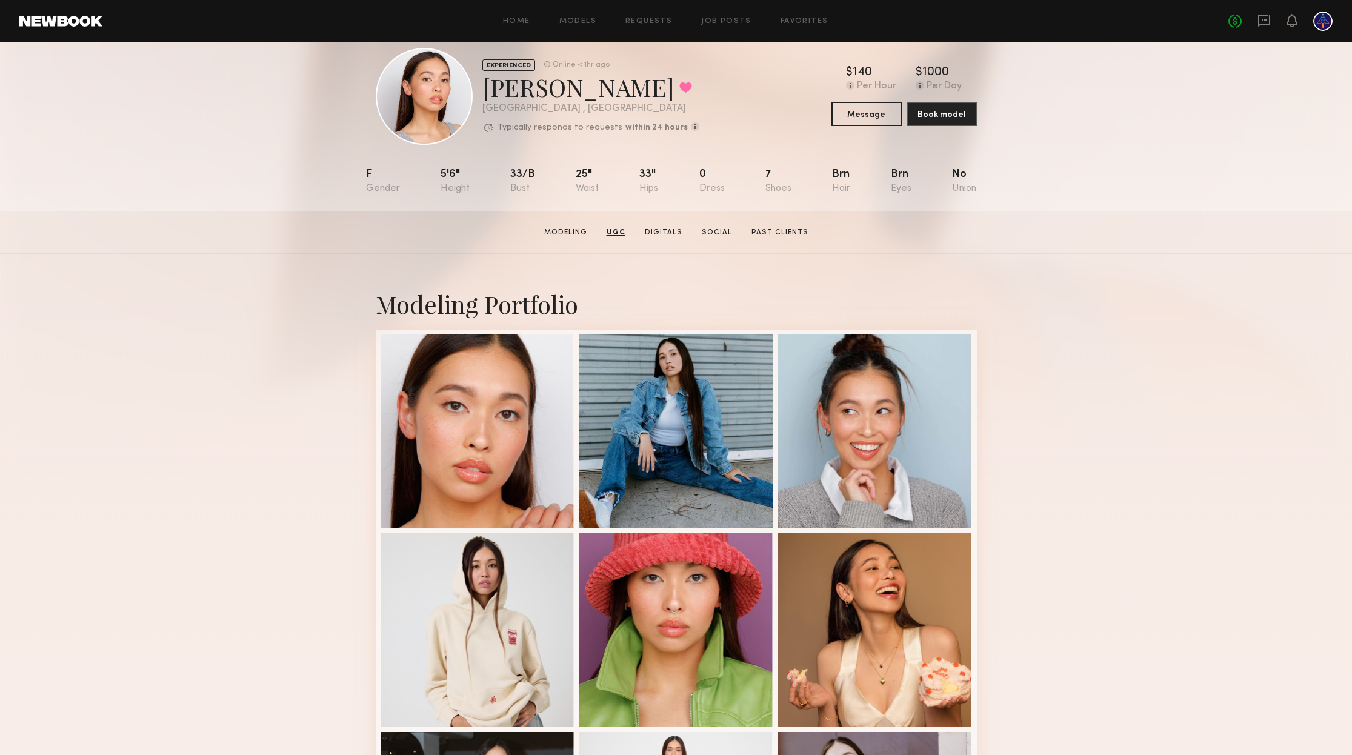
scroll to position [0, 0]
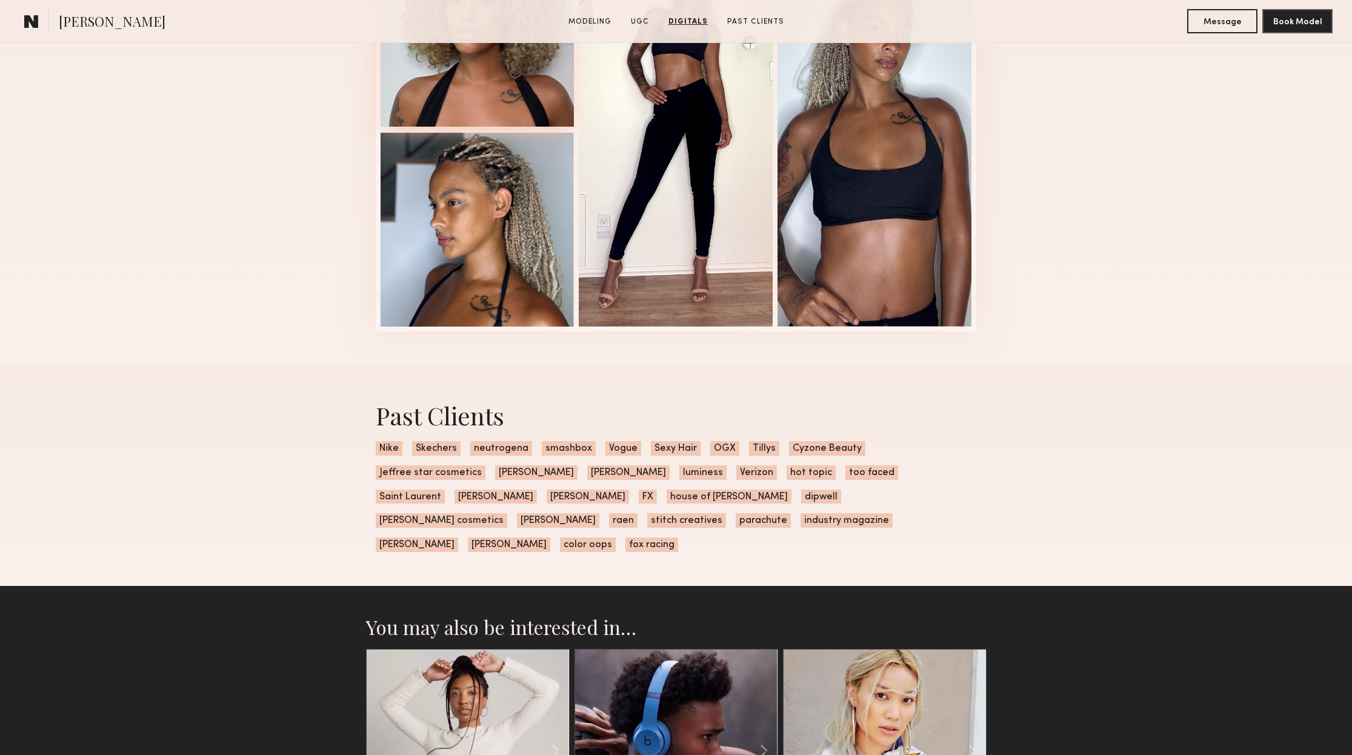
scroll to position [2572, 0]
